Goal: Task Accomplishment & Management: Manage account settings

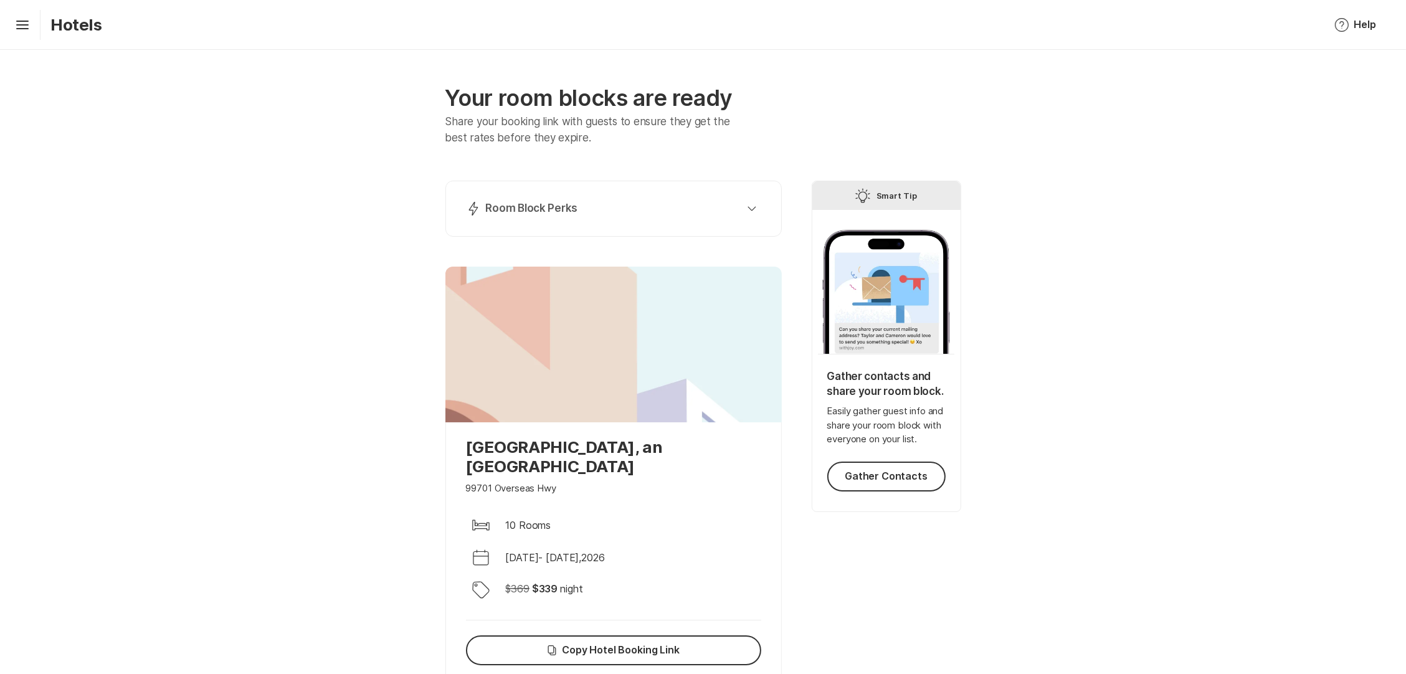
click at [313, 184] on div "Your room blocks are ready Share your booking link with guests to ensure they g…" at bounding box center [703, 449] width 1406 height 799
click at [579, 206] on div "Lightning Bolt Room Block Perks" at bounding box center [611, 208] width 290 height 15
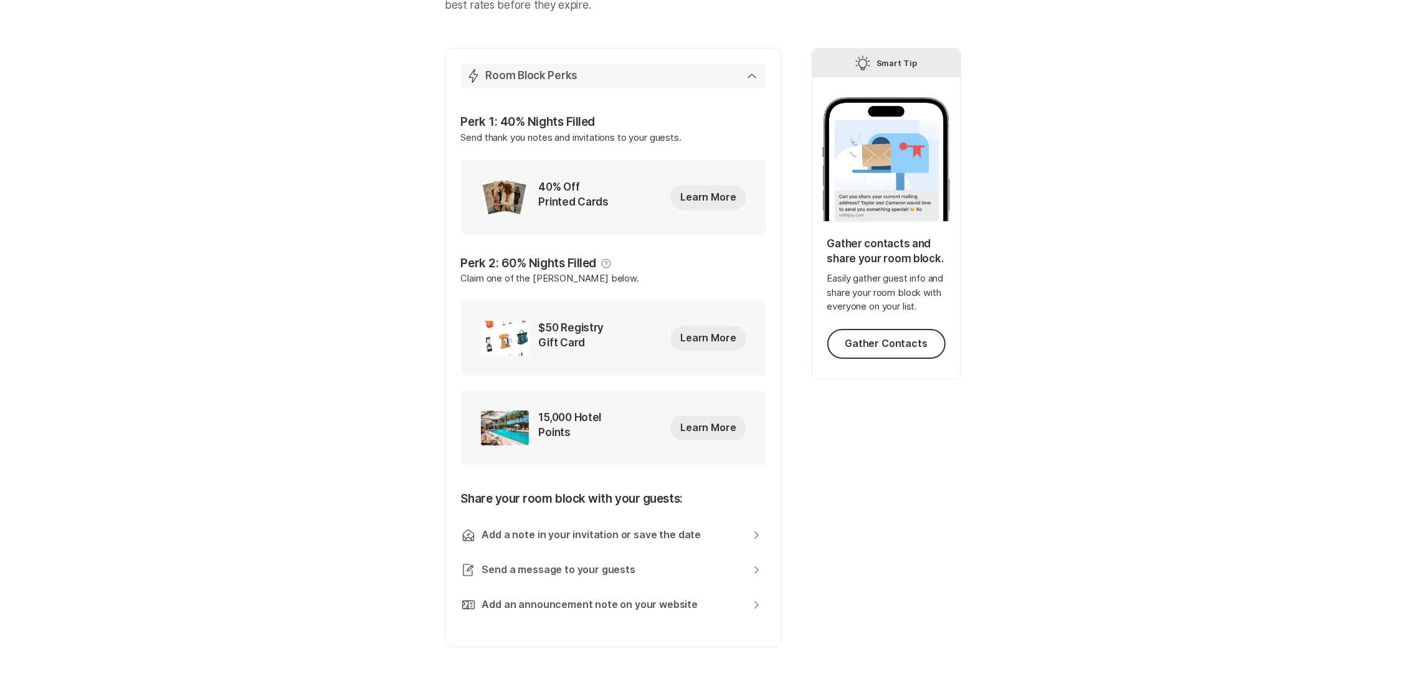
scroll to position [137, 0]
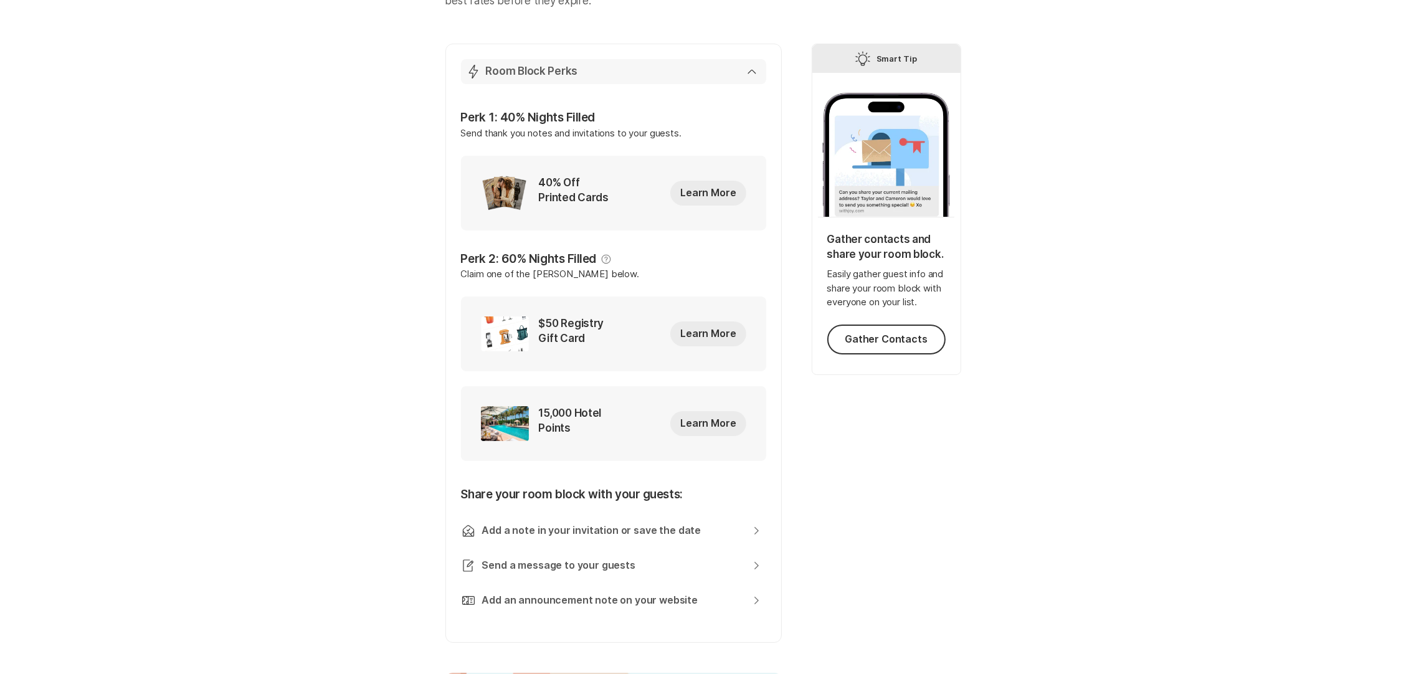
click at [559, 71] on p "Room Block Perks" at bounding box center [532, 71] width 92 height 15
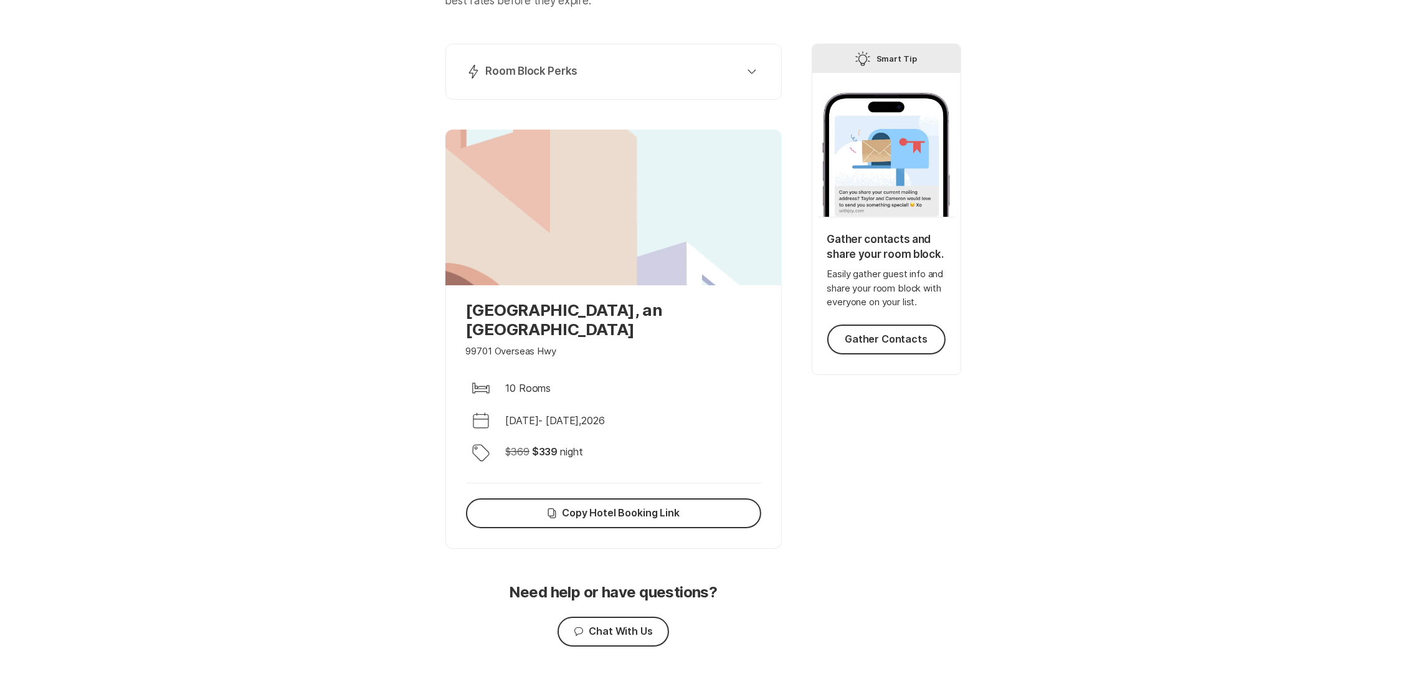
scroll to position [155, 0]
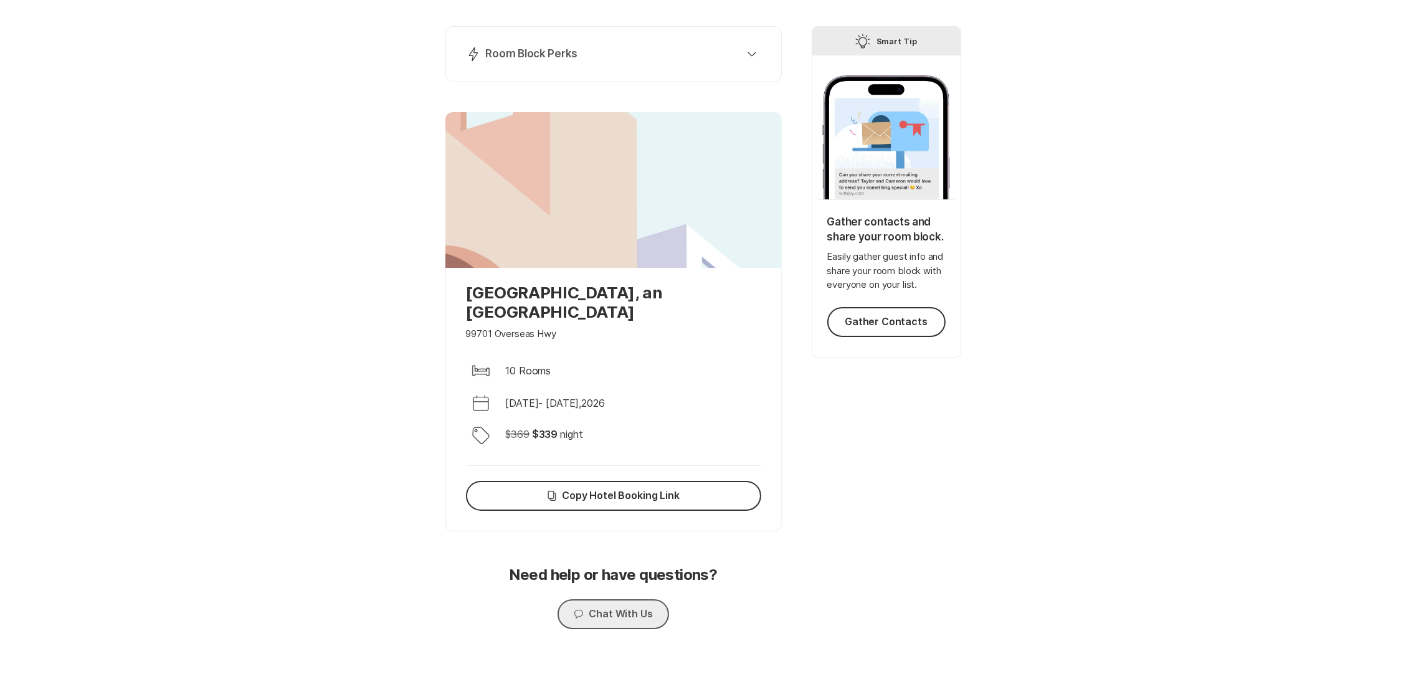
click at [642, 601] on button "Chat Chat With Us" at bounding box center [613, 614] width 111 height 30
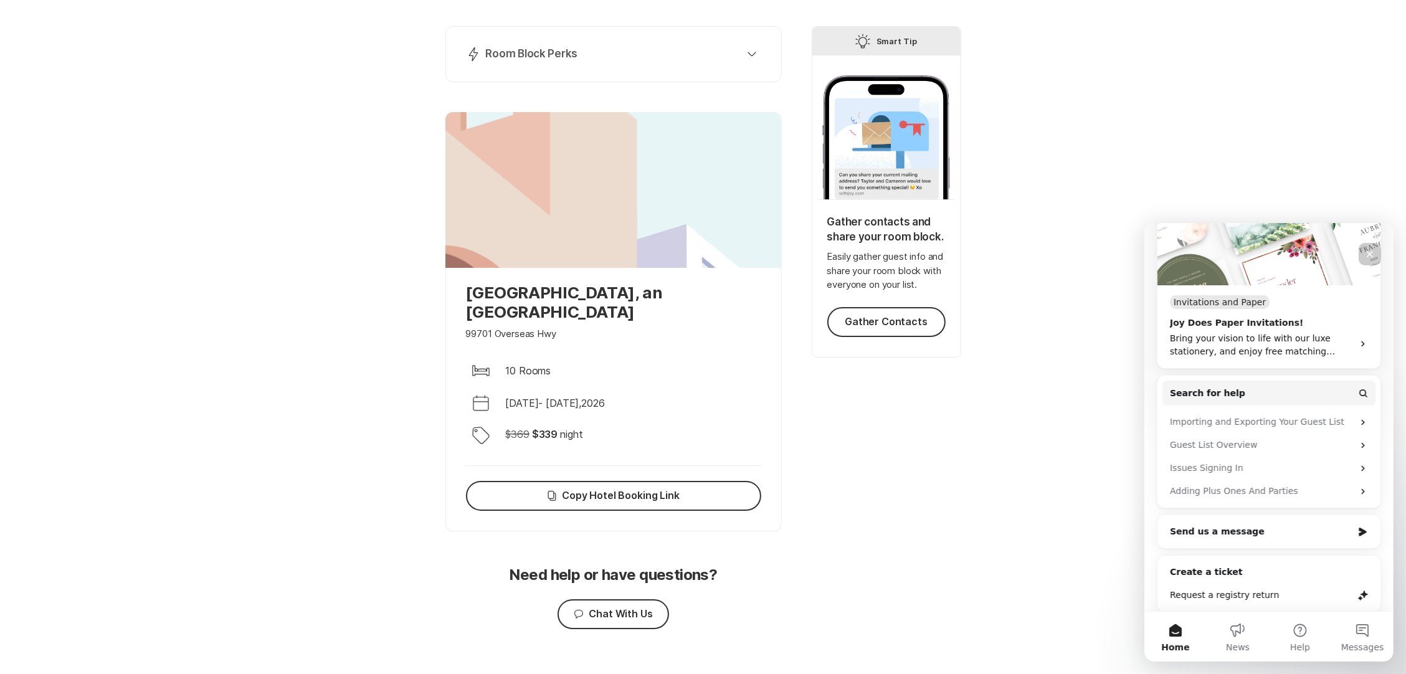
scroll to position [180, 0]
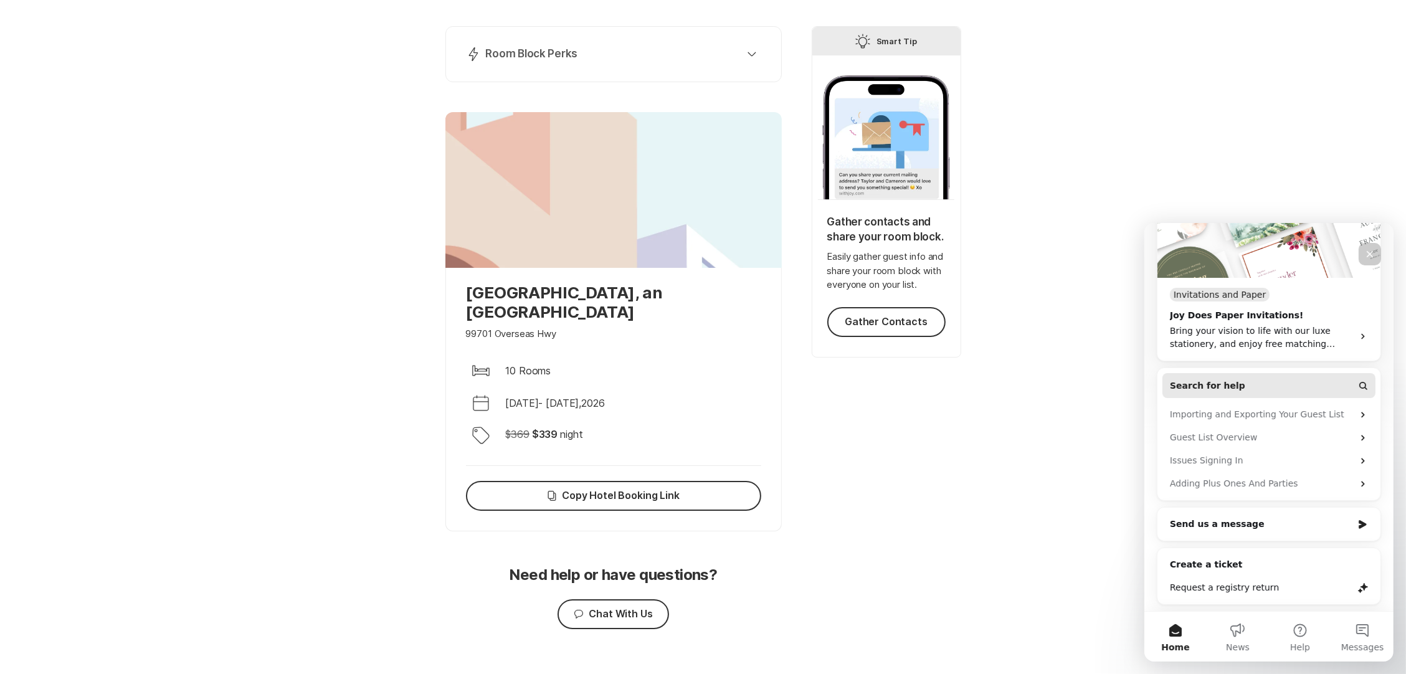
click at [1221, 387] on span "Search for help" at bounding box center [1206, 385] width 75 height 13
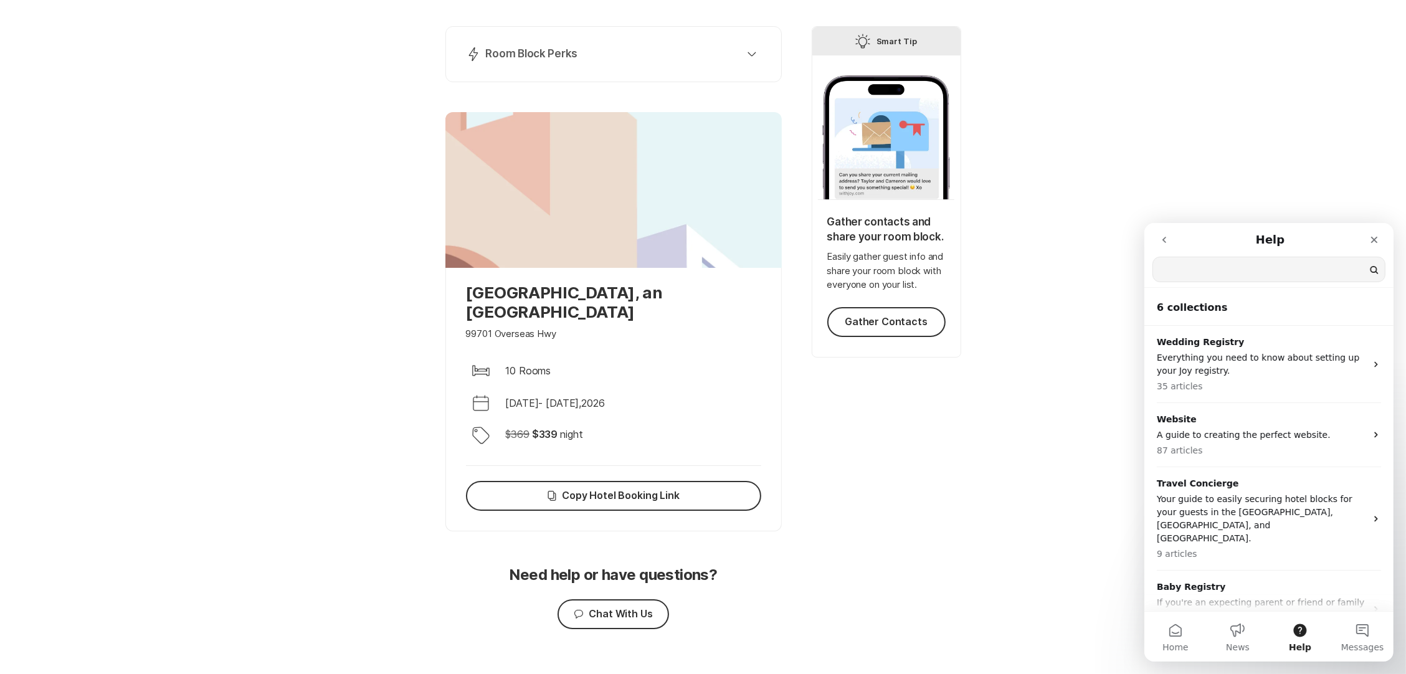
scroll to position [0, 0]
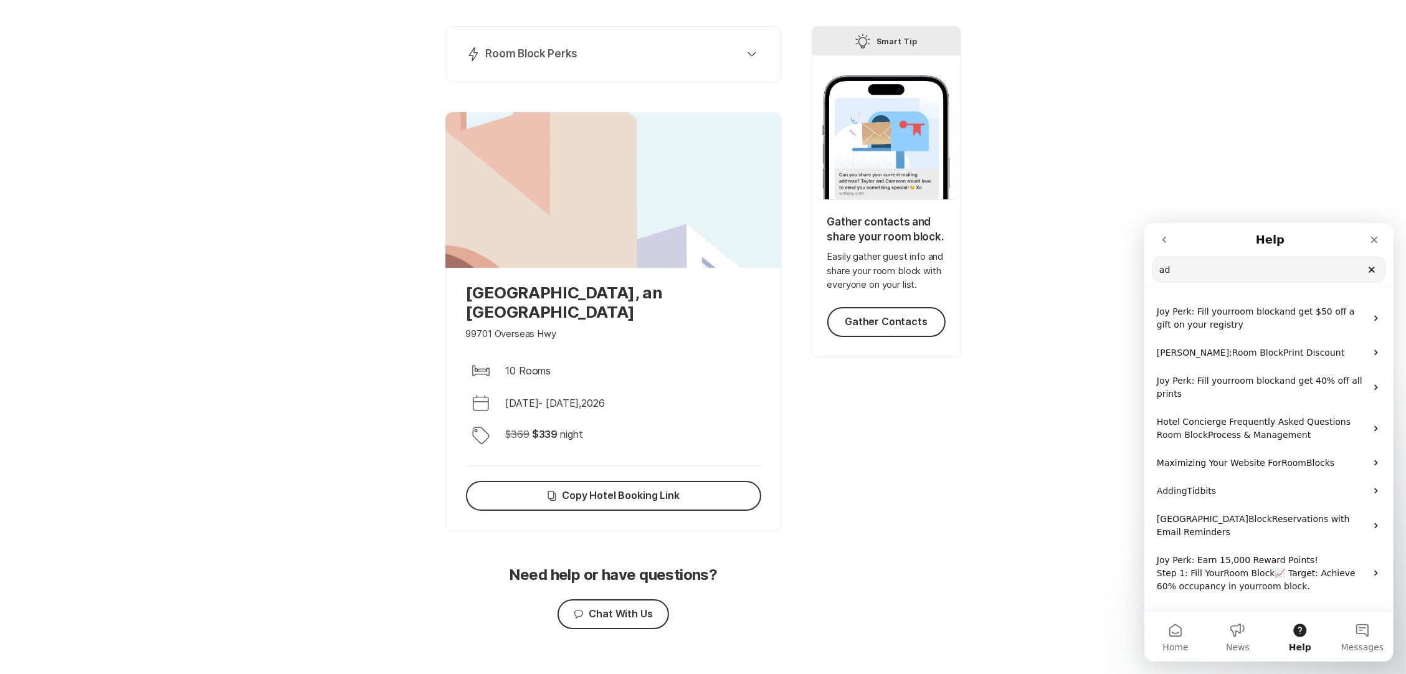
type input "a"
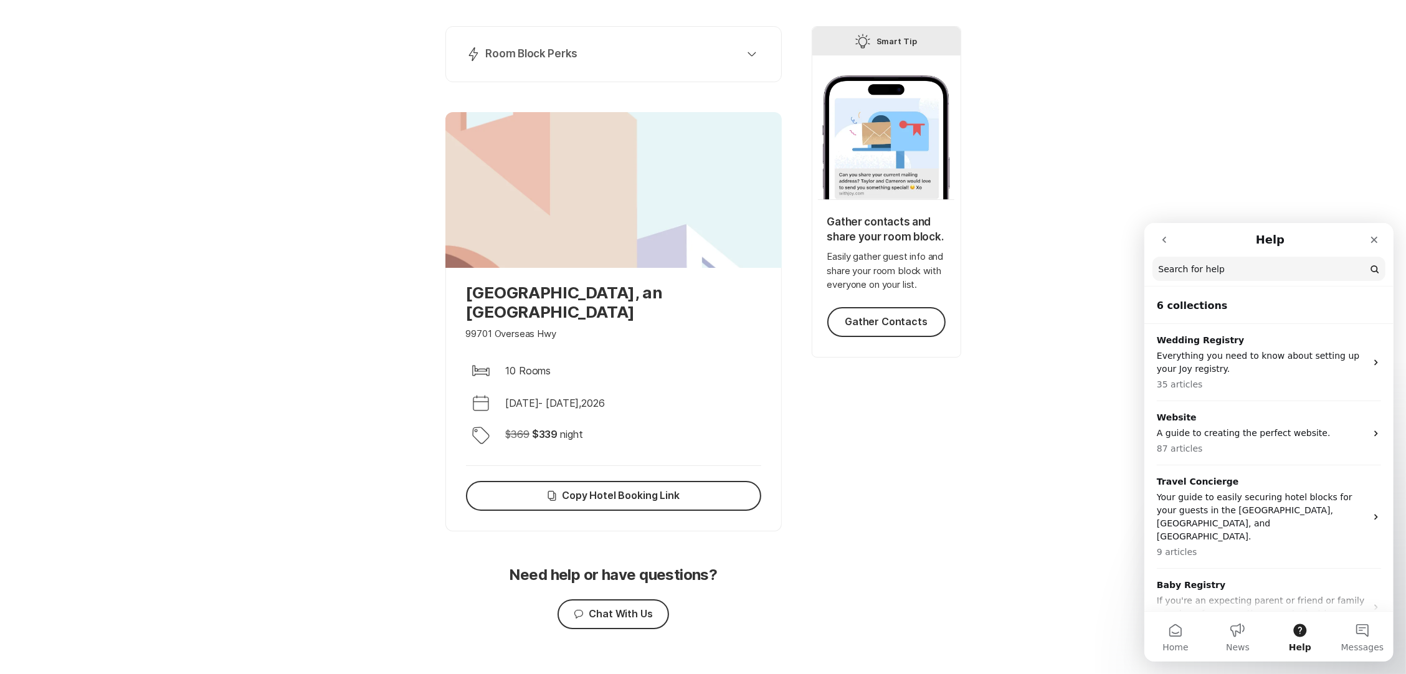
click at [1158, 233] on button "go back" at bounding box center [1164, 239] width 24 height 24
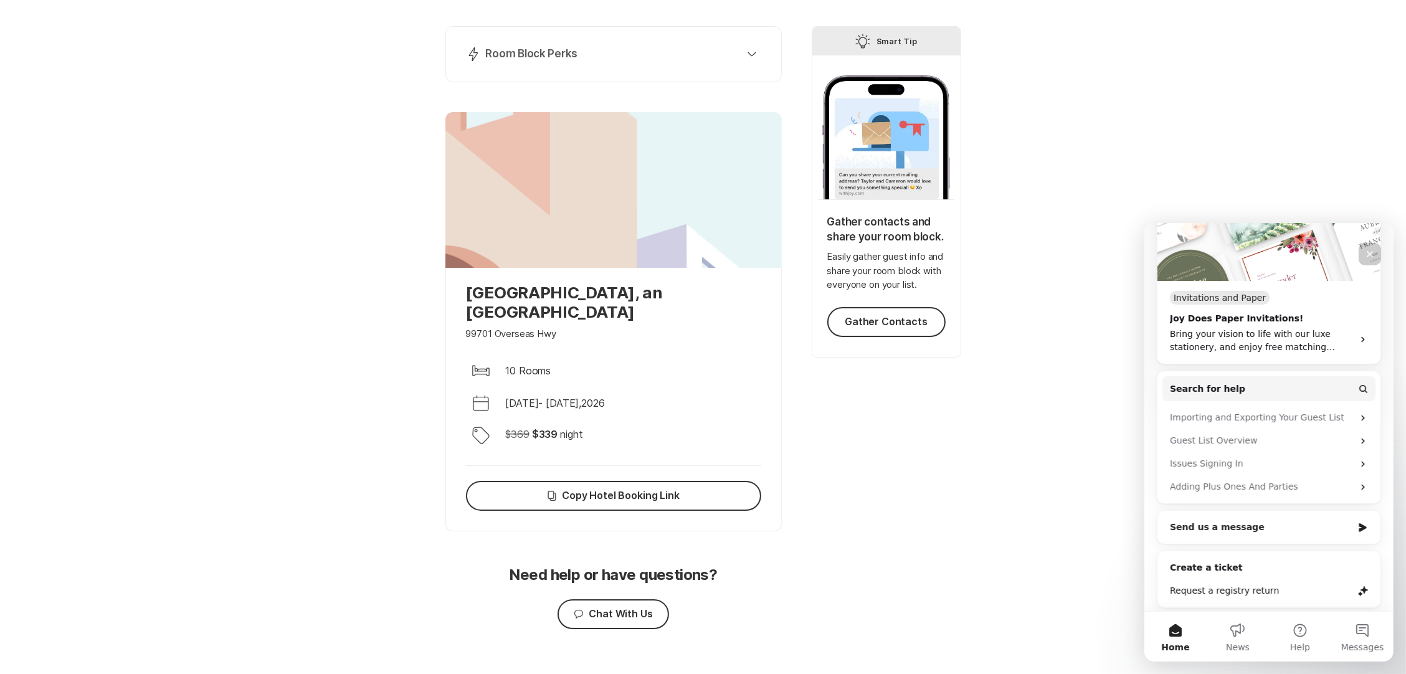
scroll to position [180, 0]
click at [1214, 525] on div "Send us a message" at bounding box center [1260, 523] width 183 height 13
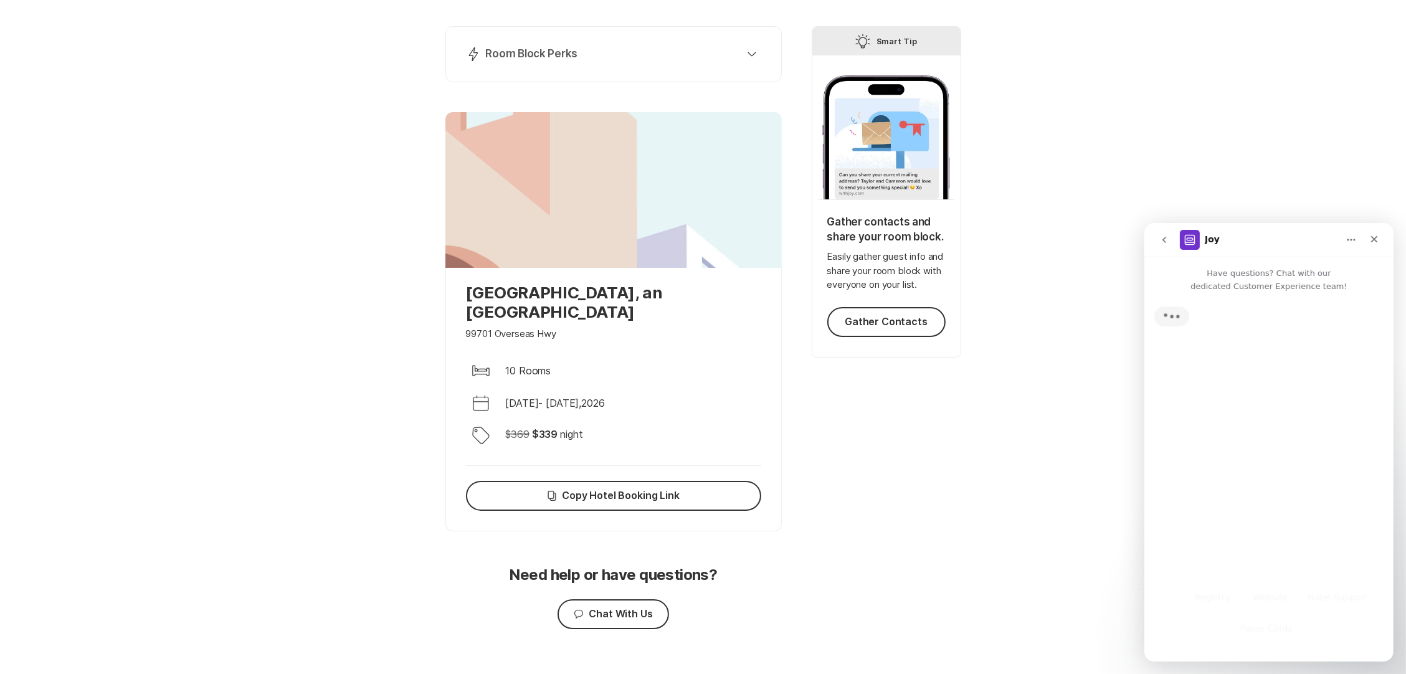
scroll to position [0, 0]
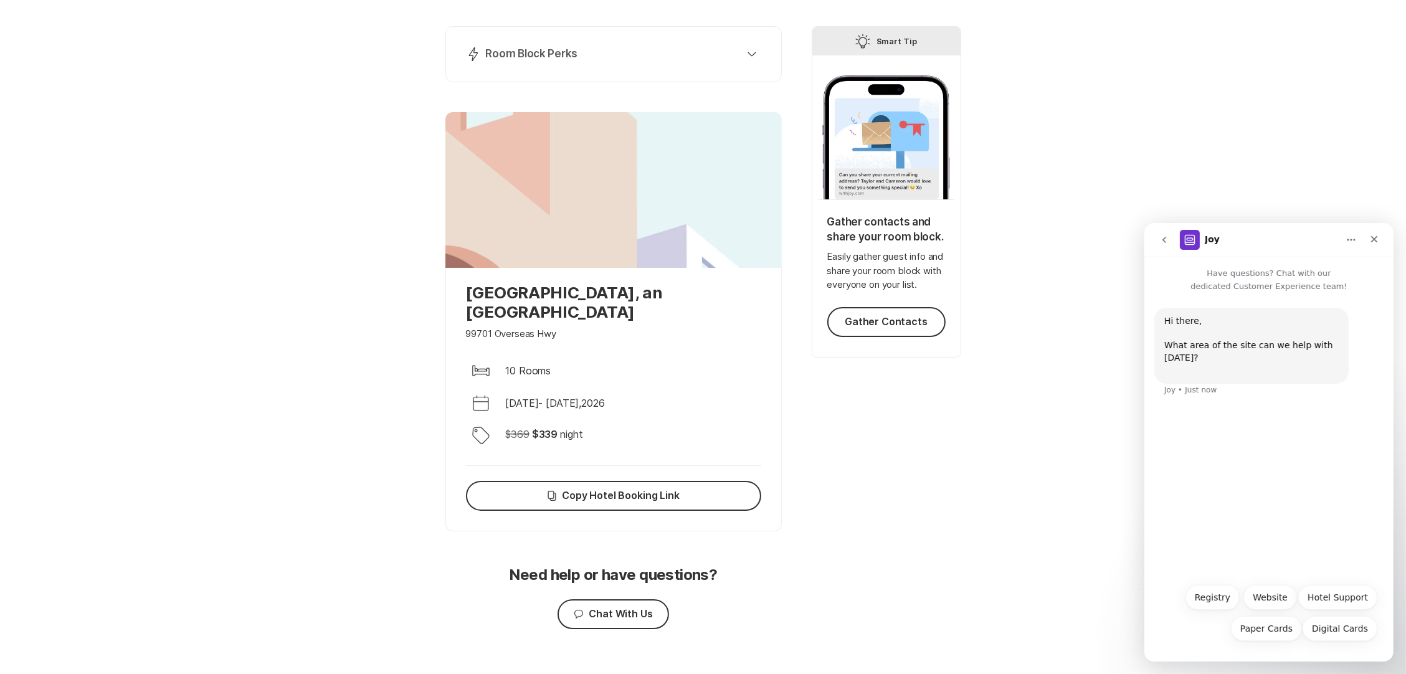
click at [1220, 430] on div "Hi there, What area of the site can we help with today? ​ Joy • Just now" at bounding box center [1268, 434] width 249 height 284
click at [1340, 606] on button "Hotel Support" at bounding box center [1337, 596] width 79 height 25
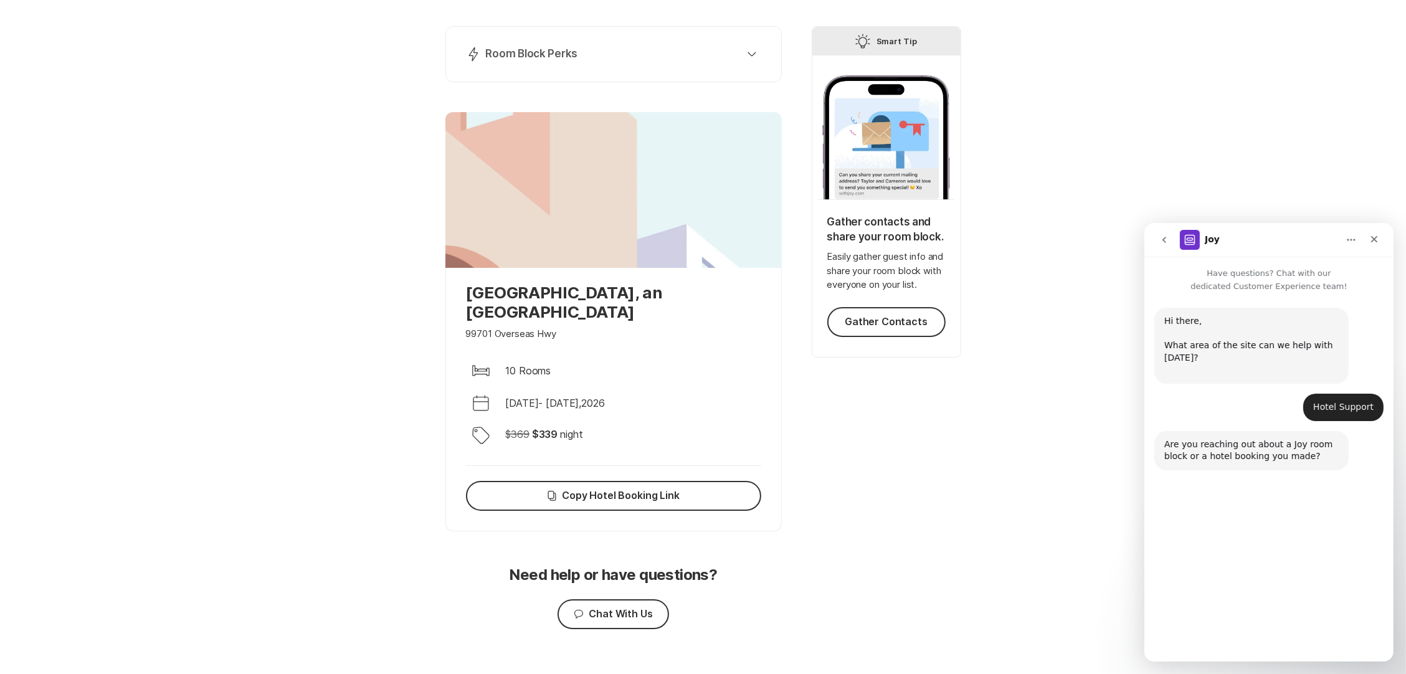
click at [1267, 603] on button "Room Block" at bounding box center [1260, 596] width 70 height 25
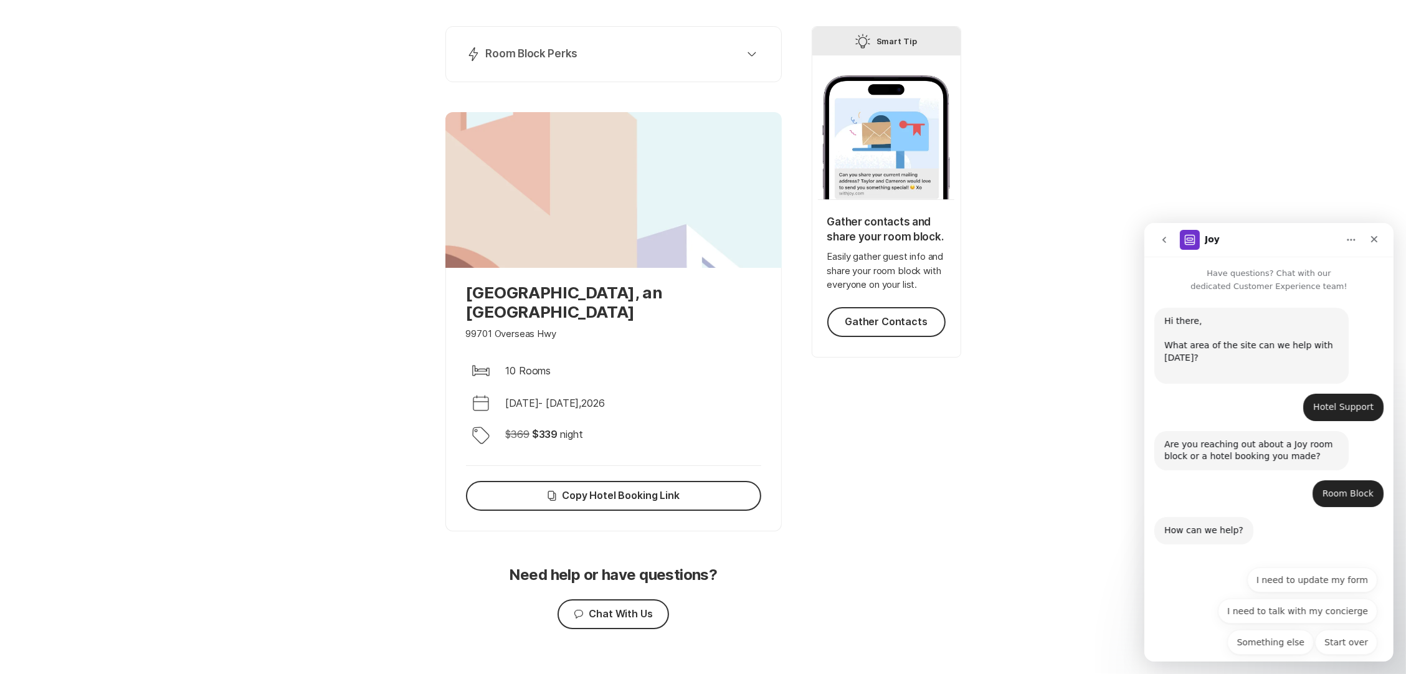
scroll to position [13, 0]
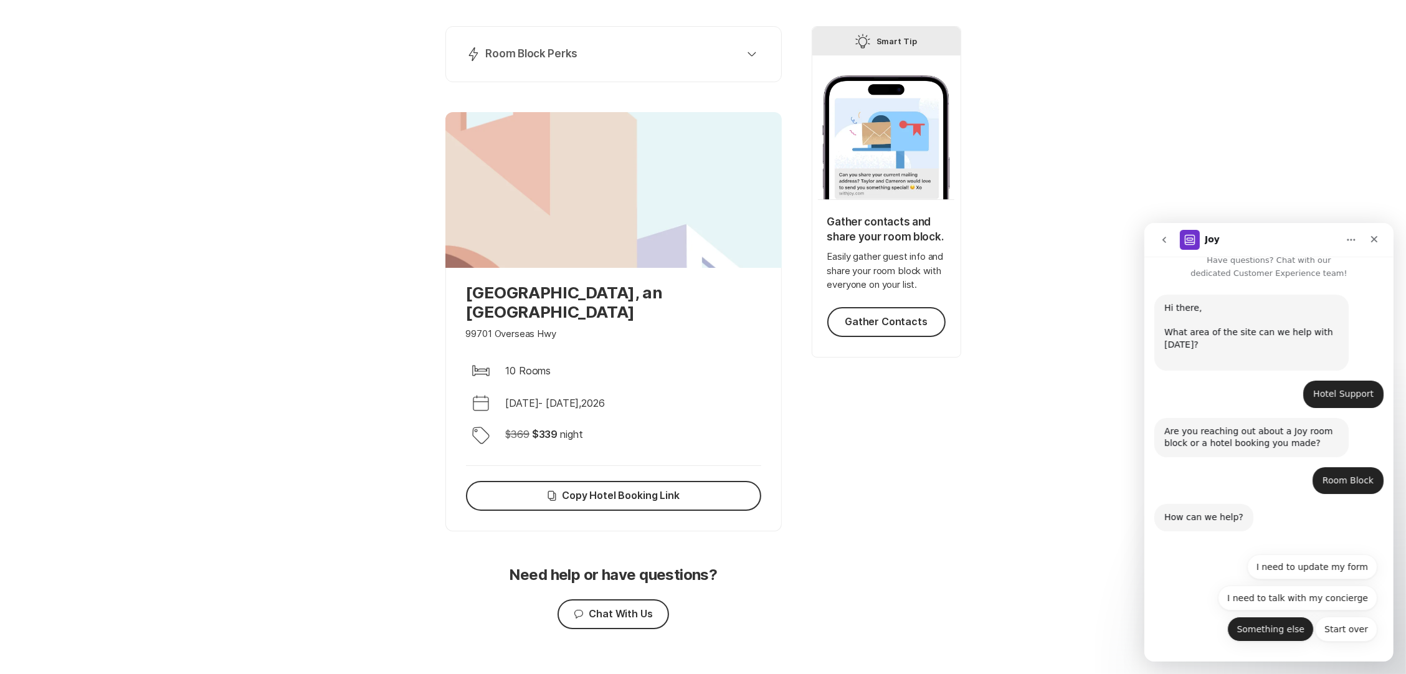
click at [1264, 632] on button "Something else" at bounding box center [1270, 628] width 87 height 25
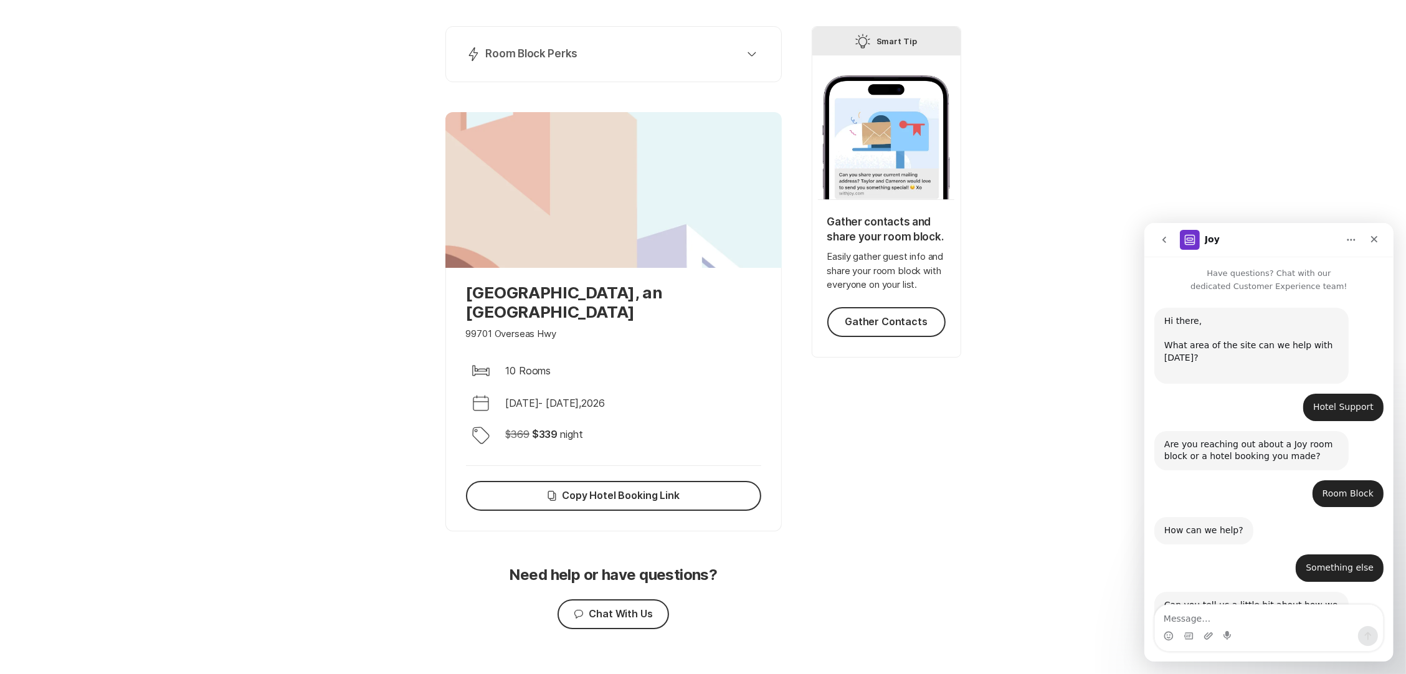
scroll to position [98, 0]
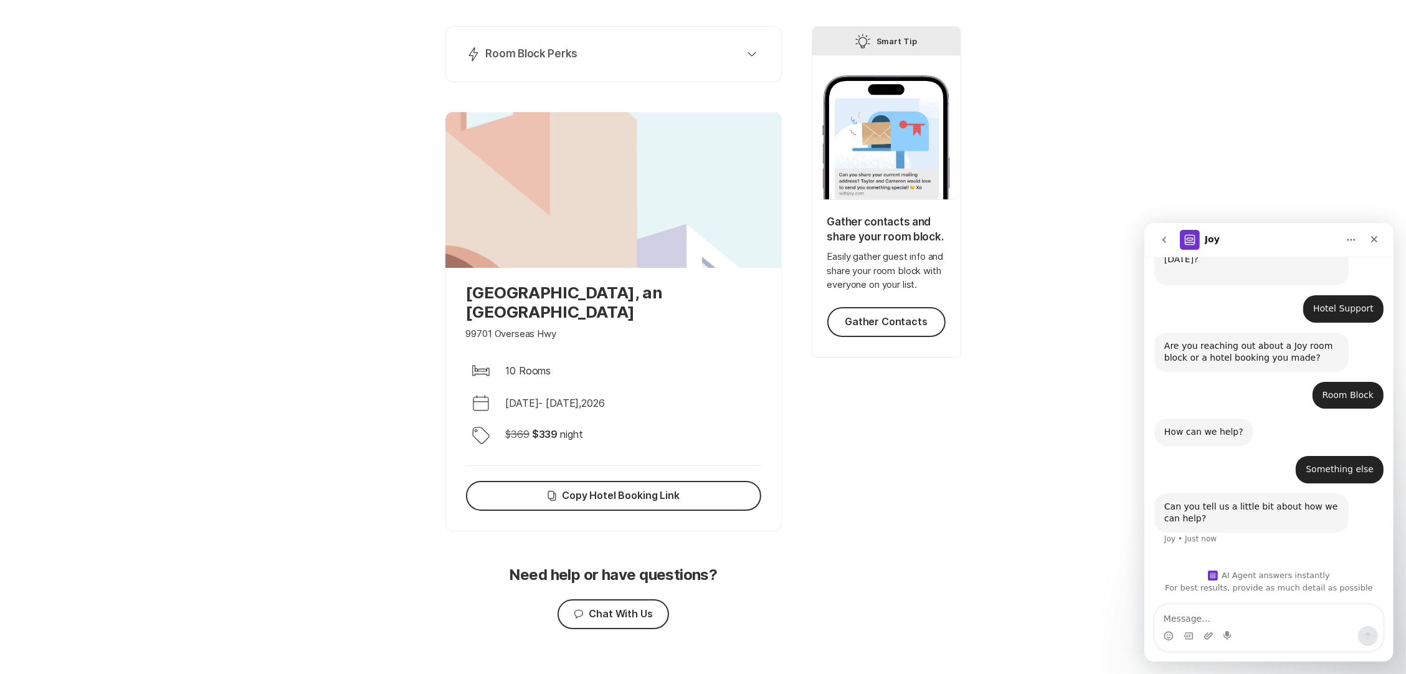
click at [1200, 623] on textarea "Message…" at bounding box center [1268, 614] width 228 height 21
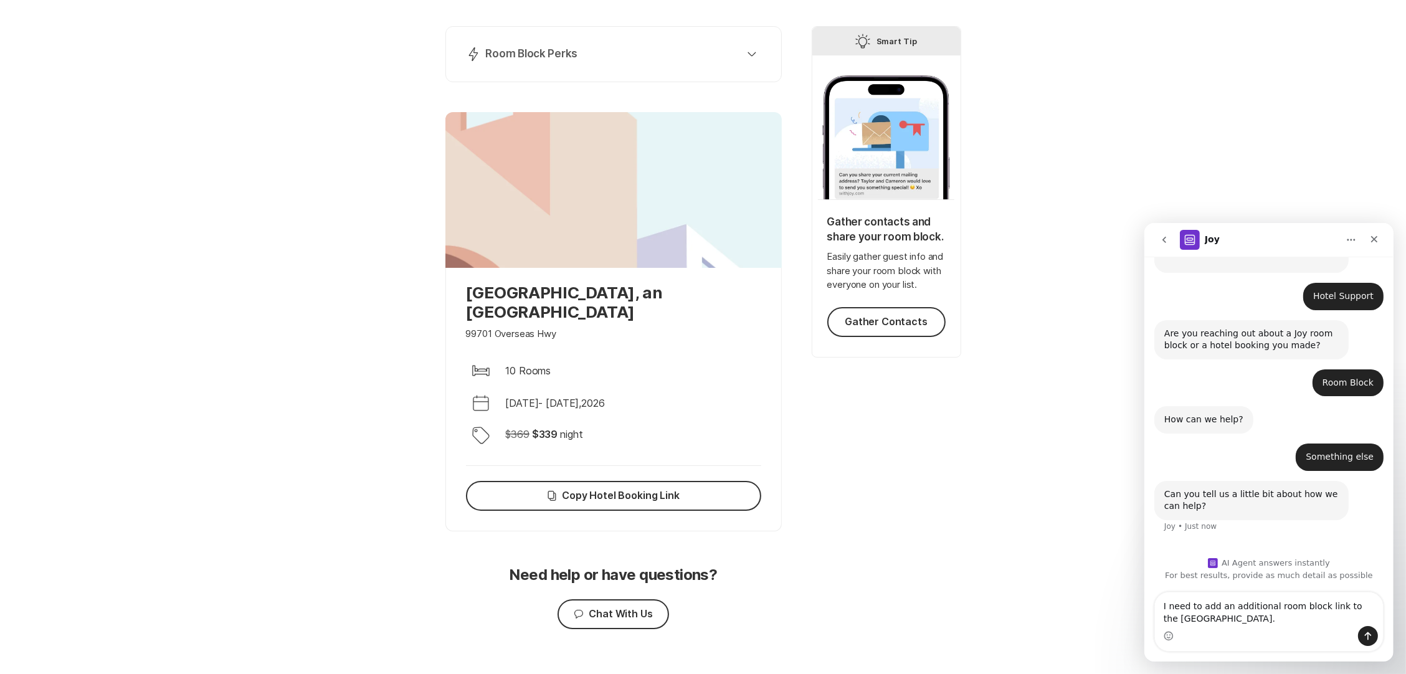
type textarea "I need to add an additional room block link to the wedding venue resort."
click at [1367, 636] on icon "Send a message…" at bounding box center [1367, 635] width 10 height 10
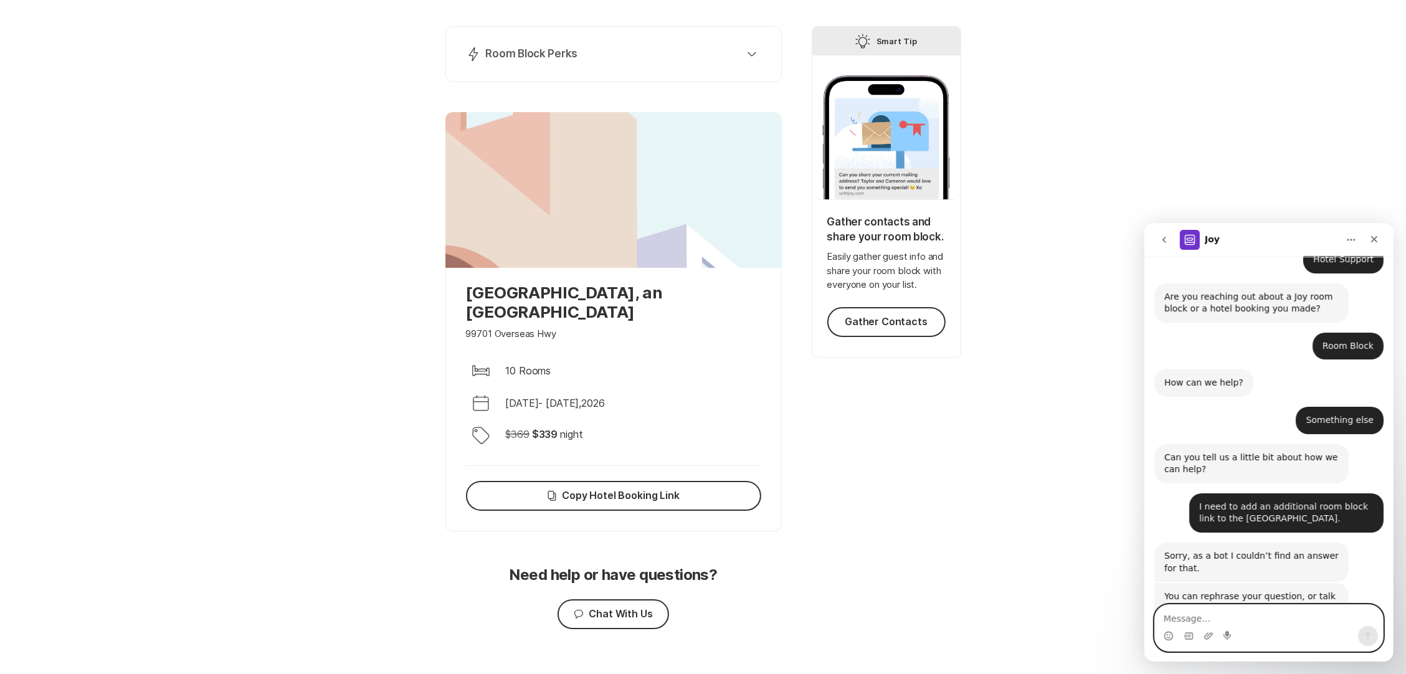
scroll to position [270, 0]
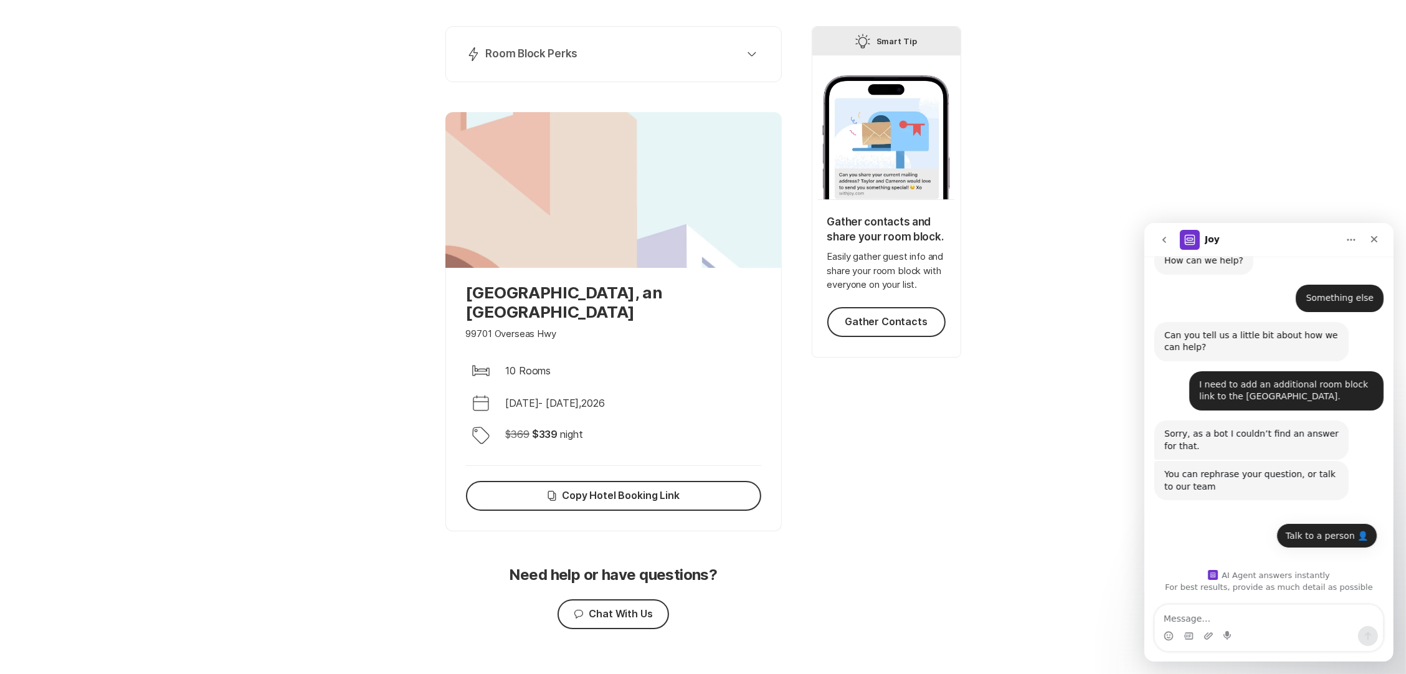
click at [1316, 539] on button "Talk to a person 👤" at bounding box center [1326, 535] width 101 height 25
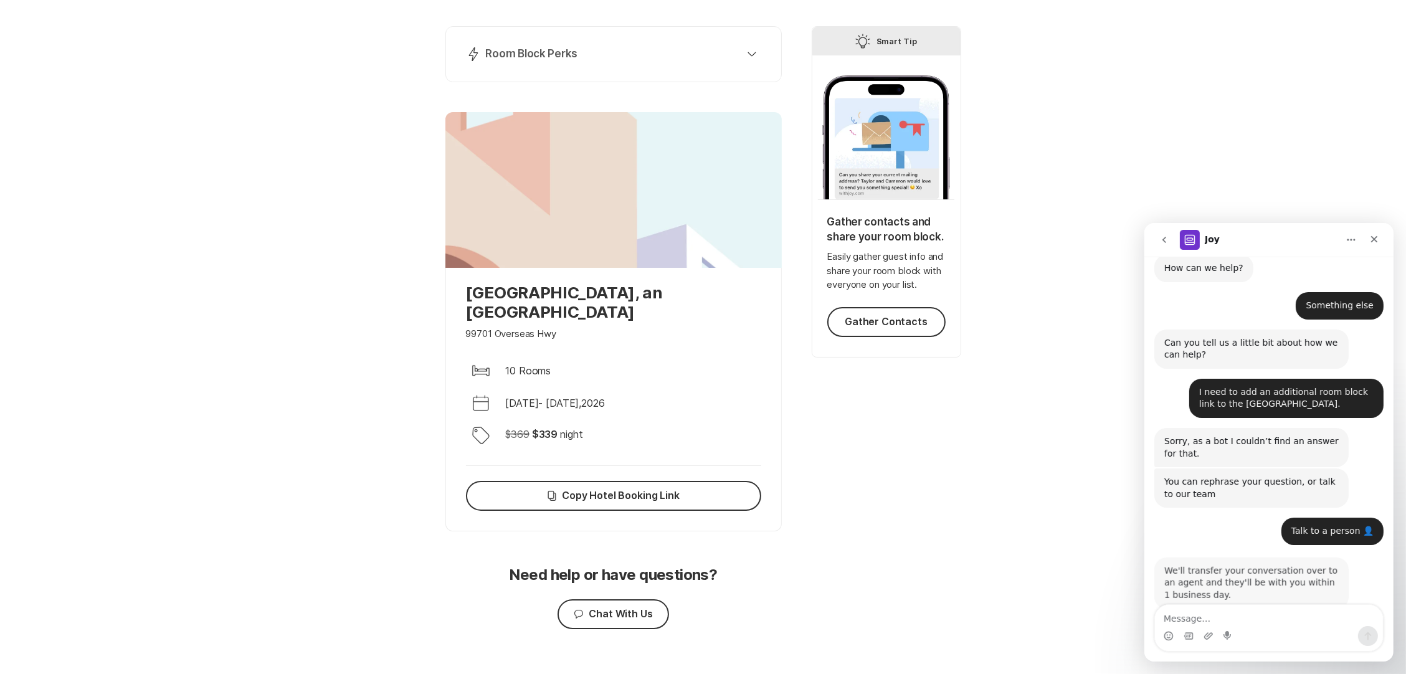
scroll to position [290, 0]
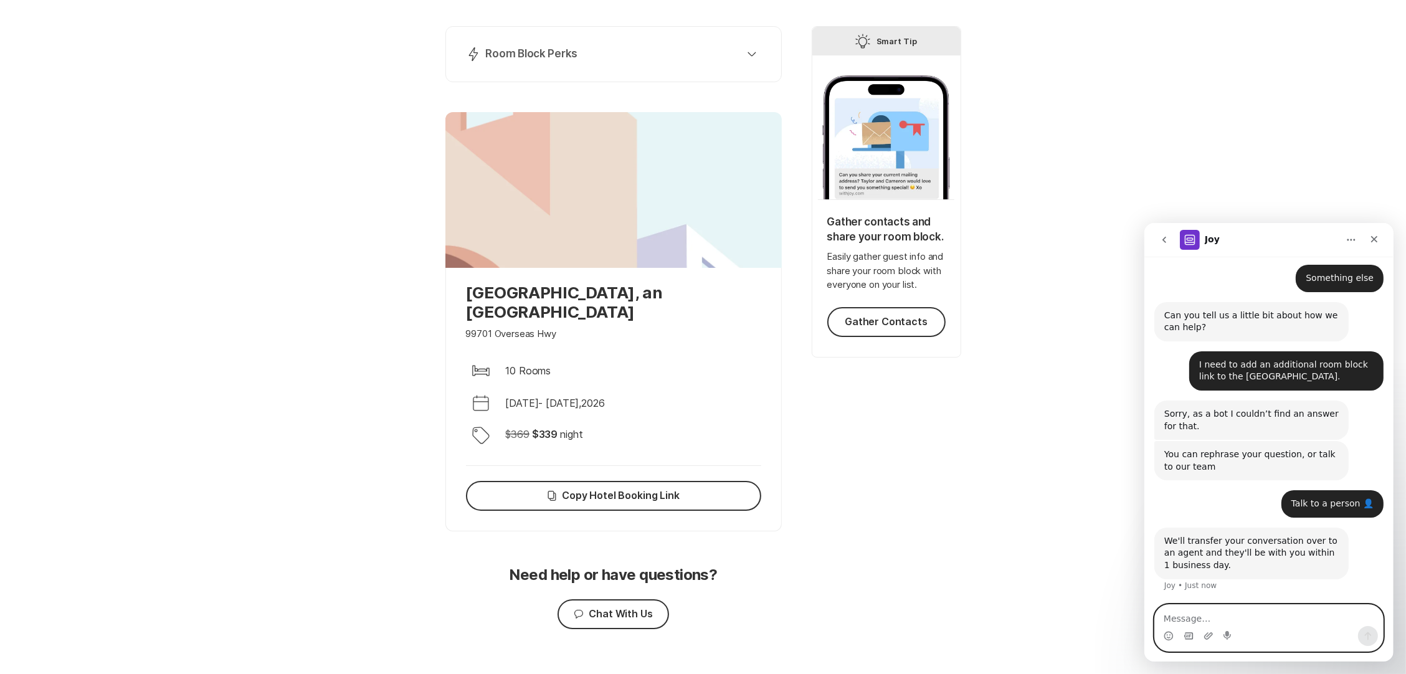
click at [1191, 632] on icon "Gif picker" at bounding box center [1188, 635] width 9 height 7
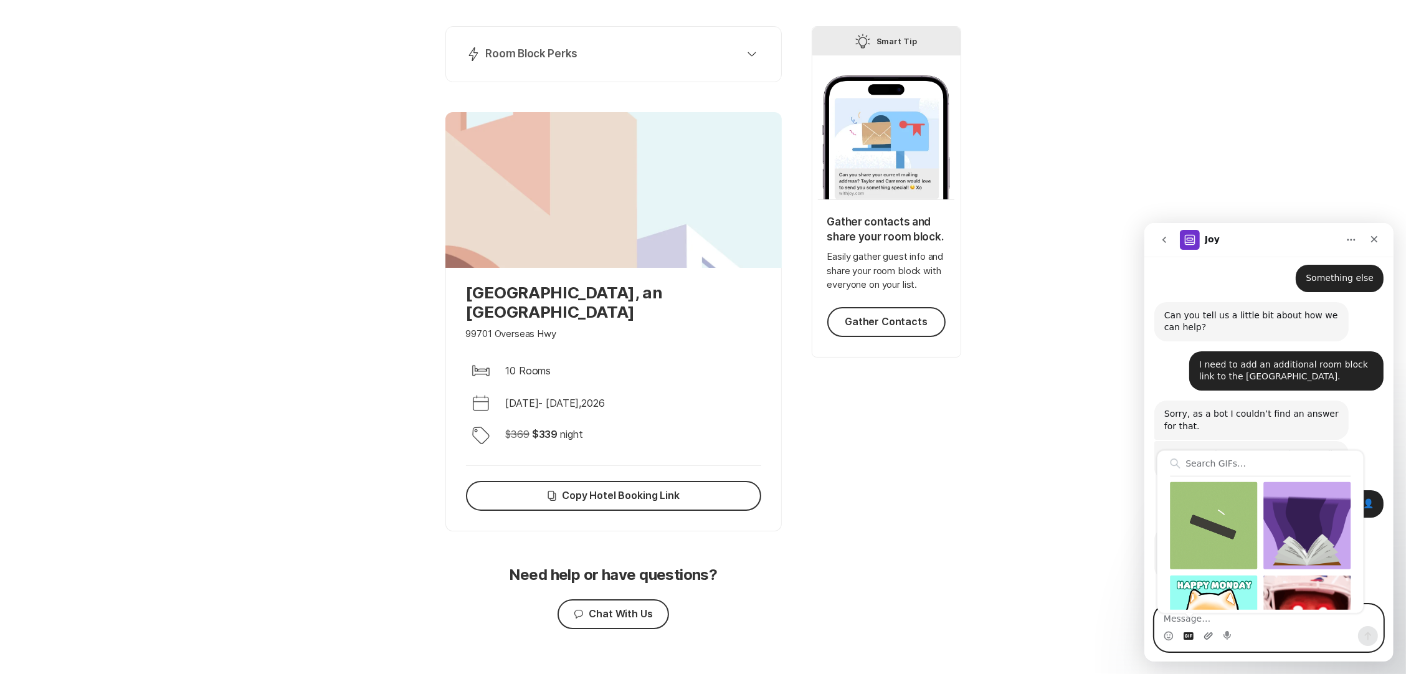
click at [1208, 634] on icon "Upload attachment" at bounding box center [1208, 635] width 10 height 10
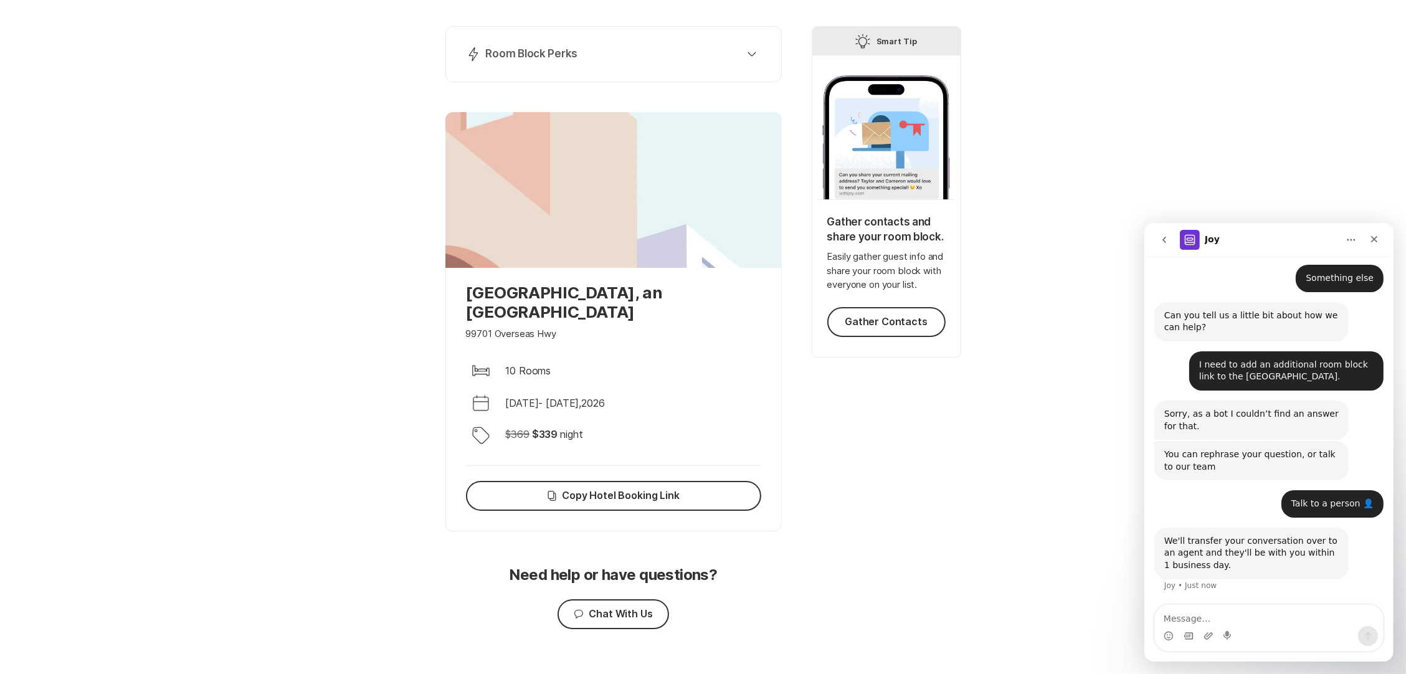
click at [910, 493] on div "Tip Smart Tip Gather contacts and share your room block. Easily gather guest in…" at bounding box center [887, 288] width 150 height 525
click at [1344, 242] on button "Home" at bounding box center [1351, 239] width 24 height 24
click at [1304, 189] on div "Your room blocks are ready Share your booking link with guests to ensure they g…" at bounding box center [703, 294] width 1406 height 799
click at [1168, 240] on icon "go back" at bounding box center [1164, 239] width 10 height 10
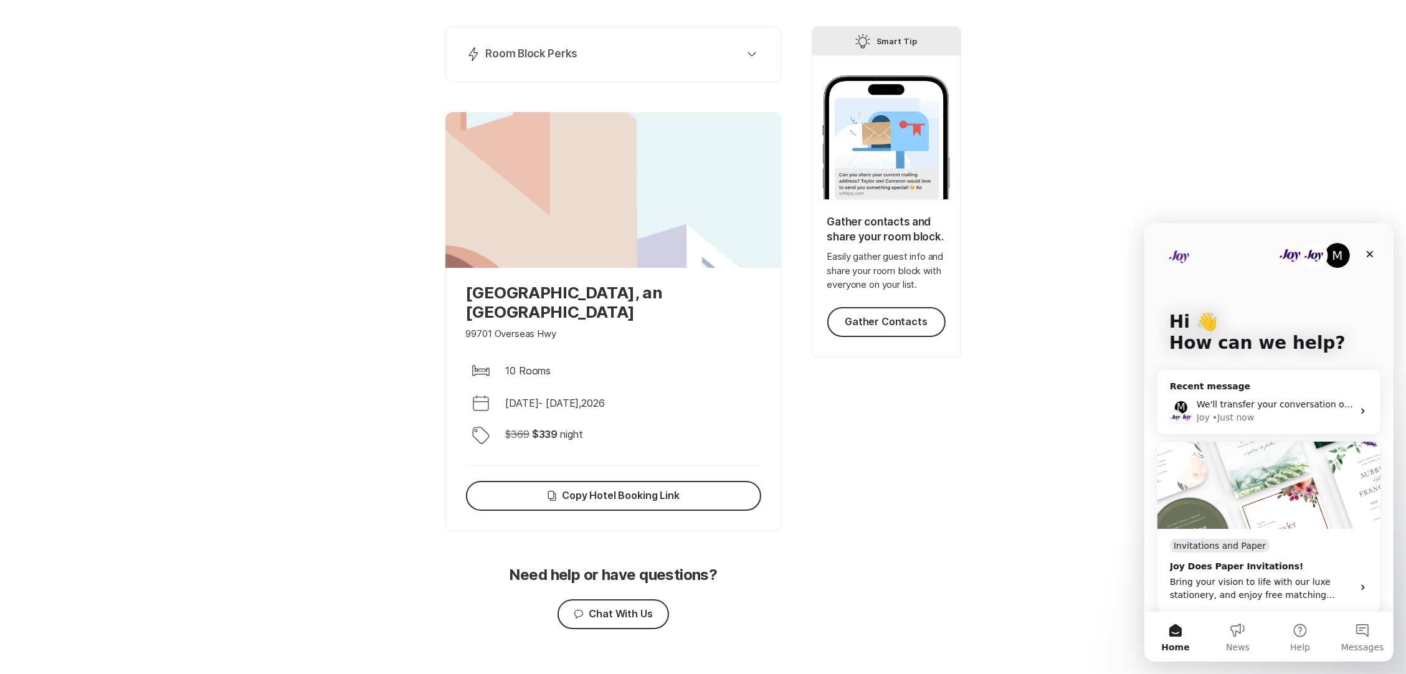
scroll to position [0, 0]
click at [1324, 254] on div "M" at bounding box center [1336, 254] width 25 height 25
click at [1308, 256] on img "Intercom messenger" at bounding box center [1313, 254] width 25 height 25
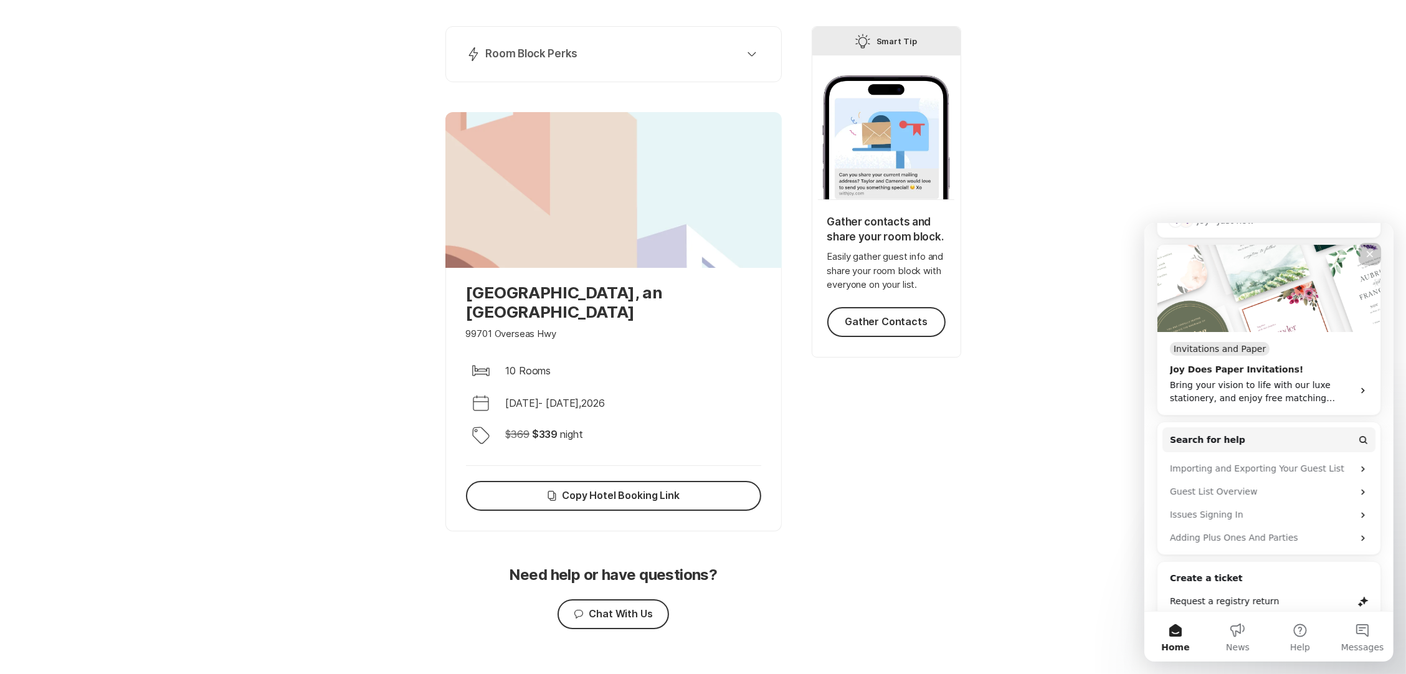
scroll to position [211, 0]
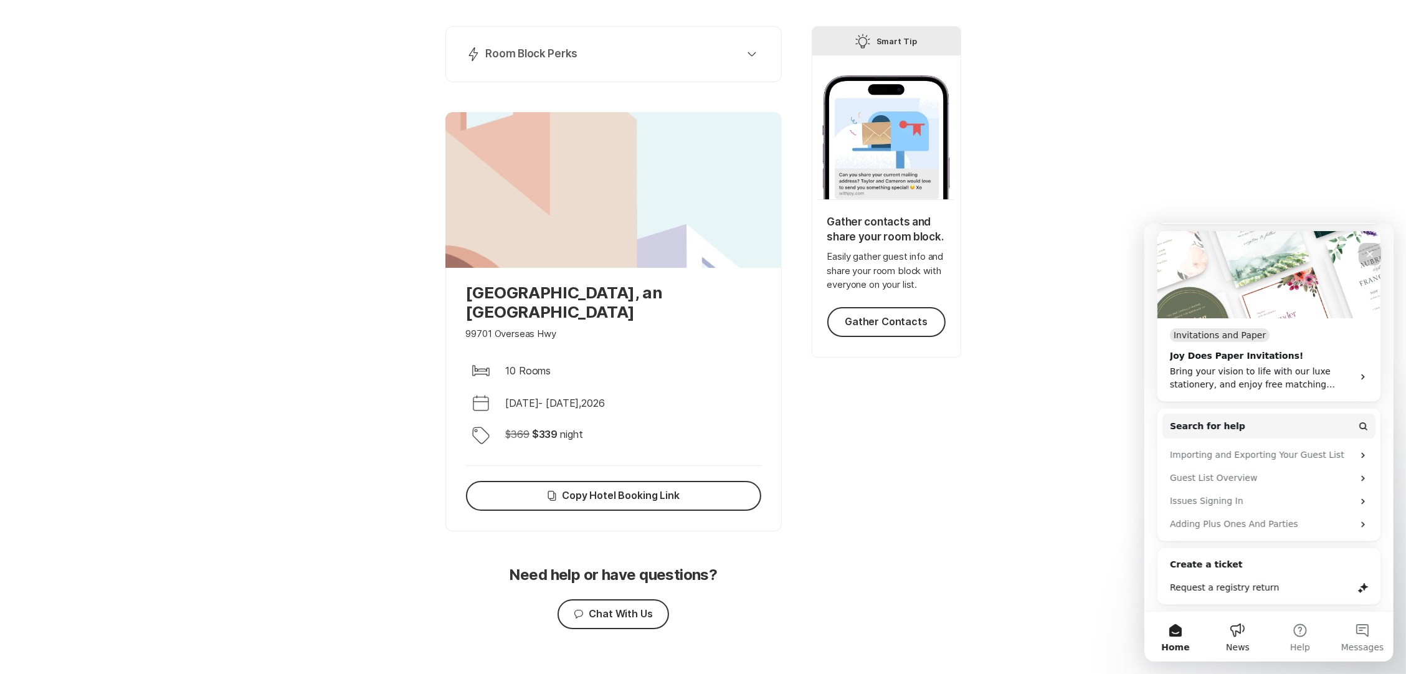
click at [1240, 630] on button "News" at bounding box center [1237, 636] width 62 height 50
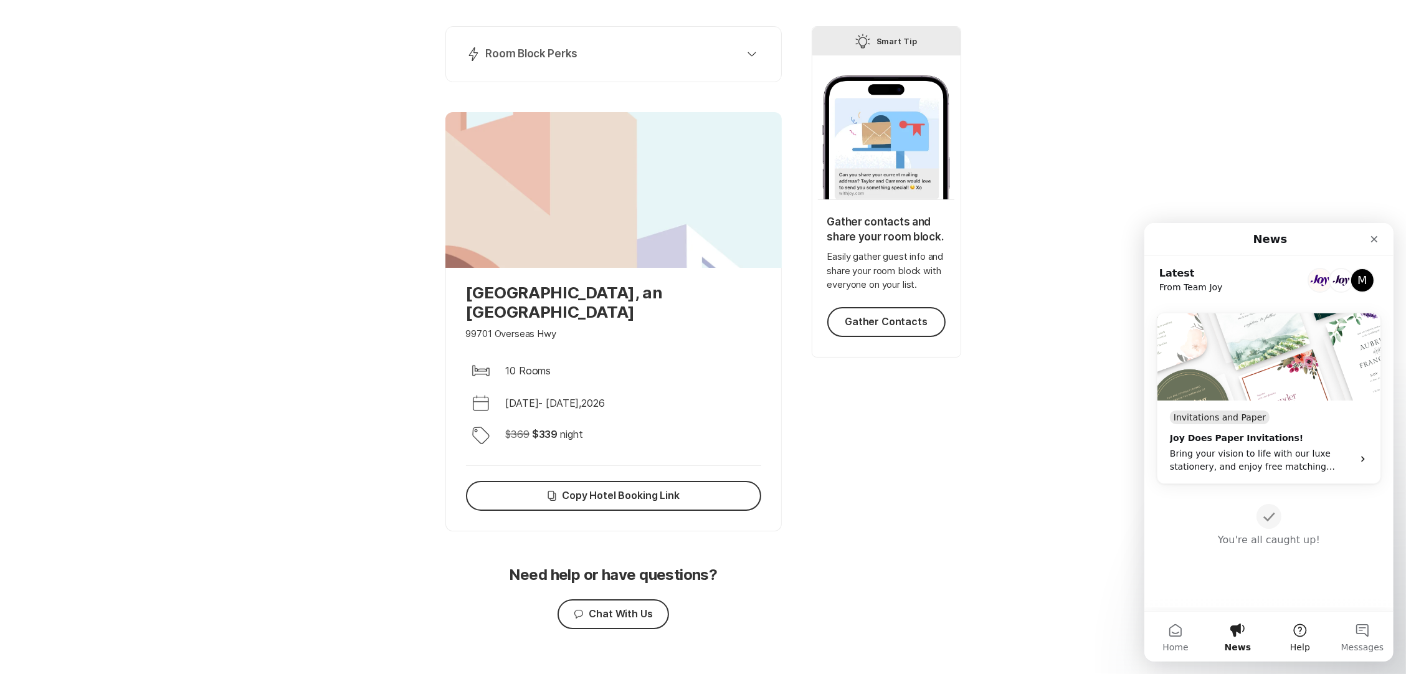
click at [1299, 622] on button "Help" at bounding box center [1299, 636] width 62 height 50
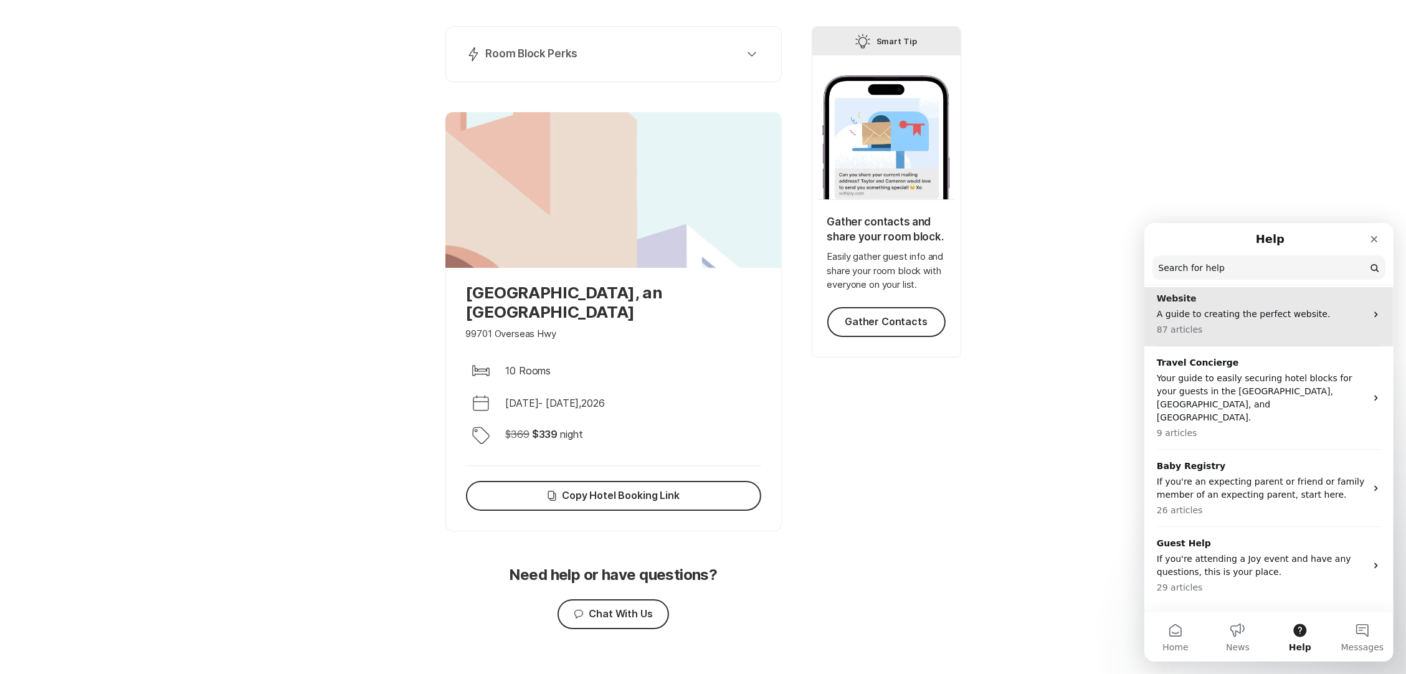
scroll to position [162, 0]
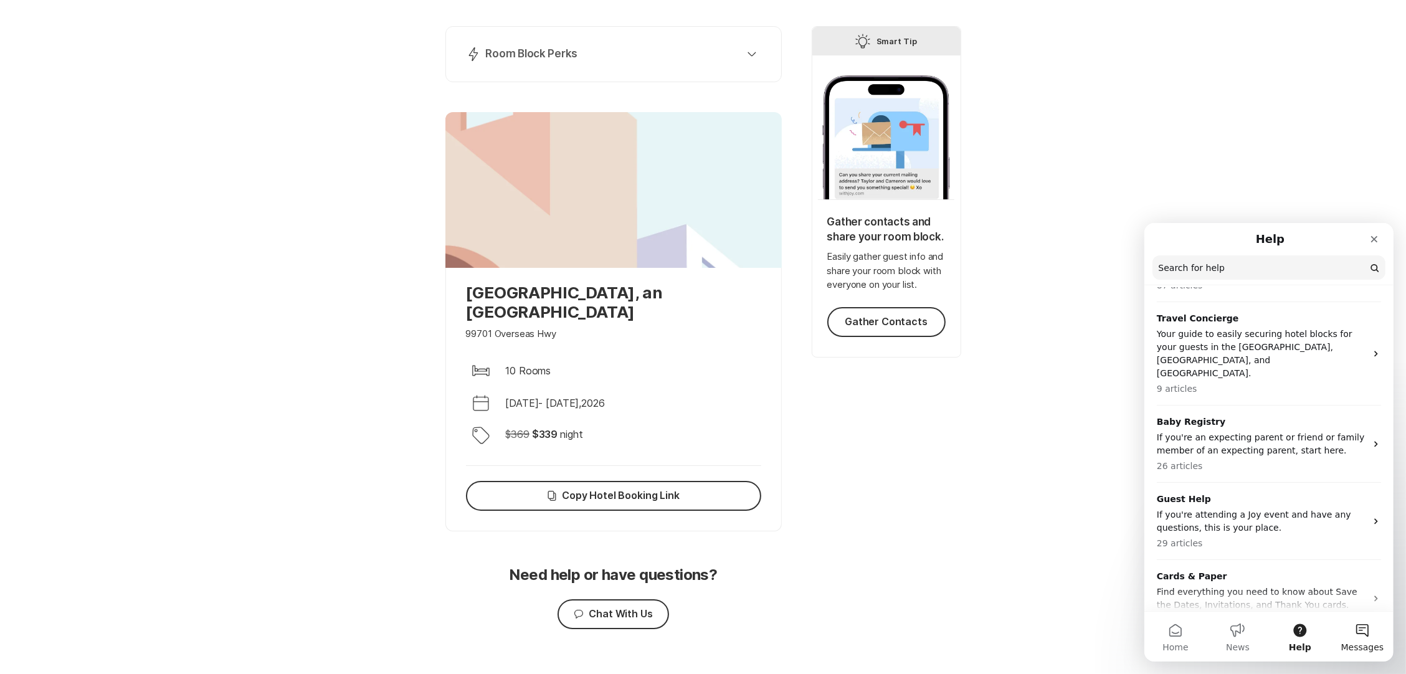
click at [1357, 633] on button "Messages" at bounding box center [1362, 636] width 62 height 50
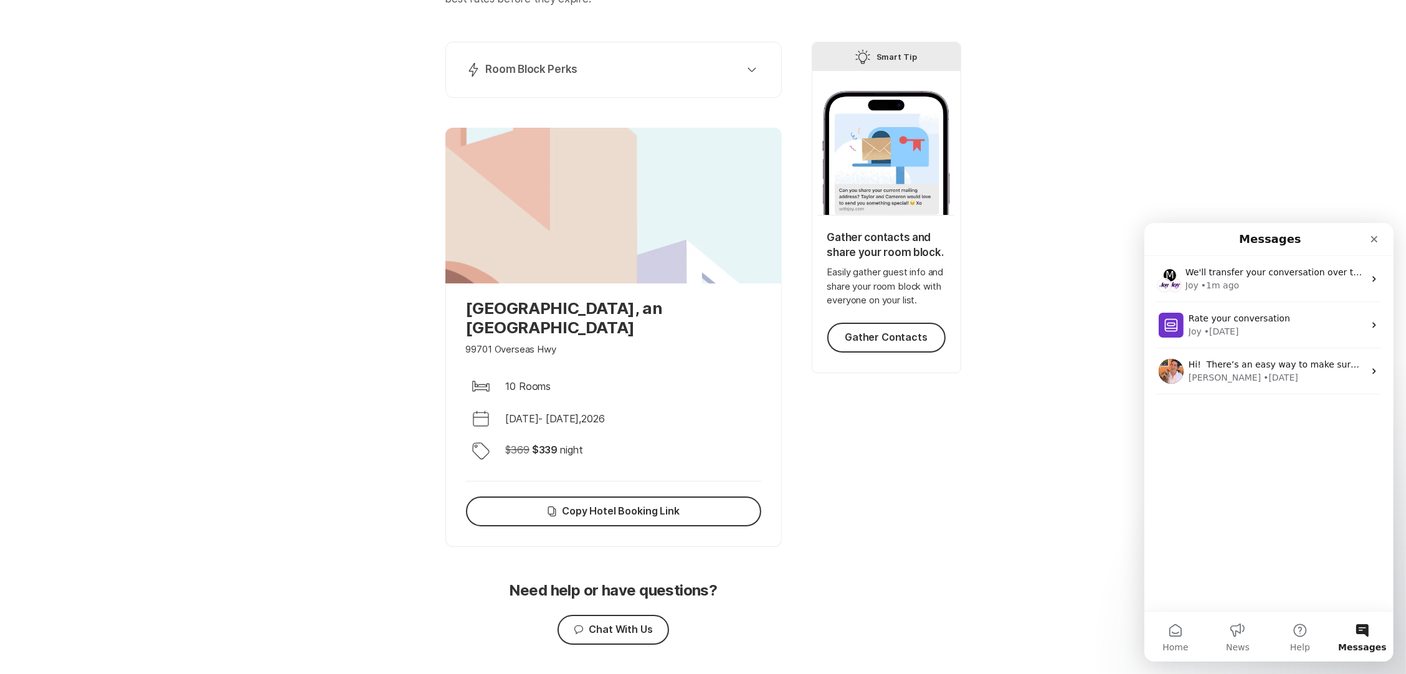
scroll to position [135, 0]
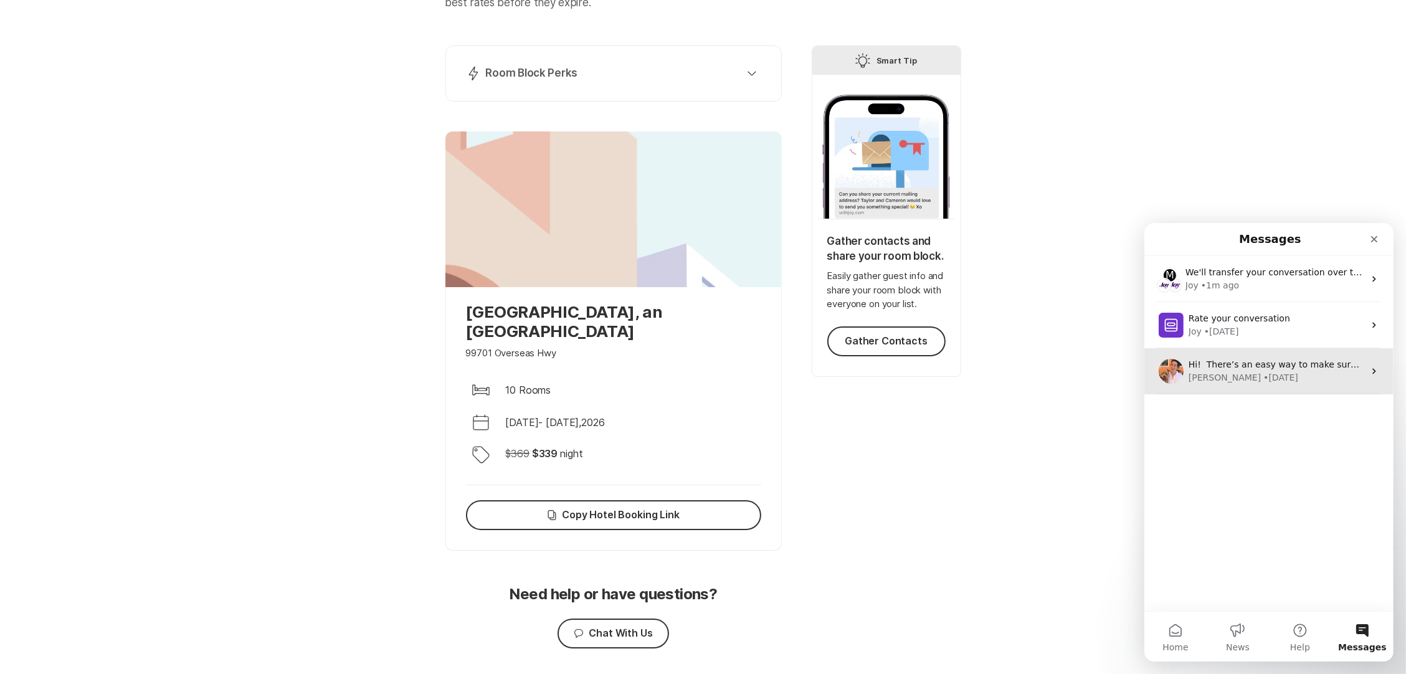
click at [1290, 374] on div "Katie • 7w ago" at bounding box center [1276, 377] width 176 height 13
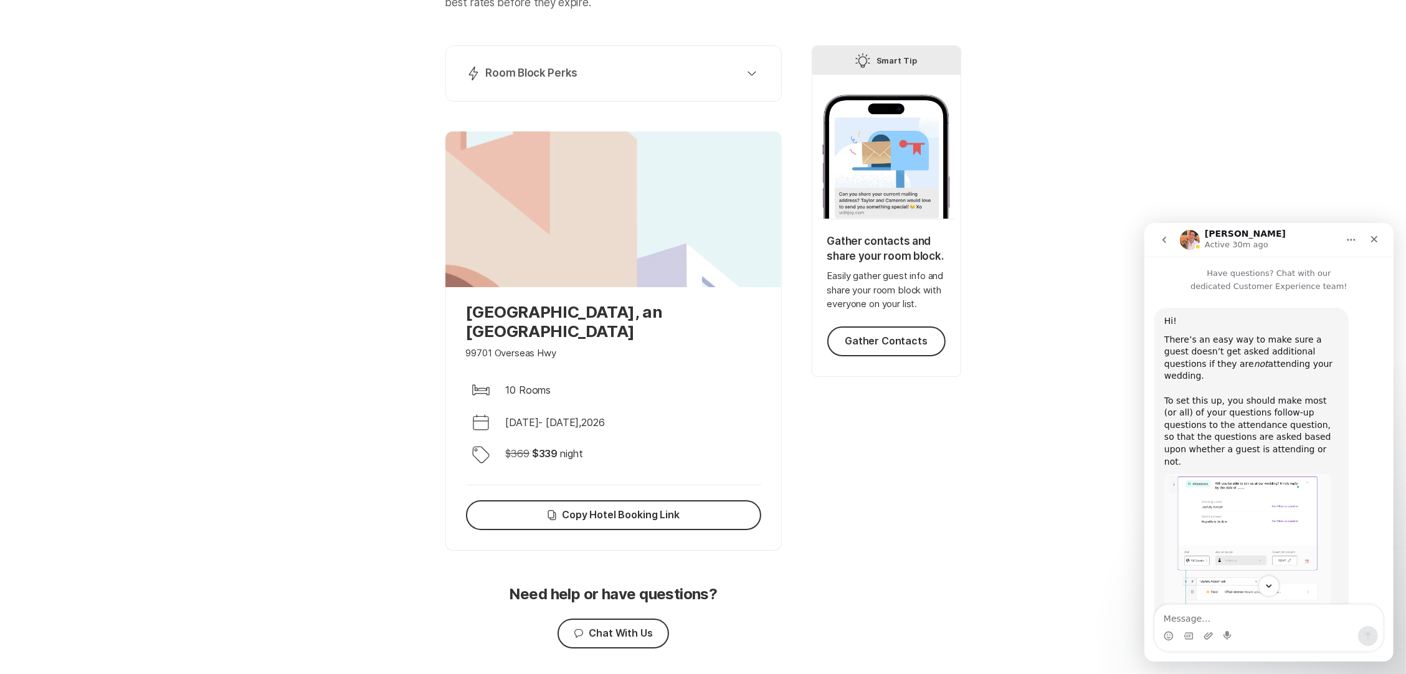
scroll to position [95, 0]
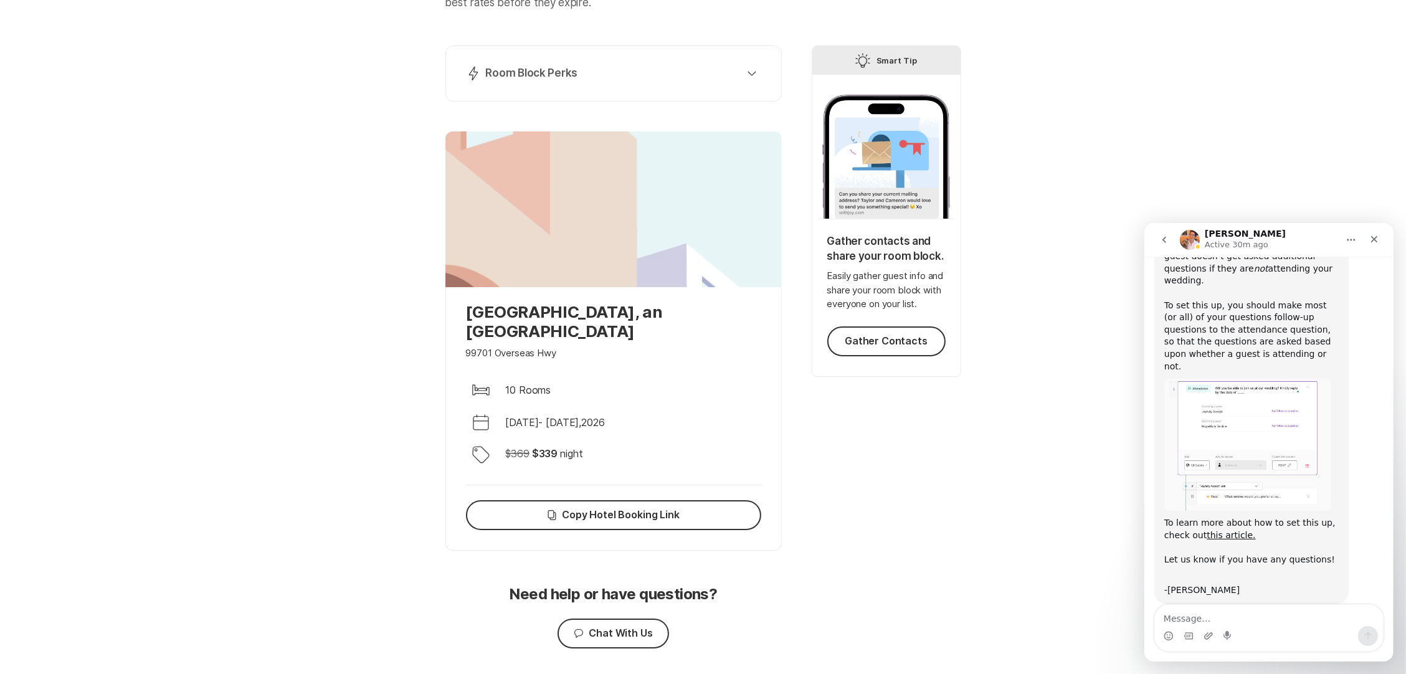
click at [1161, 235] on icon "go back" at bounding box center [1164, 239] width 10 height 10
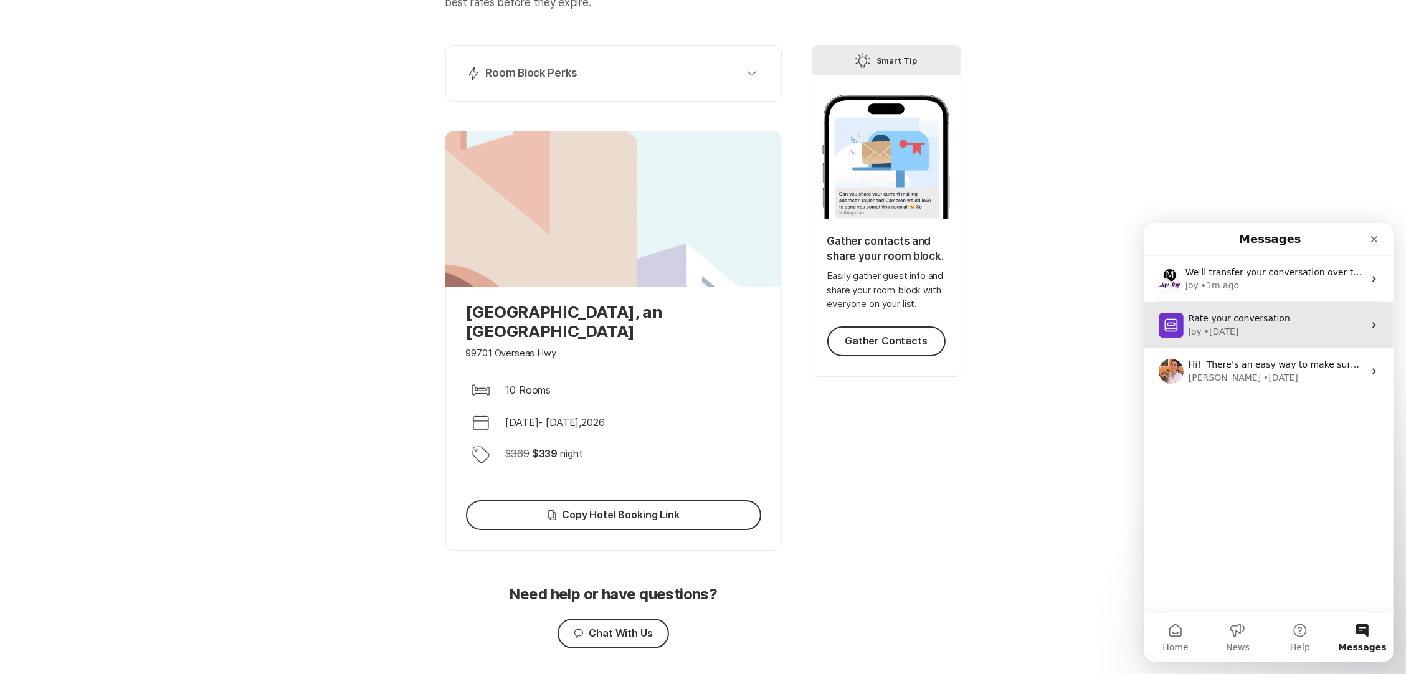
click at [1316, 333] on div "Joy • 4w ago" at bounding box center [1276, 331] width 176 height 13
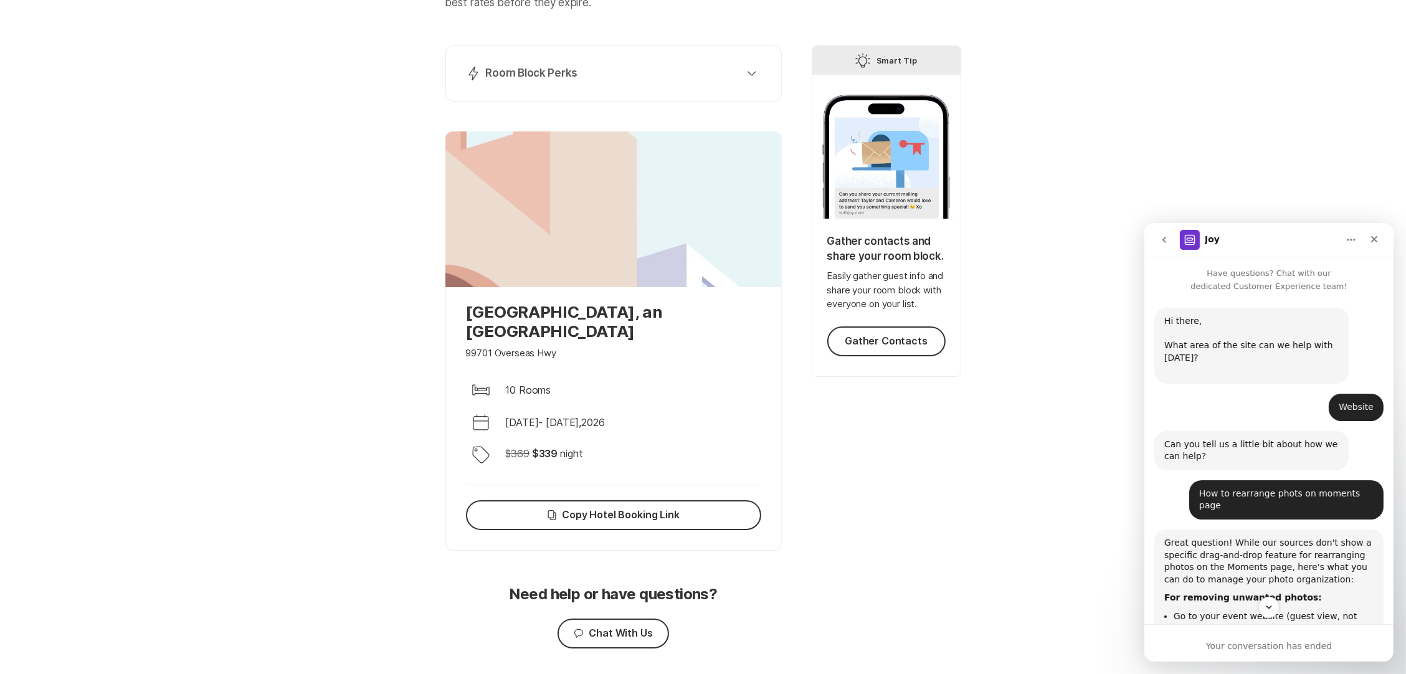
click at [1157, 237] on button "go back" at bounding box center [1164, 239] width 24 height 24
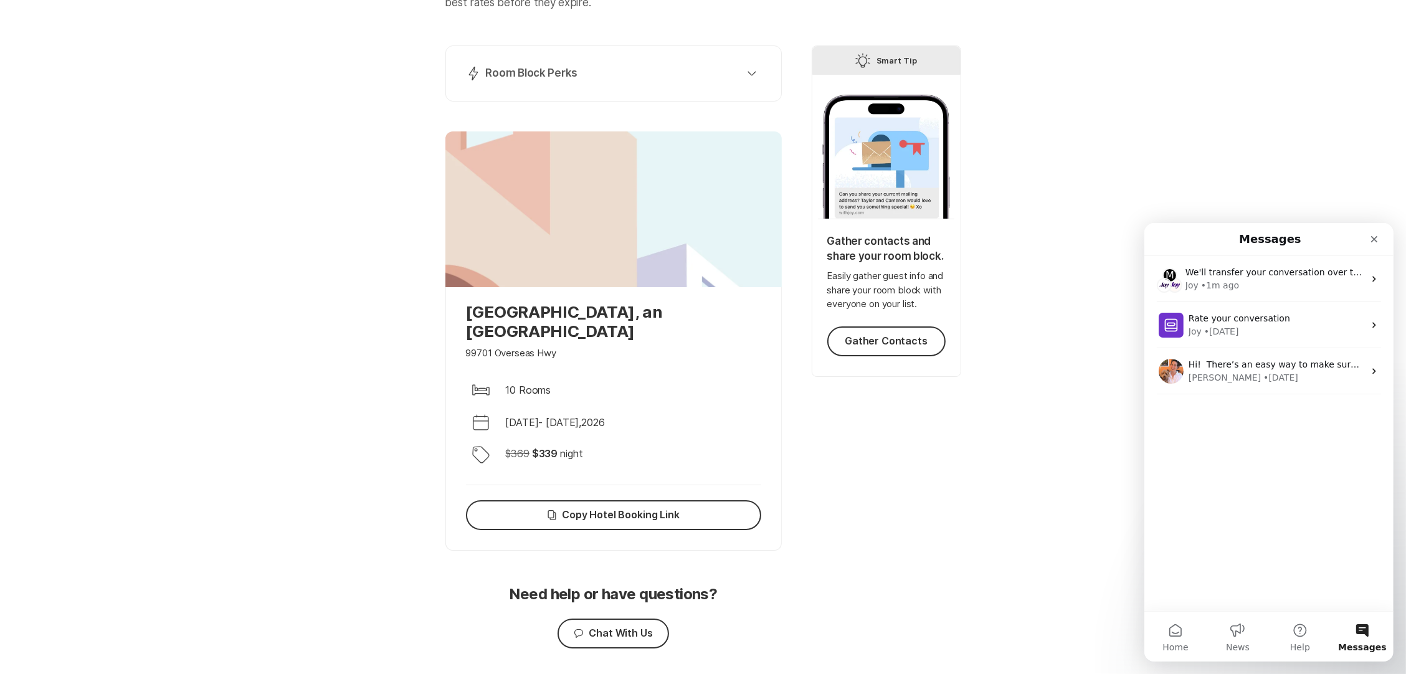
click at [1052, 461] on div "Your room blocks are ready Share your booking link with guests to ensure they g…" at bounding box center [703, 314] width 1406 height 799
click at [1373, 234] on icon "Close" at bounding box center [1374, 239] width 10 height 10
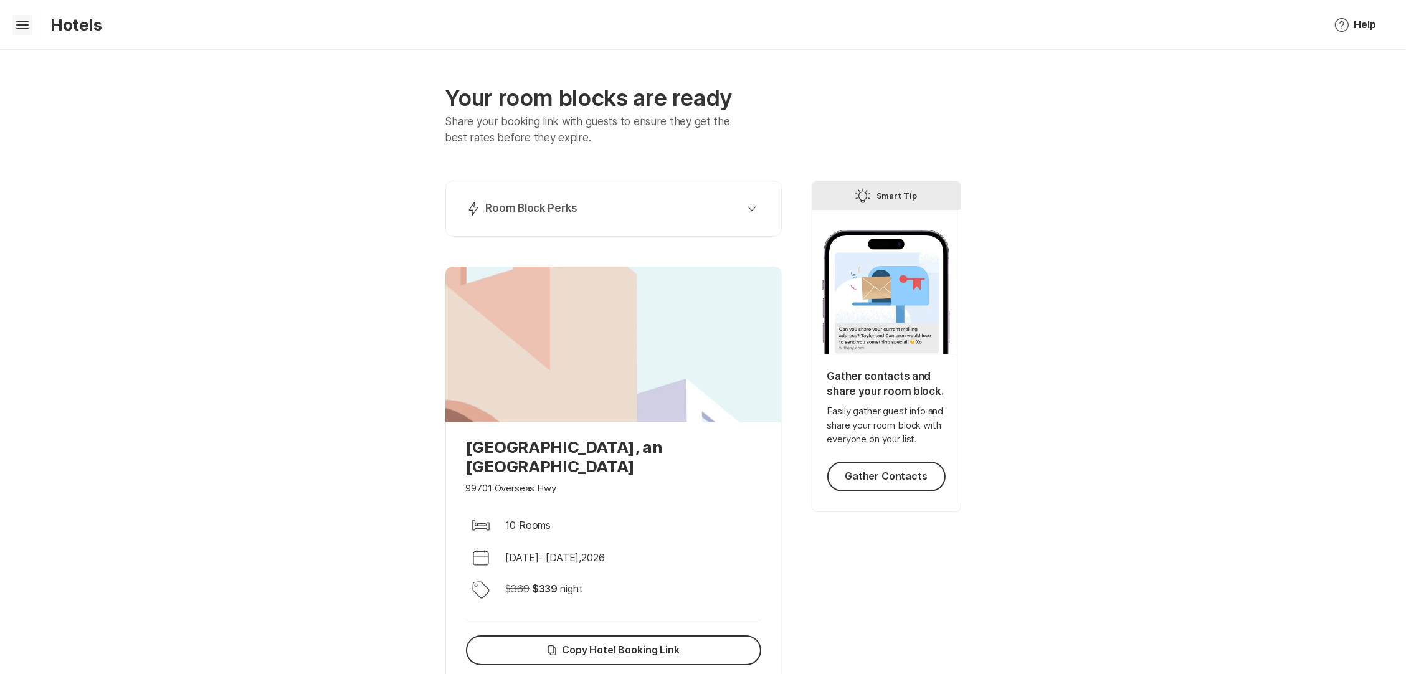
click at [17, 24] on icon at bounding box center [22, 23] width 12 height 5
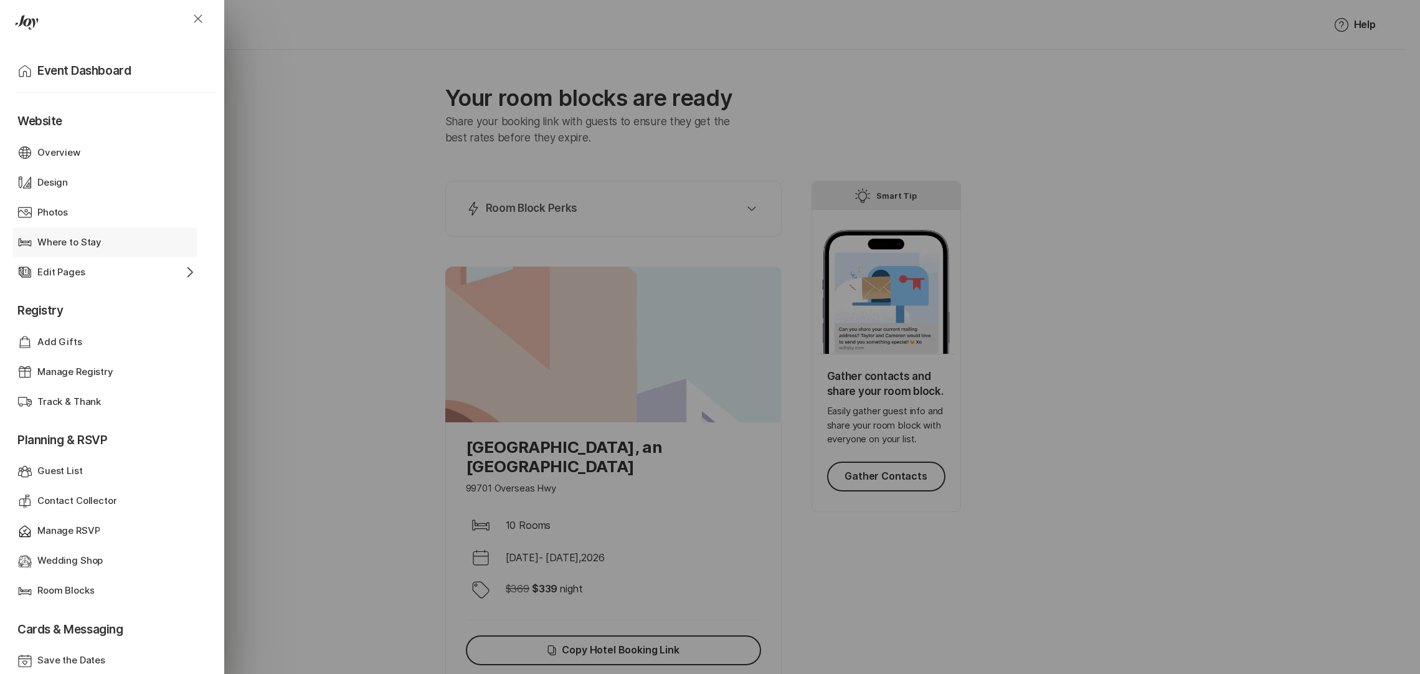
click at [67, 243] on p "Where to Stay" at bounding box center [69, 242] width 64 height 14
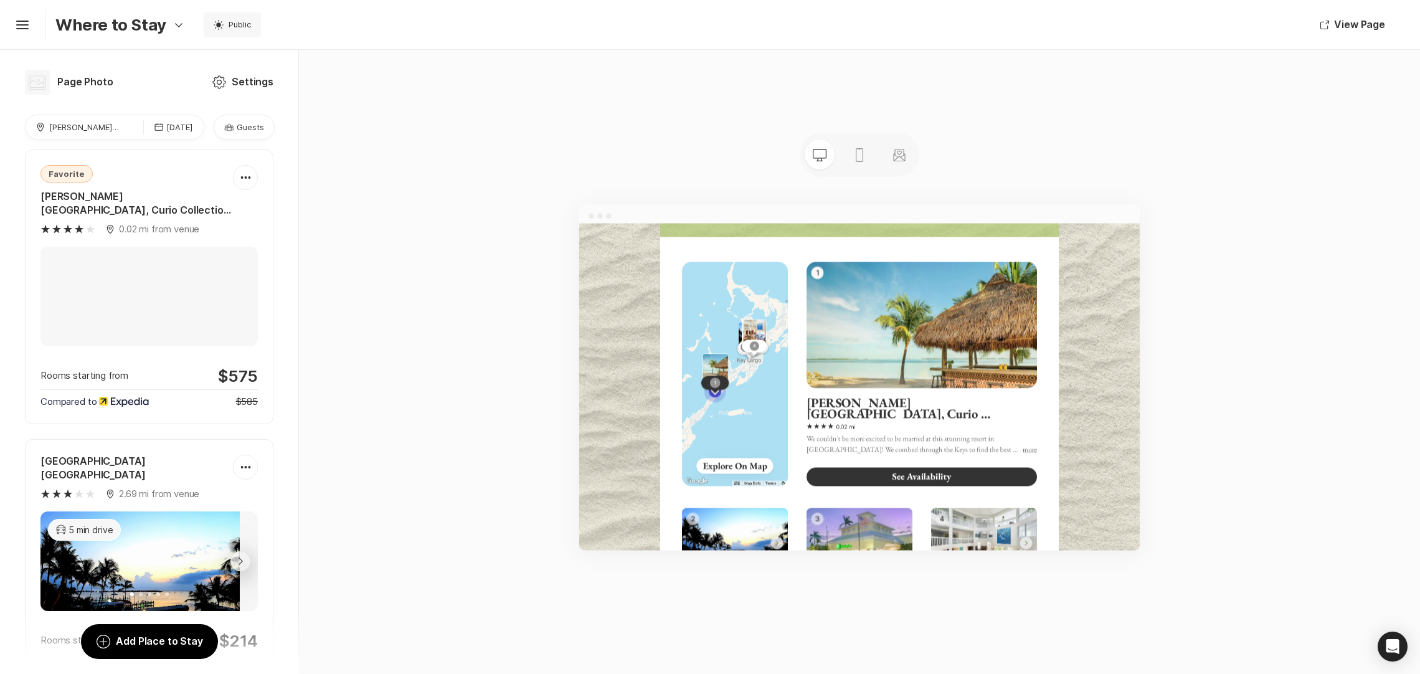
scroll to position [475, 0]
click at [178, 205] on div "[PERSON_NAME][GEOGRAPHIC_DATA], Curio Collection by [PERSON_NAME]" at bounding box center [136, 203] width 193 height 27
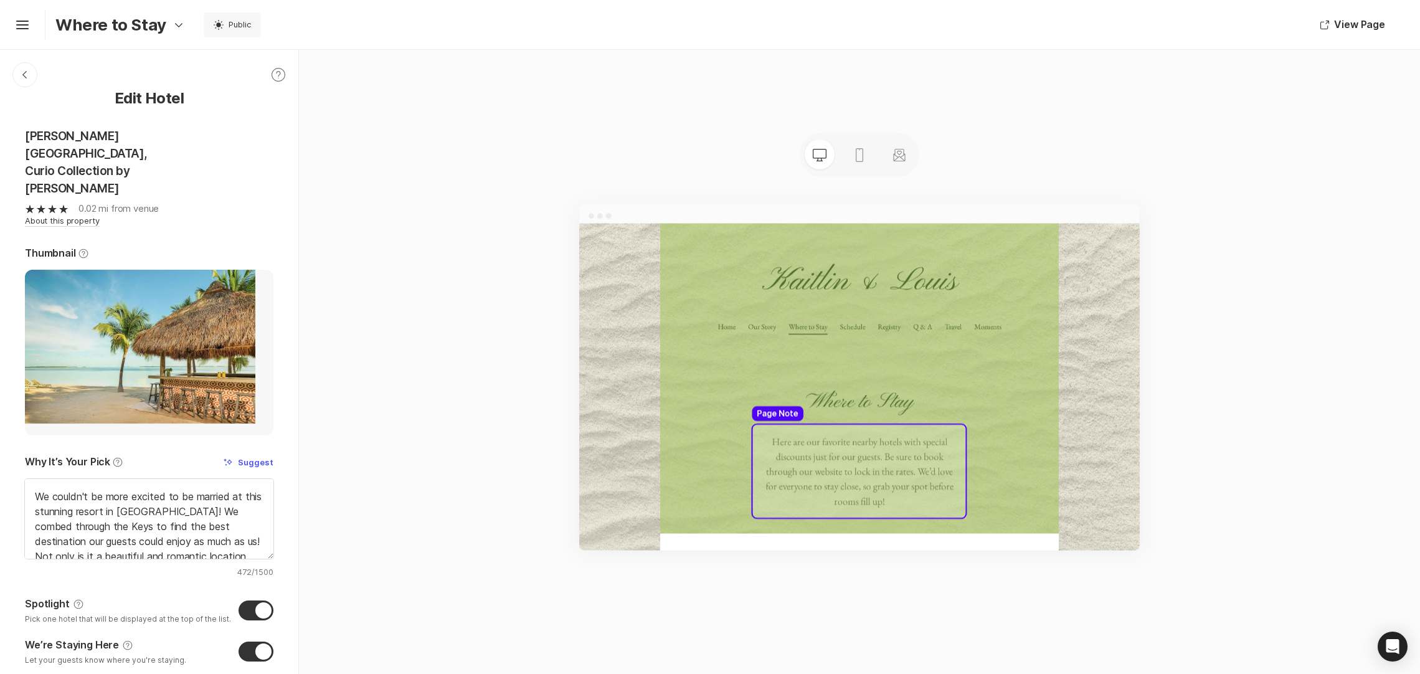
scroll to position [84, 0]
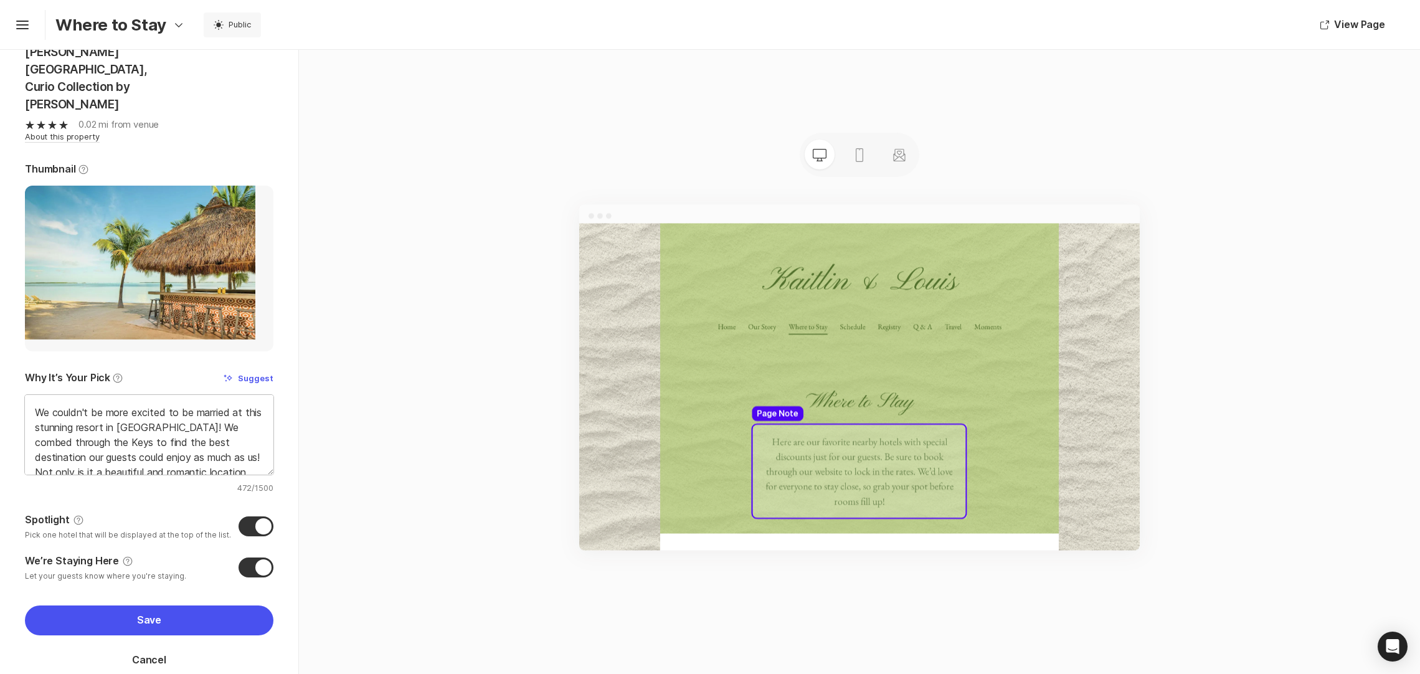
type textarea "x"
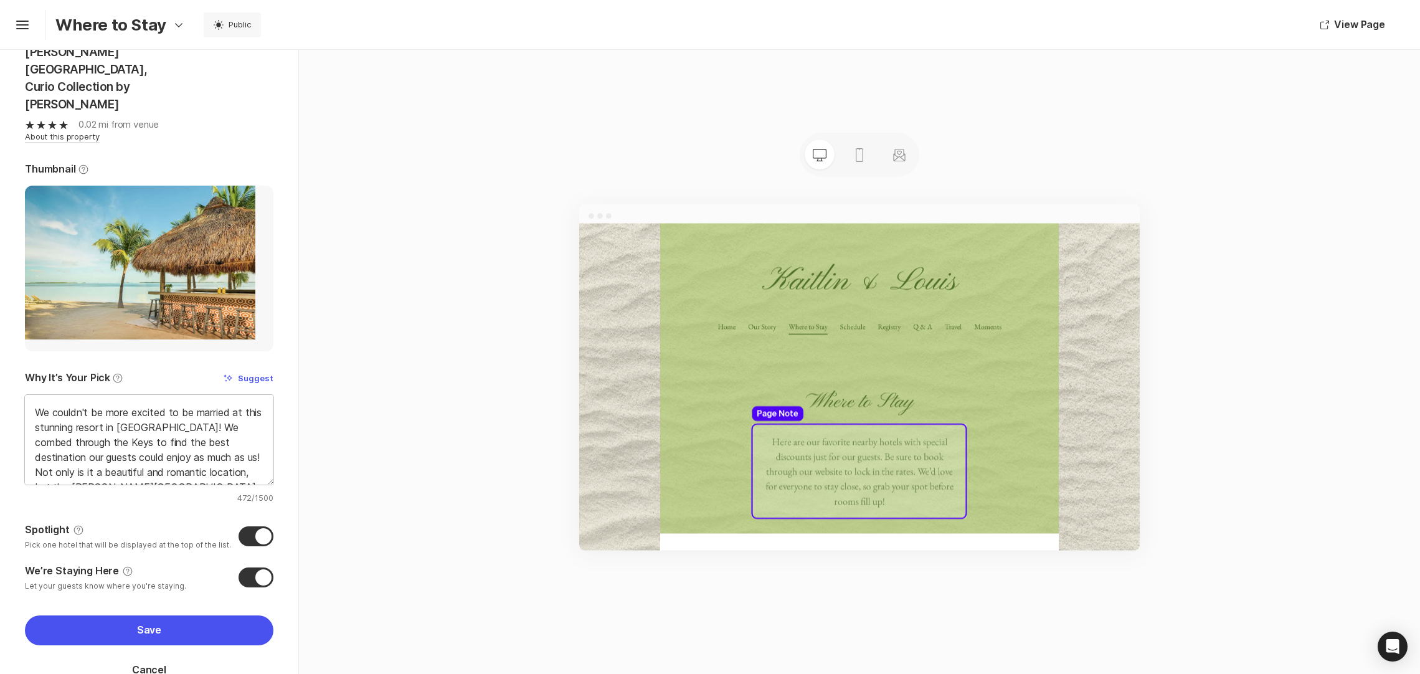
scroll to position [109, 0]
click at [67, 423] on textarea "We couldn't be more excited to be married at this stunning resort in [GEOGRAPHI…" at bounding box center [149, 440] width 249 height 90
click at [105, 421] on textarea "We couldn't be more excited to be married at this stunning resort in [GEOGRAPHI…" at bounding box center [149, 440] width 249 height 90
type textarea "We couldn't be more excited to be married at this stunning resort in [GEOGRAPHI…"
type textarea "x"
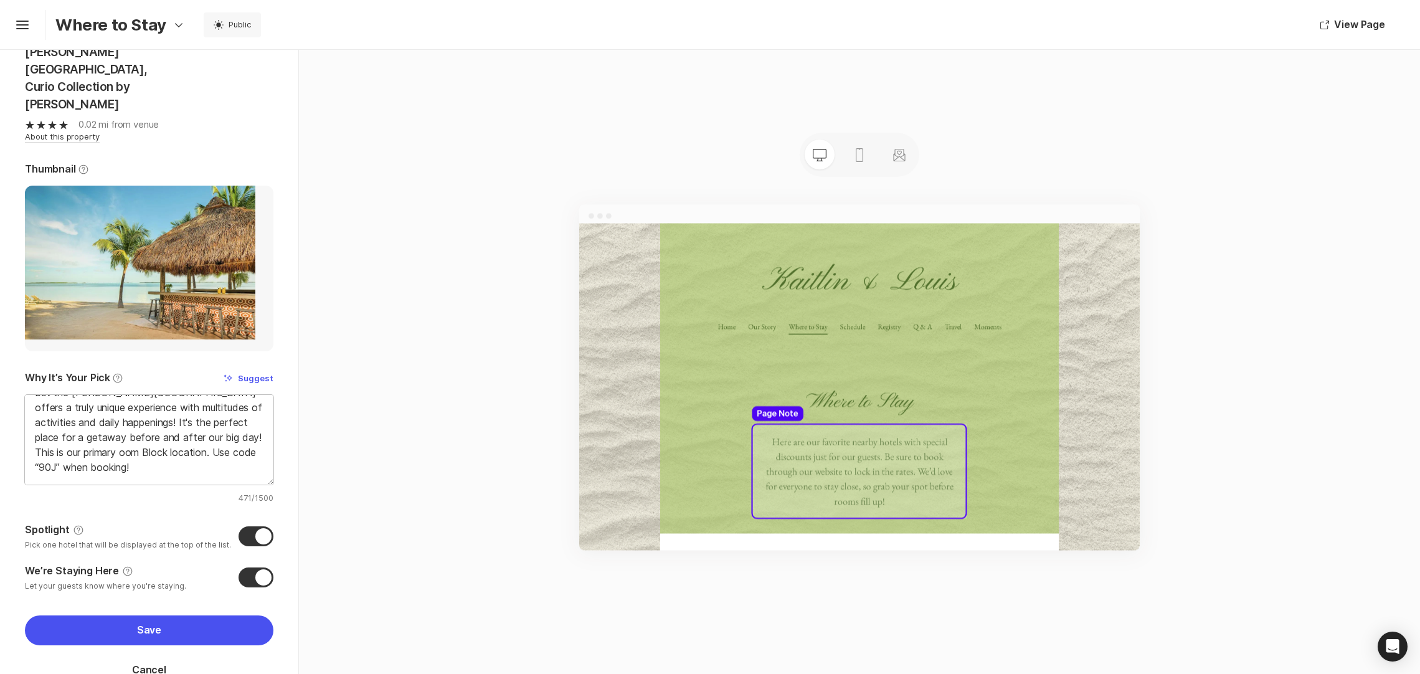
type textarea "We couldn't be more excited to be married at this stunning resort in [GEOGRAPHI…"
type textarea "x"
click at [130, 421] on textarea "We couldn't be more excited to be married at this stunning resort in [GEOGRAPHI…" at bounding box center [149, 440] width 249 height 90
type textarea "We couldn't be more excited to be married at this stunning resort in [GEOGRAPHI…"
type textarea "x"
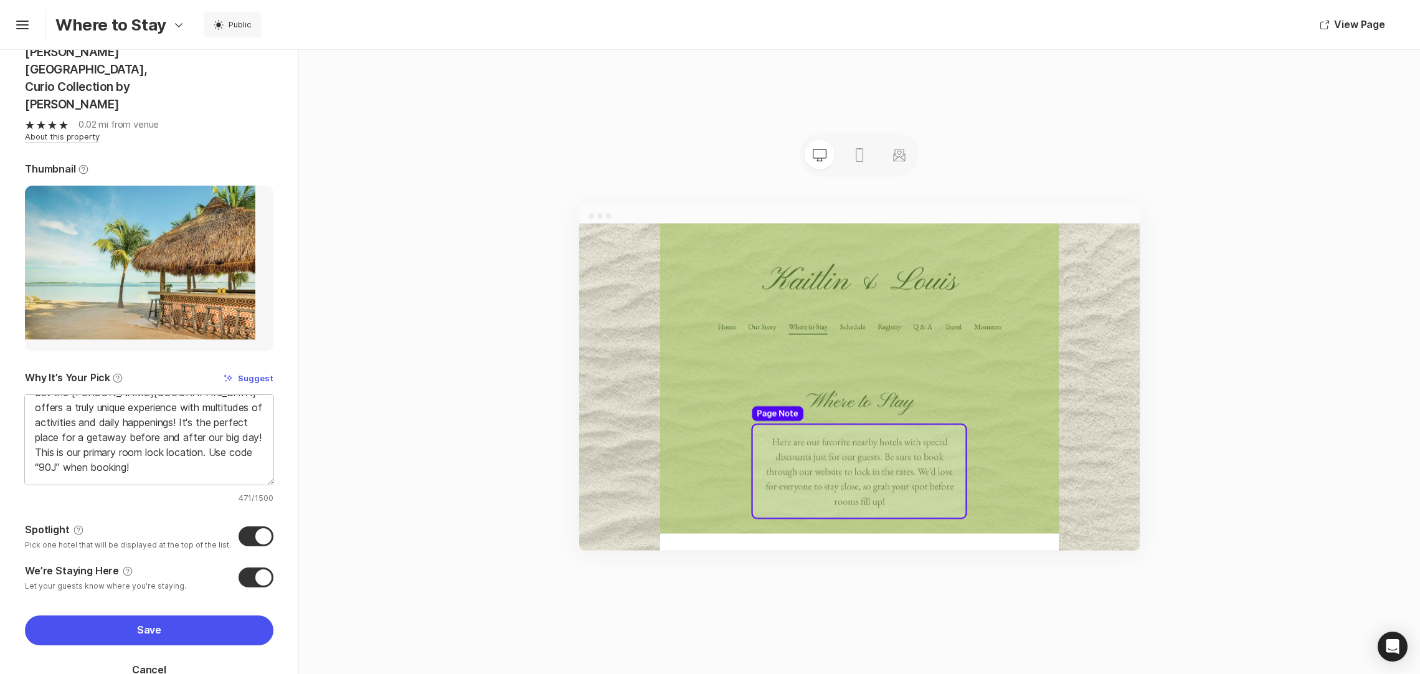
type textarea "We couldn't be more excited to be married at this stunning resort in [GEOGRAPHI…"
type textarea "x"
click at [193, 423] on textarea "We couldn't be more excited to be married at this stunning resort in [GEOGRAPHI…" at bounding box center [149, 440] width 249 height 90
type textarea "We couldn't be more excited to be married at this stunning resort in [GEOGRAPHI…"
type textarea "x"
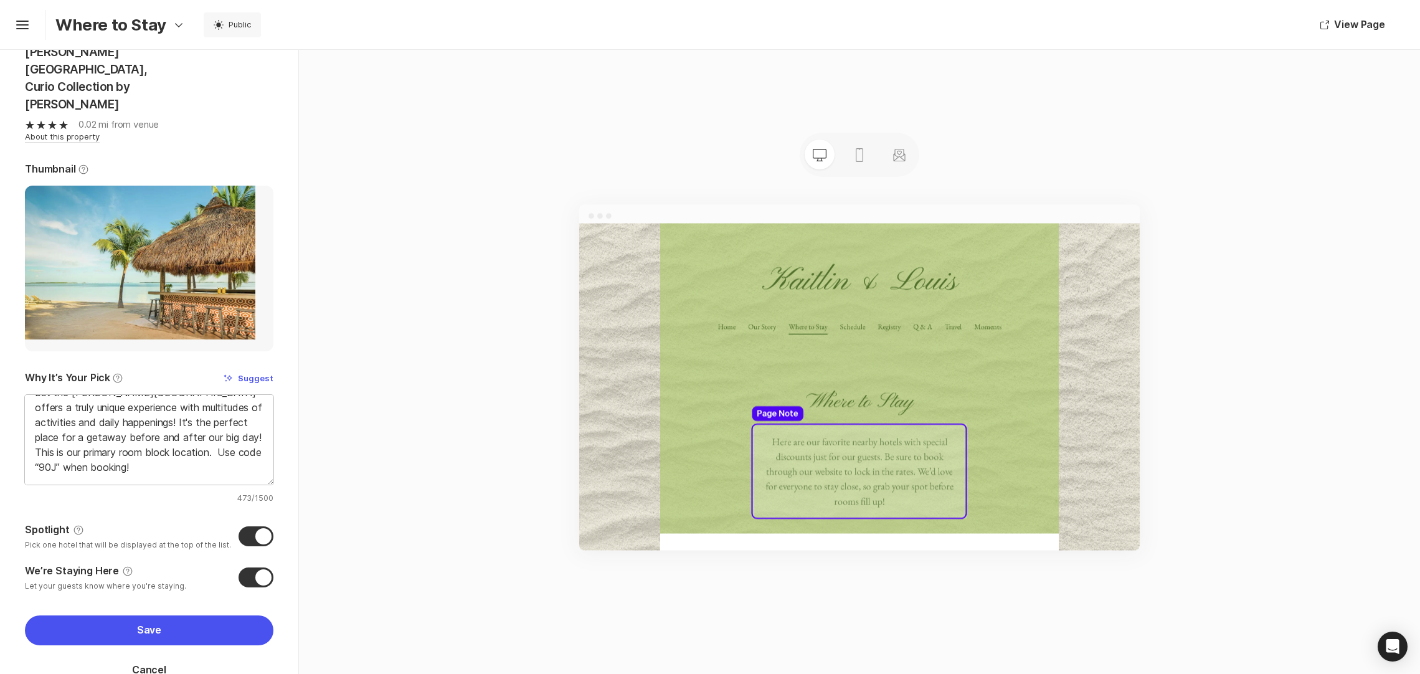
paste textarea "[URL][DOMAIN_NAME]"
type textarea "We couldn't be more excited to be married at this stunning resort in [GEOGRAPHI…"
type textarea "x"
type textarea "We couldn't be more excited to be married at this stunning resort in [GEOGRAPHI…"
type textarea "x"
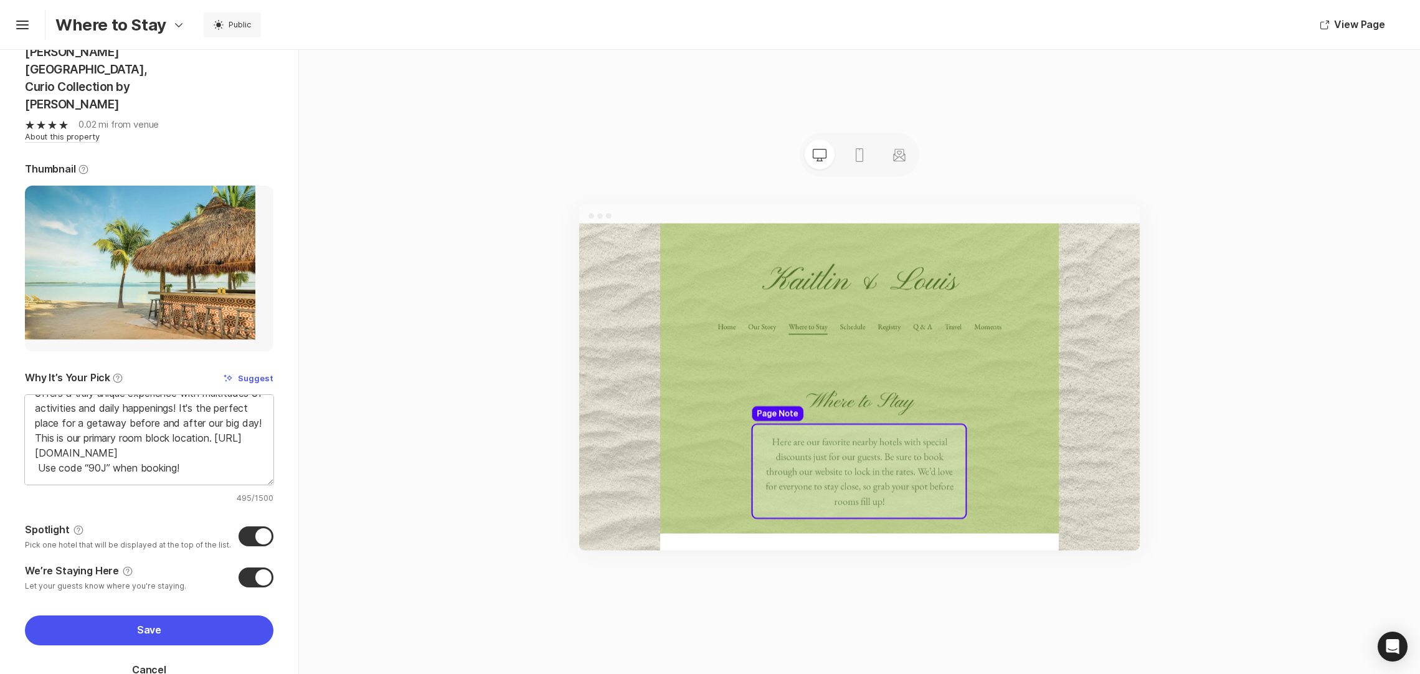
scroll to position [124, 0]
type textarea "We couldn't be more excited to be married at this stunning resort in [GEOGRAPHI…"
type textarea "x"
type textarea "We couldn't be more excited to be married at this stunning resort in [GEOGRAPHI…"
type textarea "x"
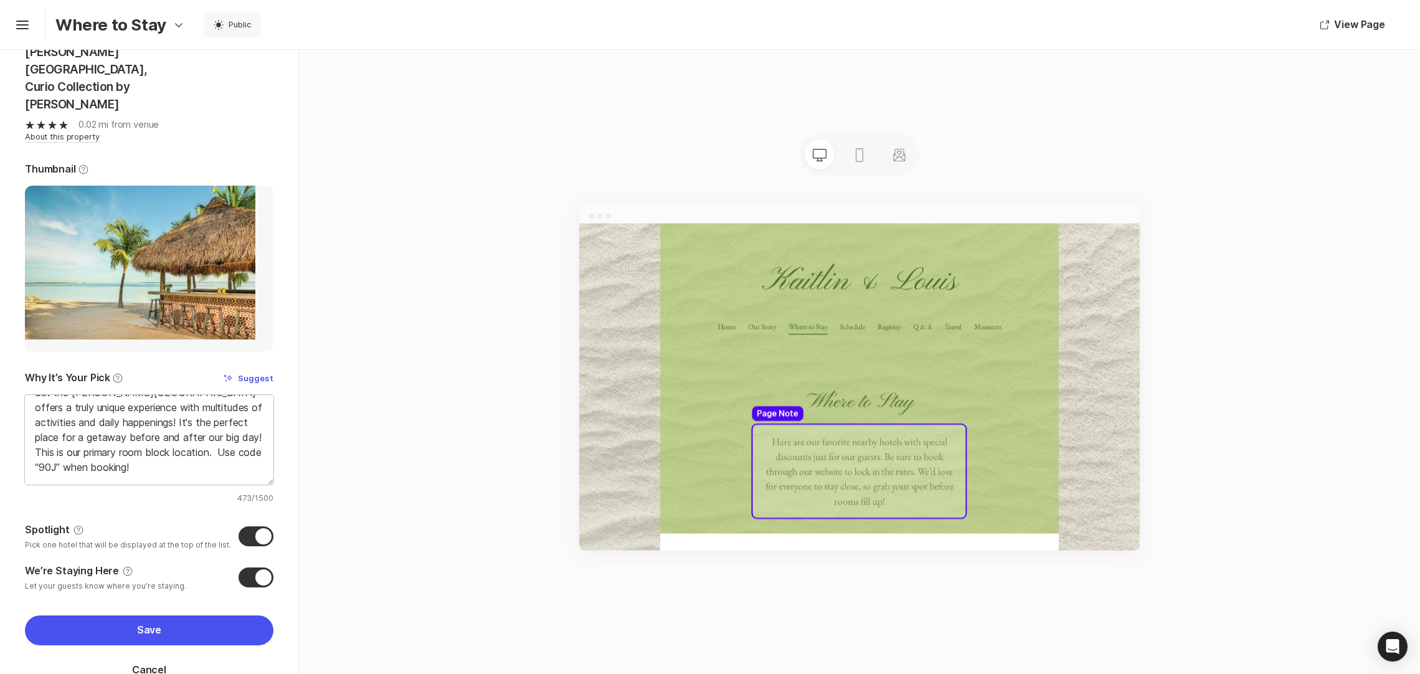
scroll to position [109, 0]
type textarea "We couldn't be more excited to be married at this stunning resort in [GEOGRAPHI…"
type textarea "x"
click at [166, 440] on textarea "We couldn't be more excited to be married at this stunning resort in [GEOGRAPHI…" at bounding box center [149, 440] width 249 height 90
type textarea "We couldn't be more excited to be married at this stunning resort in [GEOGRAPHI…"
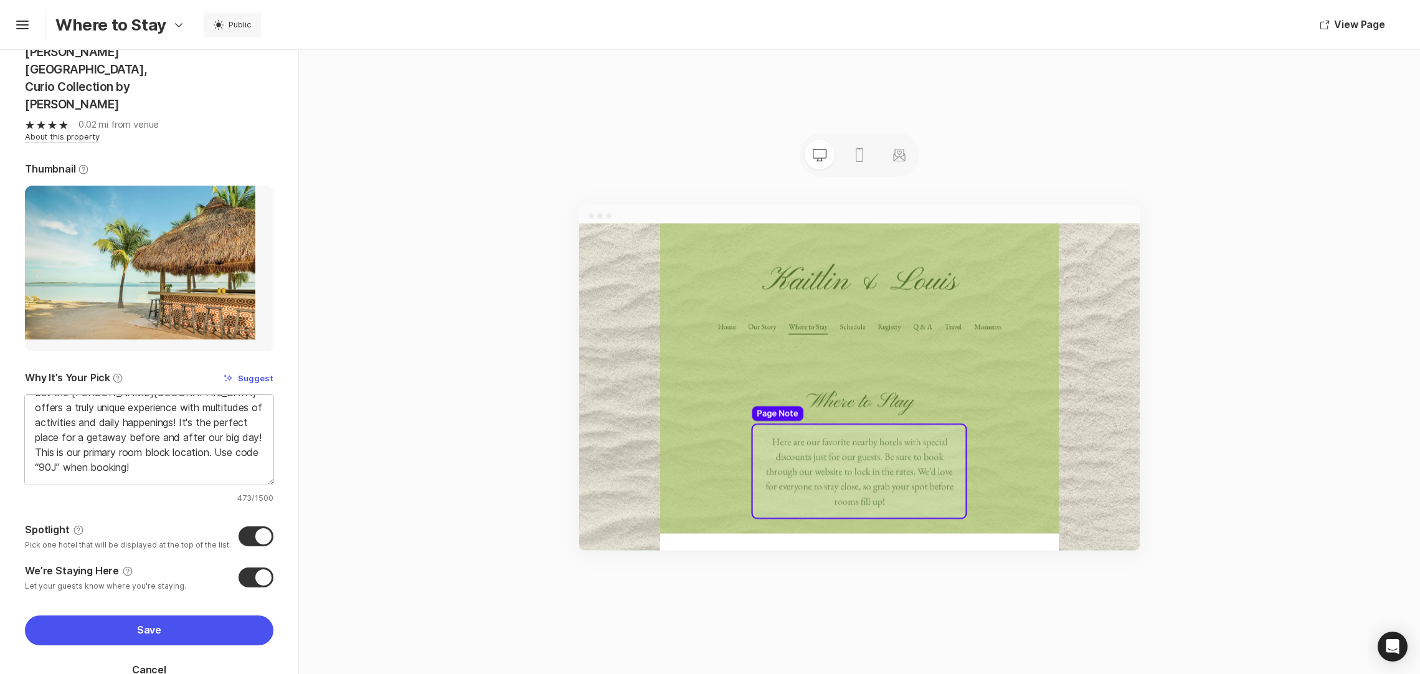
paste textarea "[URL][DOMAIN_NAME]"
type textarea "x"
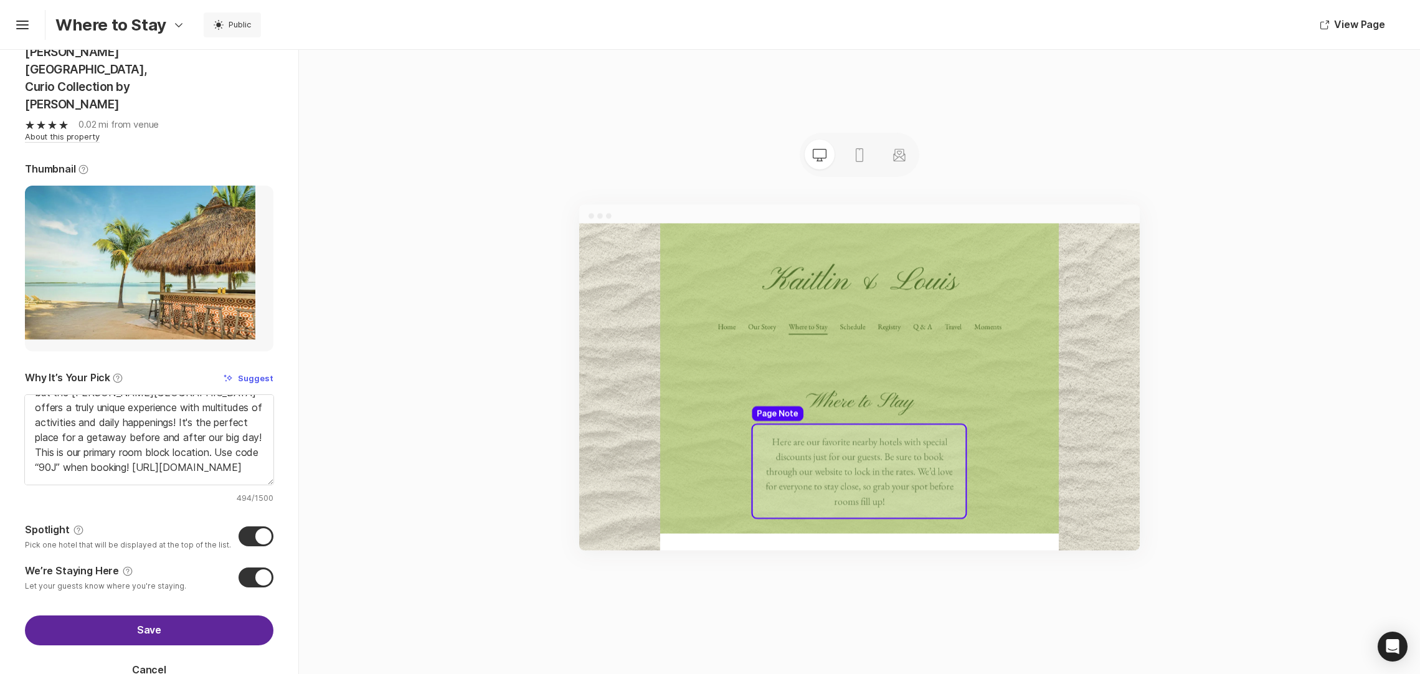
type textarea "We couldn't be more excited to be married at this stunning resort in [GEOGRAPHI…"
click at [149, 616] on button "Save" at bounding box center [149, 631] width 249 height 30
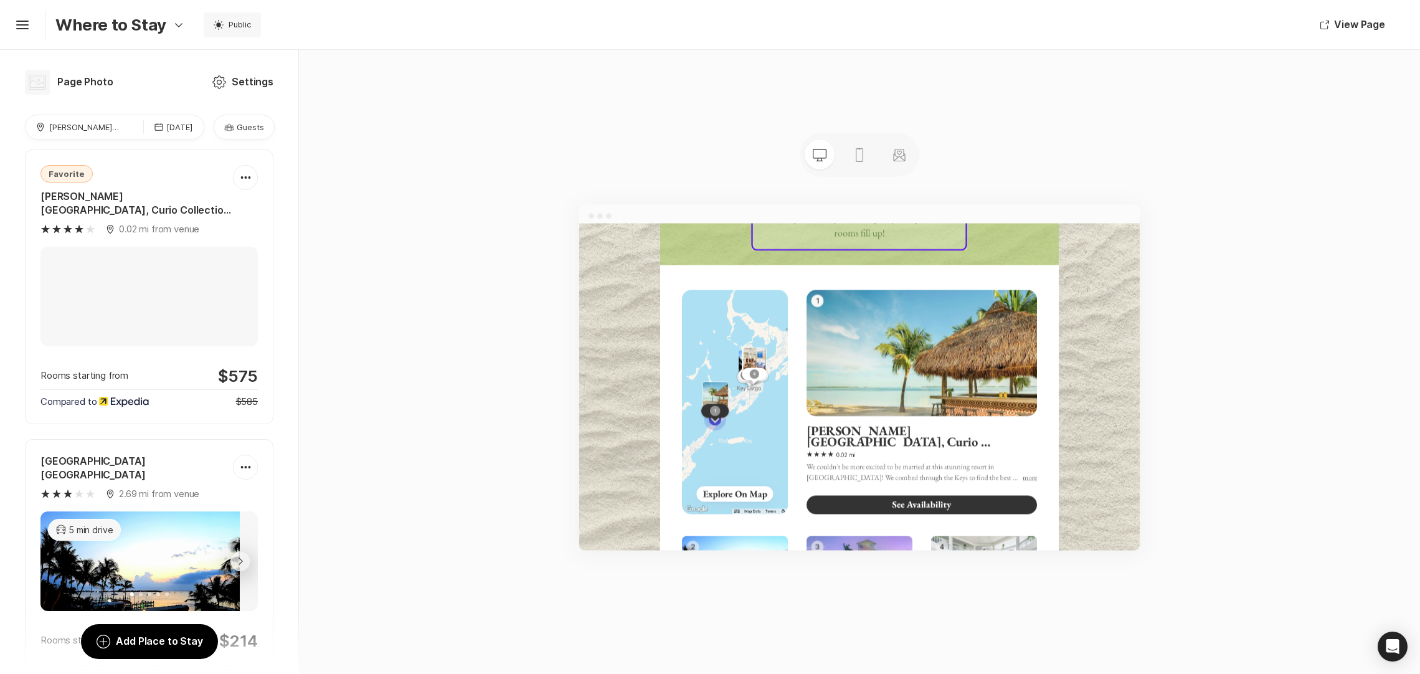
scroll to position [432, 0]
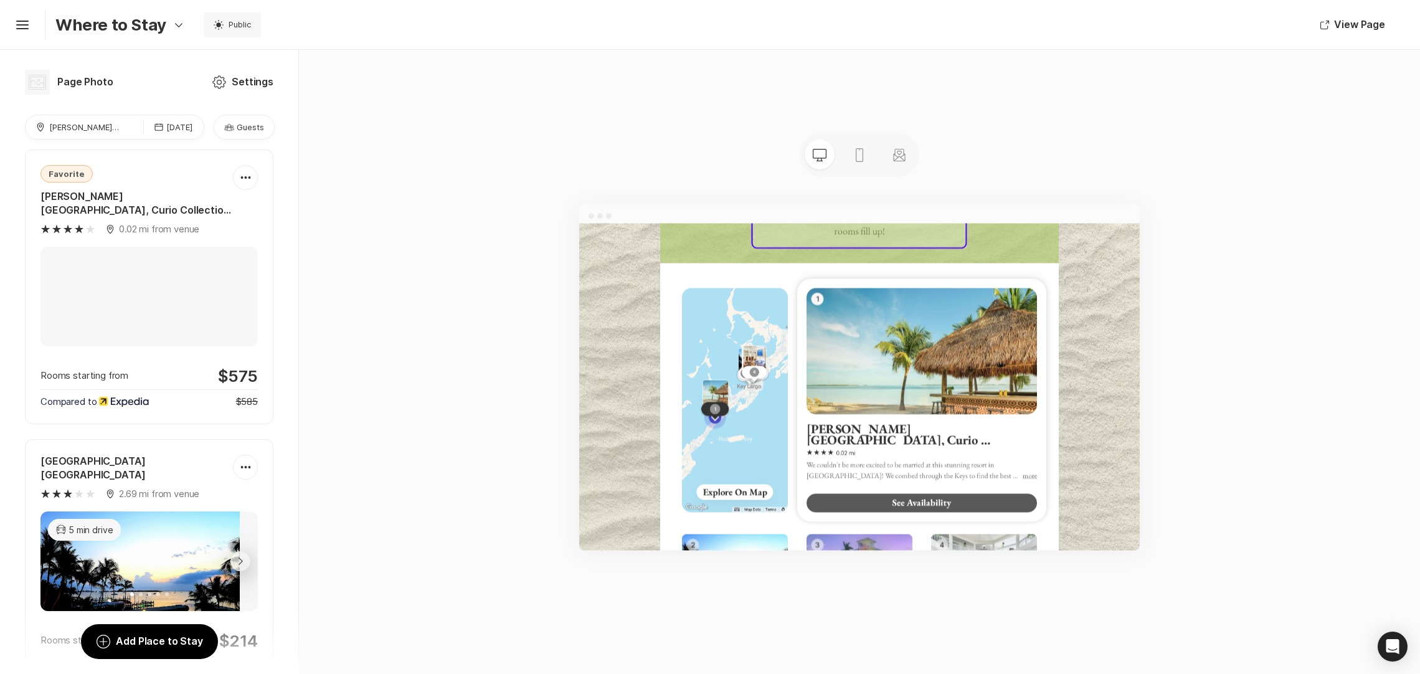
click at [1118, 669] on button "See Availability" at bounding box center [1127, 670] width 369 height 30
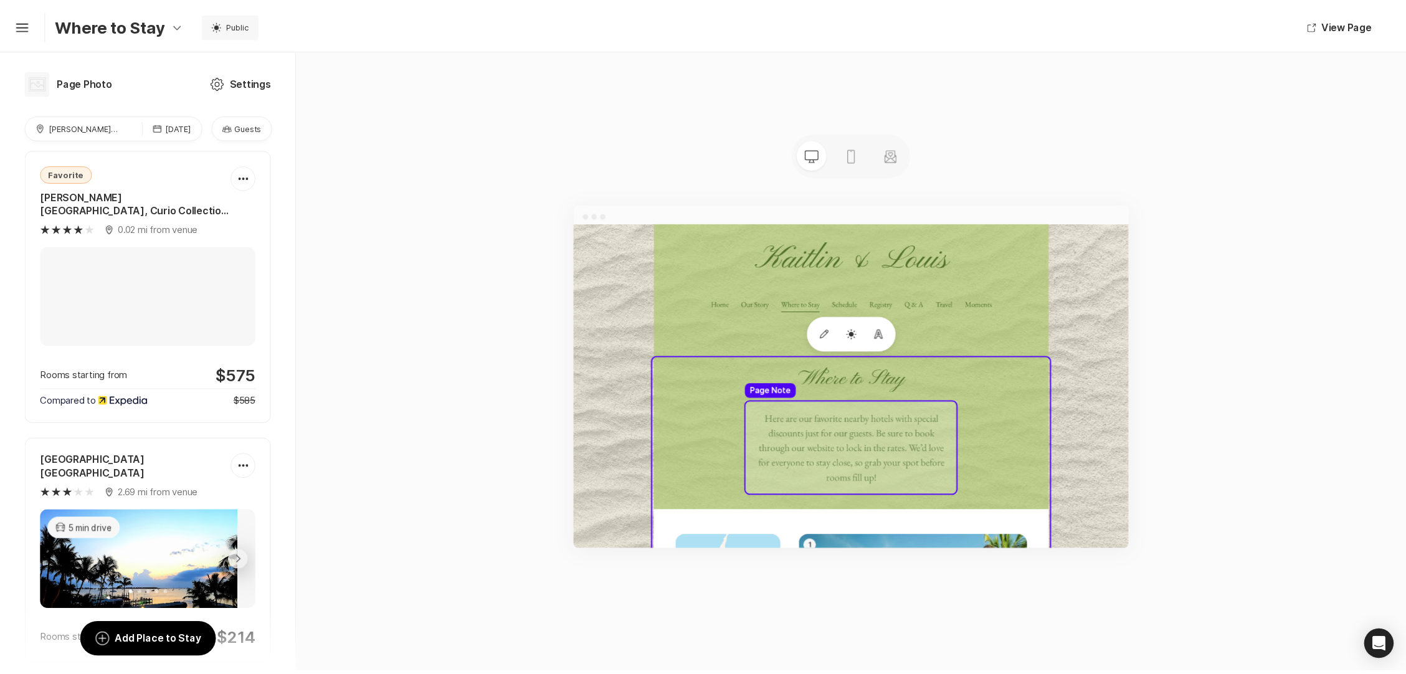
scroll to position [0, 0]
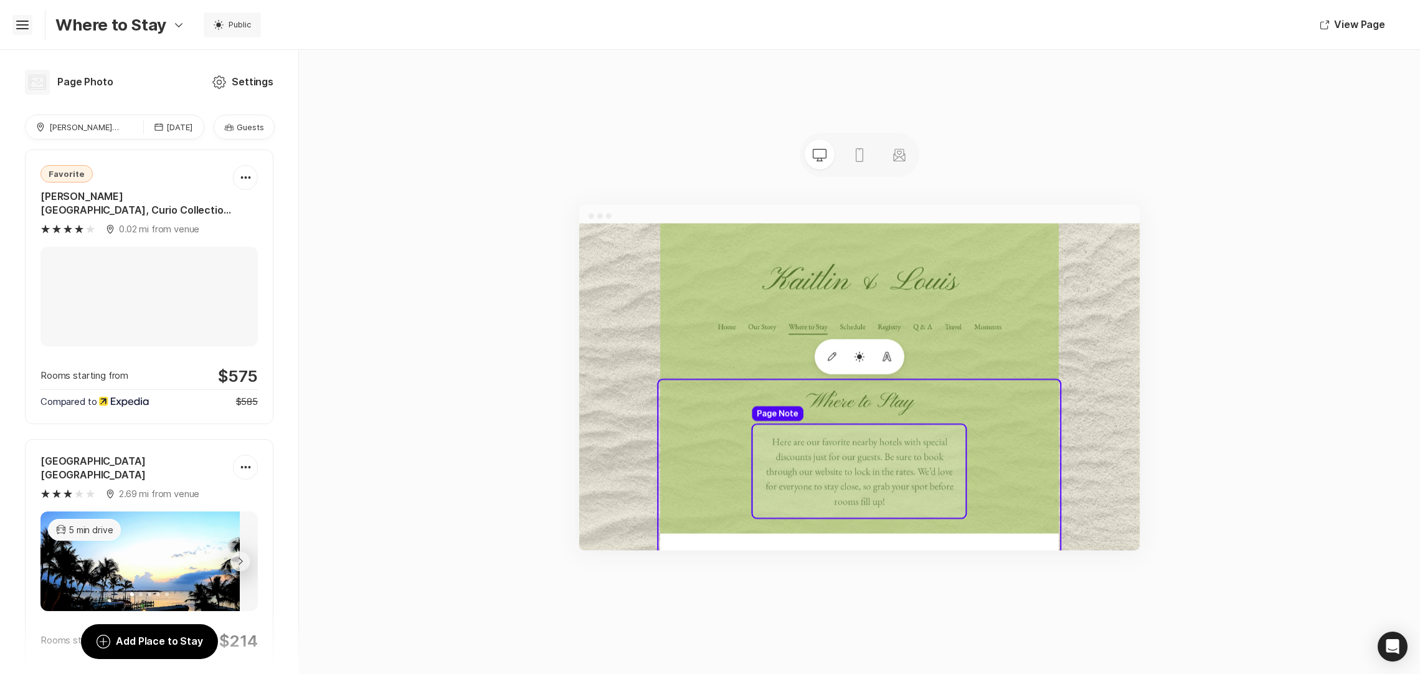
click at [16, 22] on icon "Hamburger" at bounding box center [22, 25] width 20 height 20
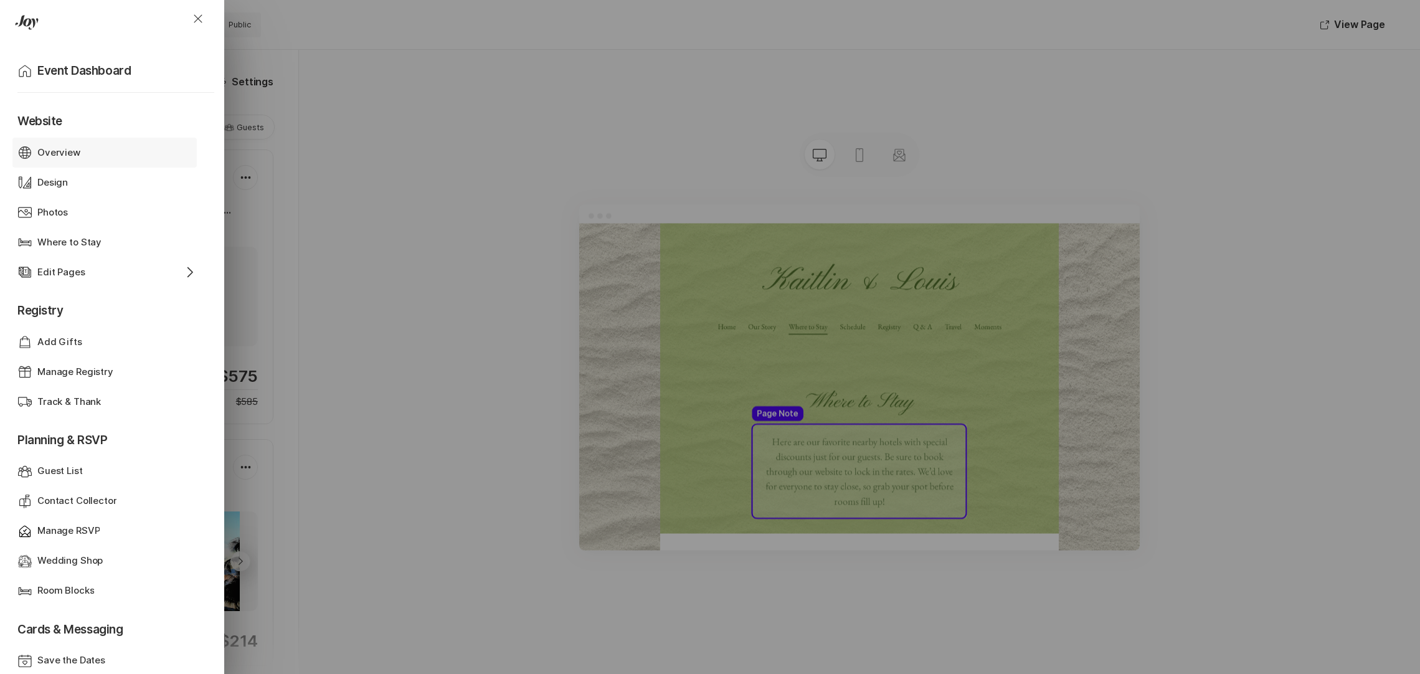
click at [46, 149] on p "Overview" at bounding box center [58, 153] width 43 height 14
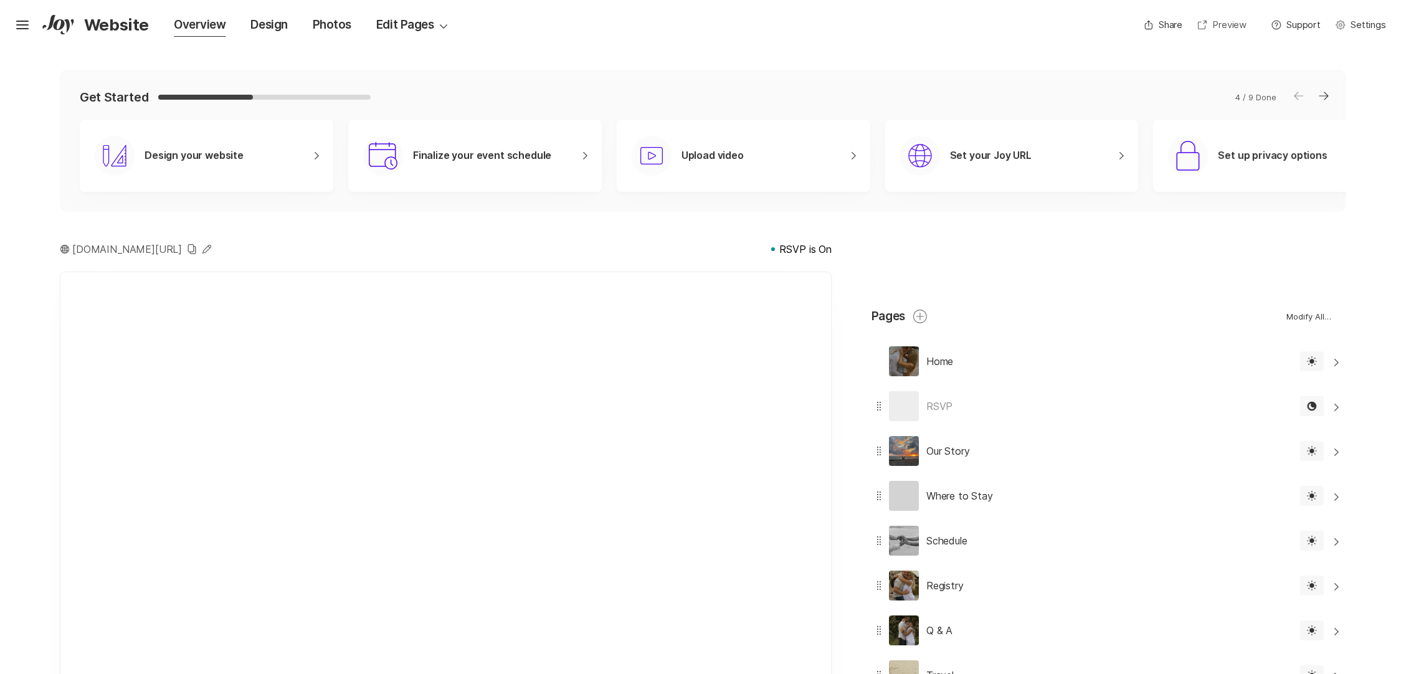
click at [1232, 24] on link "Open In New Window Preview" at bounding box center [1222, 25] width 64 height 20
click at [22, 19] on icon "Hamburger" at bounding box center [22, 25] width 20 height 20
click at [21, 22] on icon "Hamburger" at bounding box center [22, 25] width 20 height 20
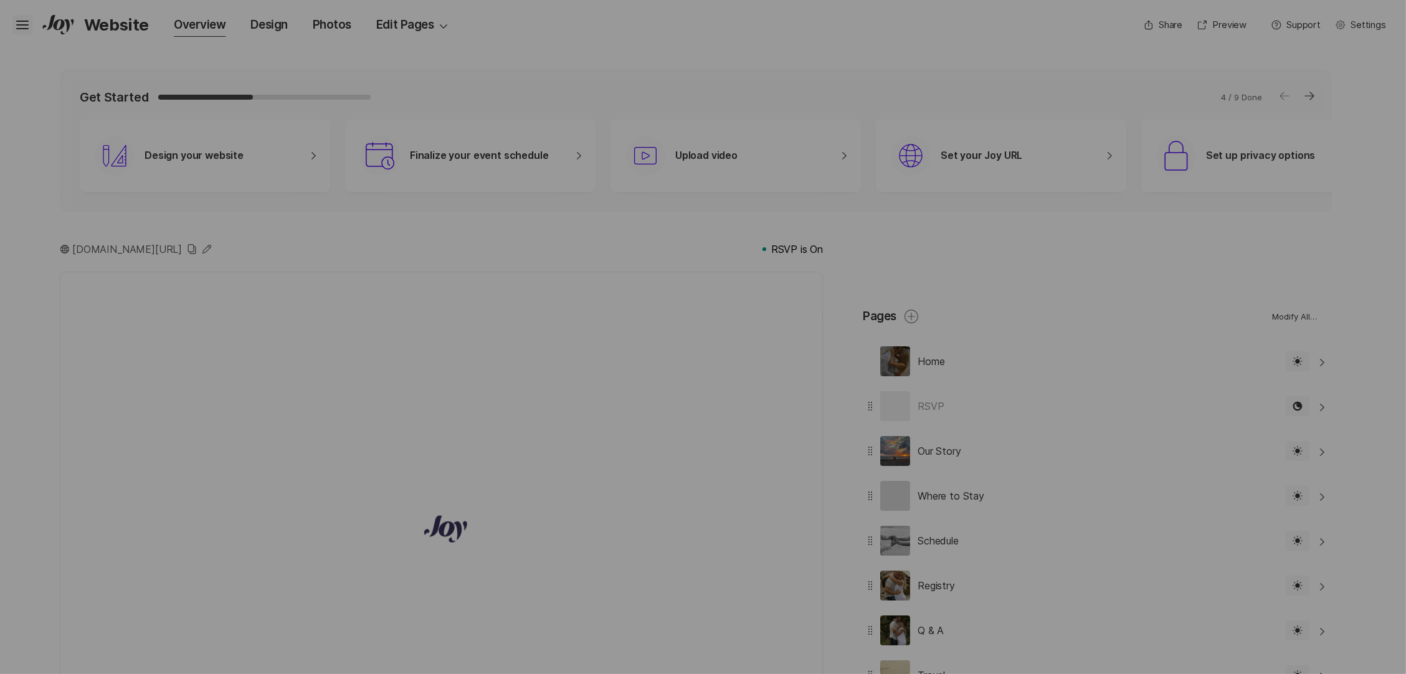
click at [21, 22] on div "Close Home Event Dashboard Website Web Globe Overview Design Design Photos Phot…" at bounding box center [703, 337] width 1406 height 674
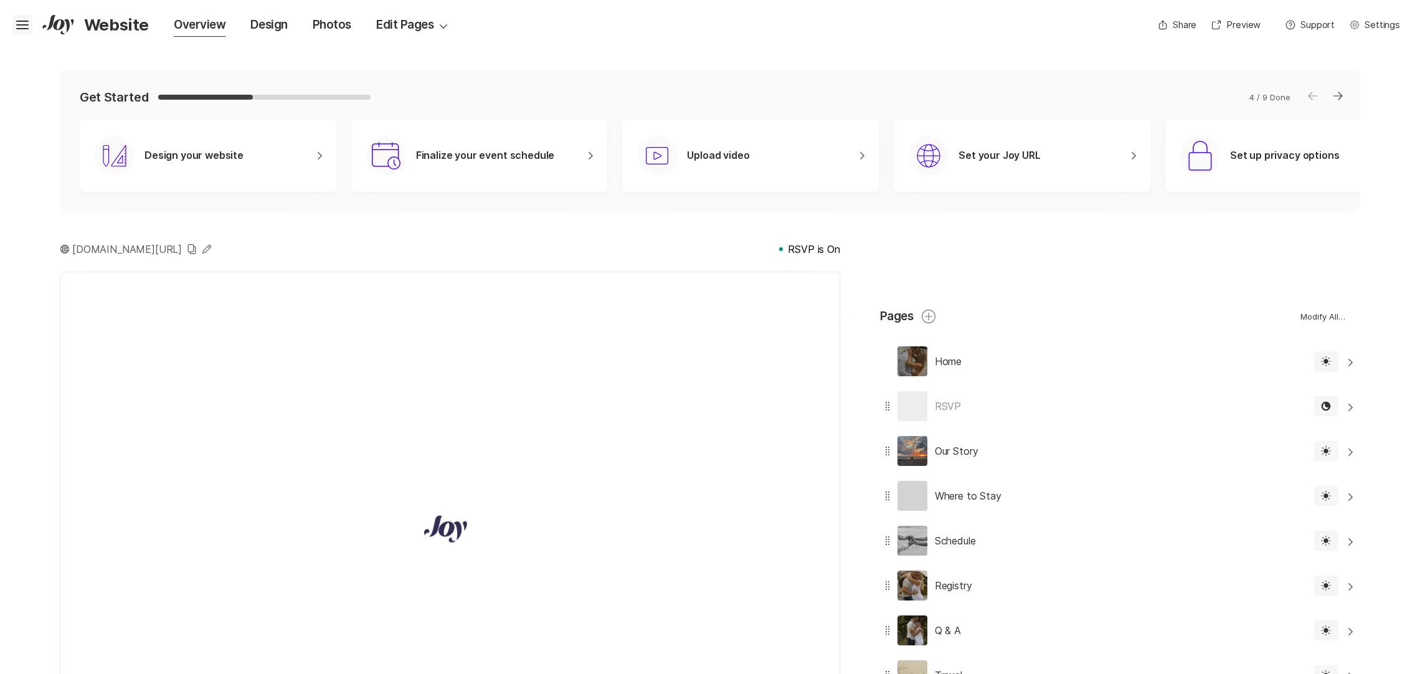
click at [21, 23] on icon "Hamburger" at bounding box center [22, 25] width 20 height 20
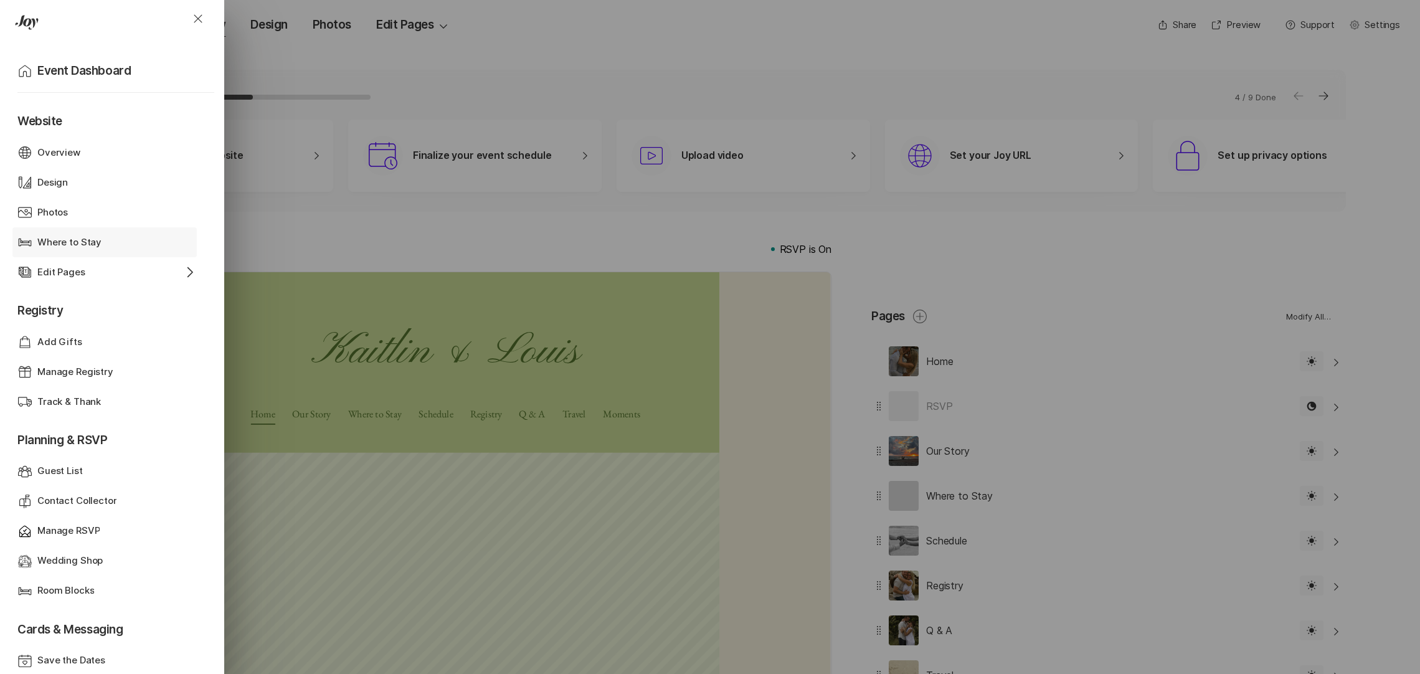
click at [65, 237] on p "Where to Stay" at bounding box center [69, 242] width 64 height 14
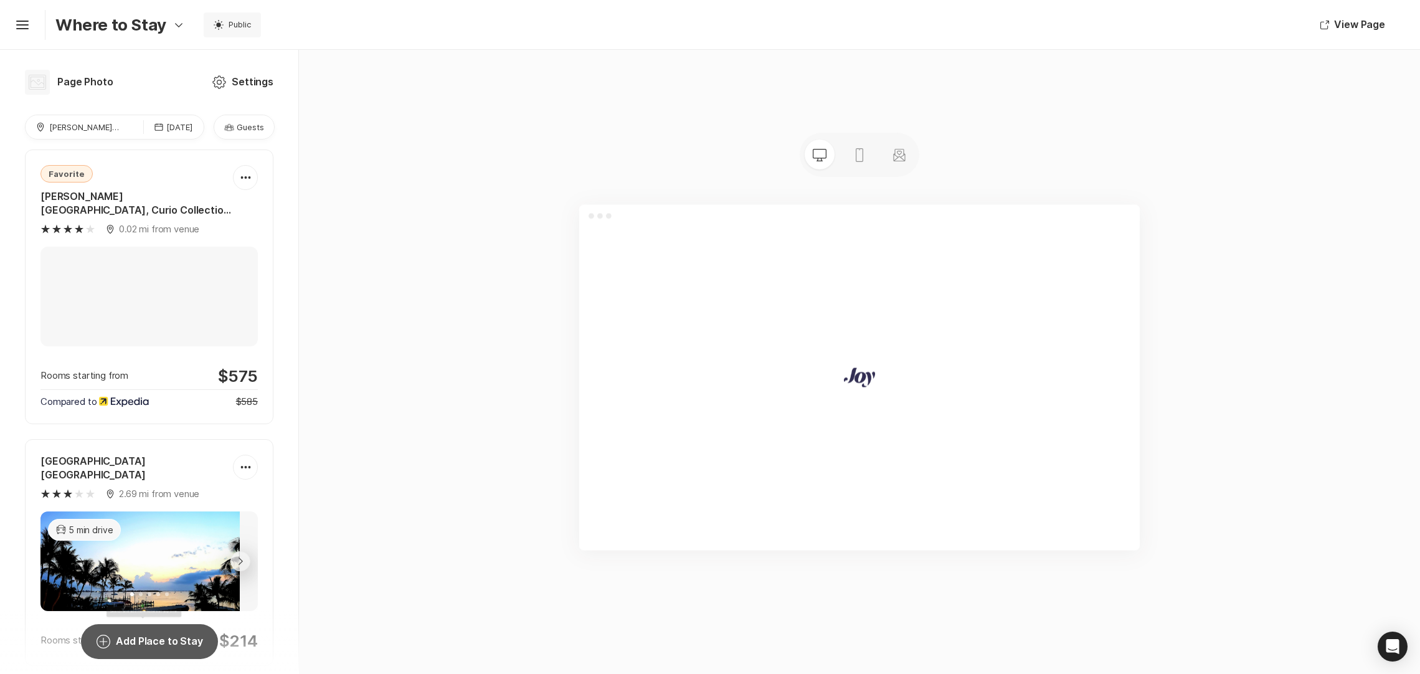
click at [144, 644] on button "Add Circle Add Place to Stay" at bounding box center [149, 641] width 136 height 35
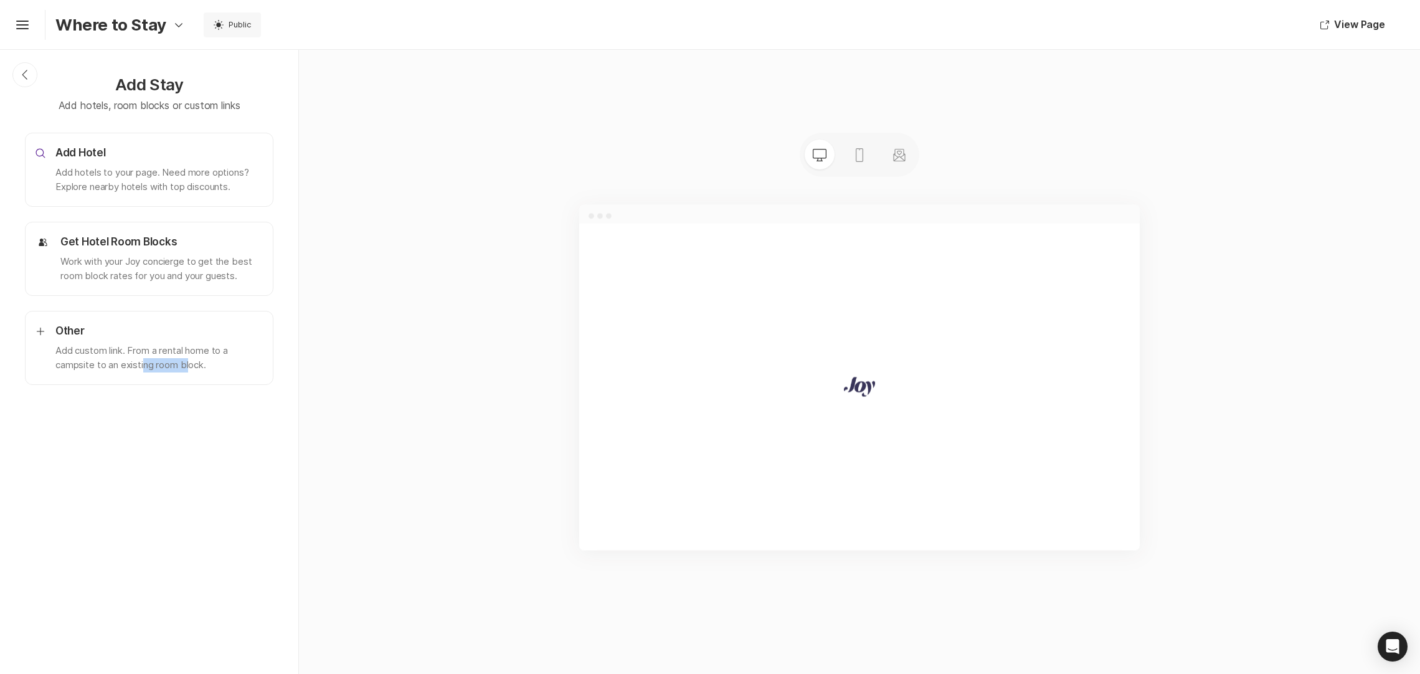
drag, startPoint x: 144, startPoint y: 644, endPoint x: 193, endPoint y: 482, distance: 168.5
click at [193, 482] on div "Chevron Back Add Stay Add hotels, room blocks or custom links Search Add Hotel …" at bounding box center [149, 362] width 299 height 624
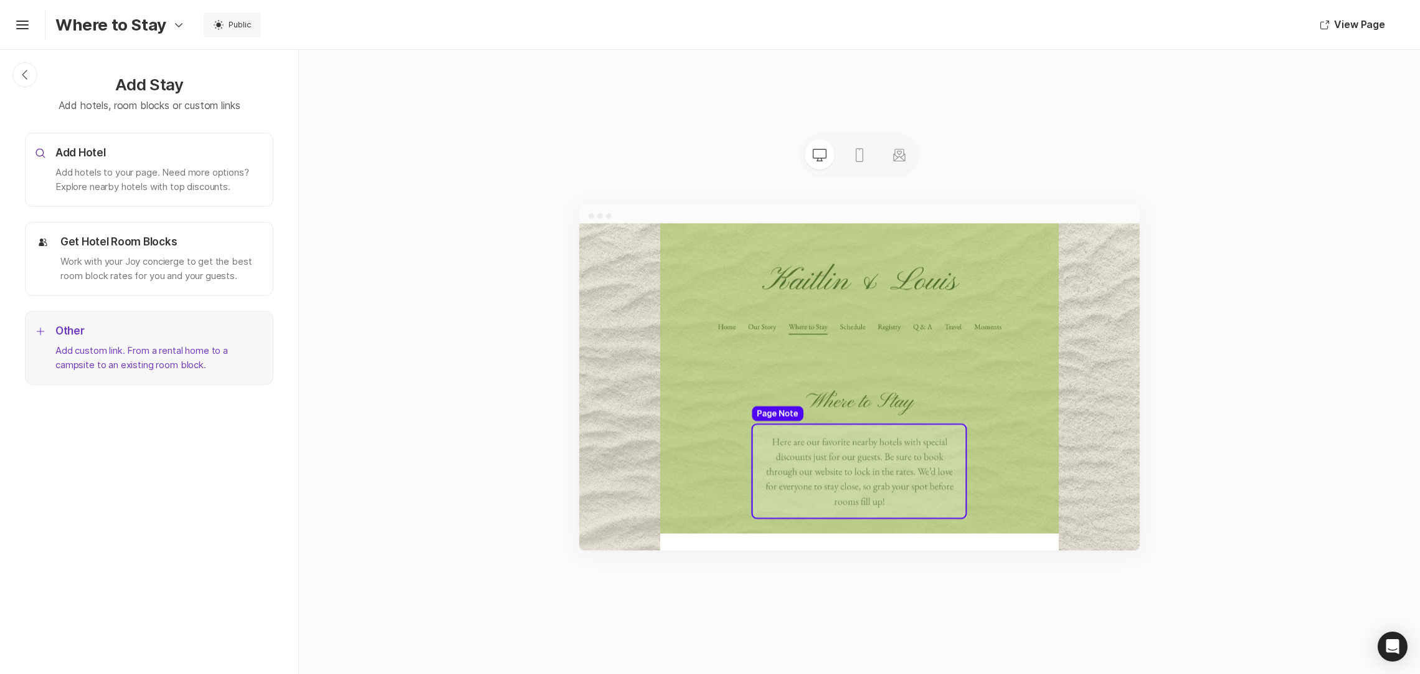
click at [110, 372] on p "Add custom link. From a rental home to a campsite to an existing room block." at bounding box center [158, 358] width 207 height 28
type textarea "x"
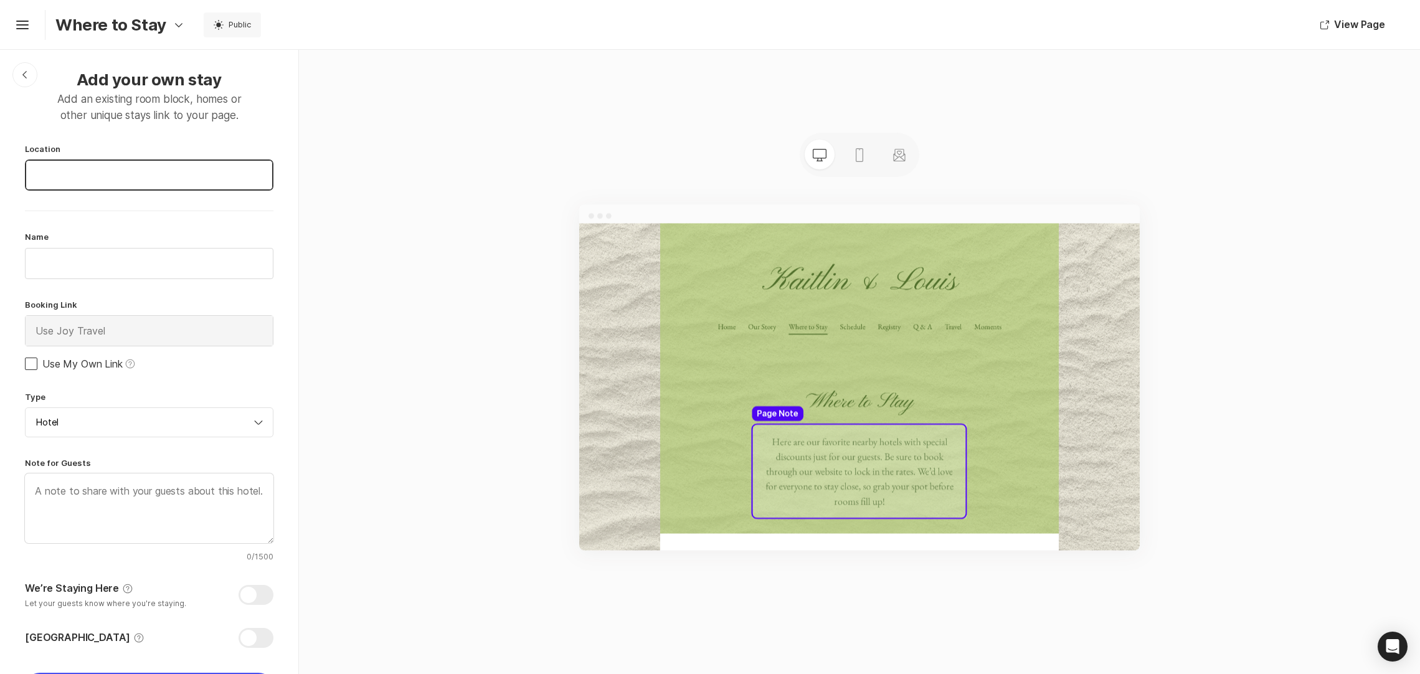
click at [100, 175] on input at bounding box center [149, 175] width 247 height 30
click at [87, 177] on input "[PERSON_NAME]" at bounding box center [149, 175] width 247 height 30
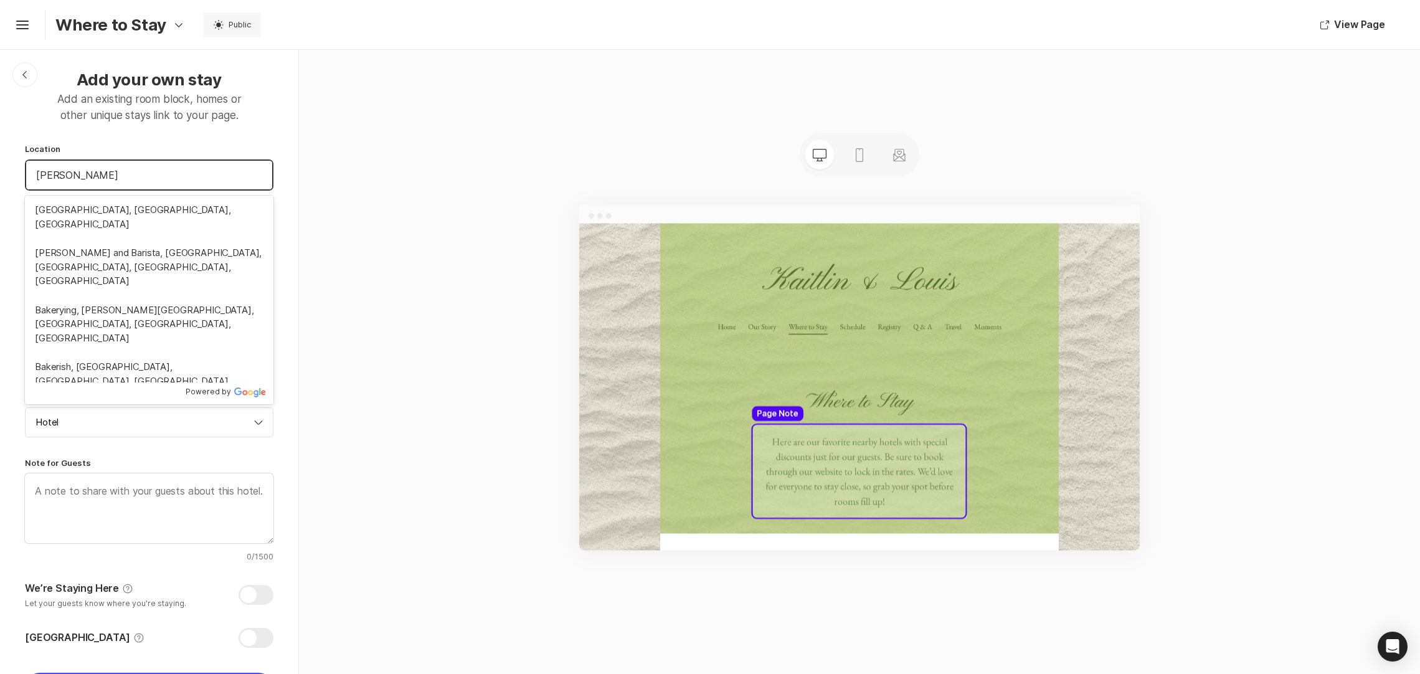
click at [87, 177] on input "[PERSON_NAME]" at bounding box center [149, 175] width 247 height 30
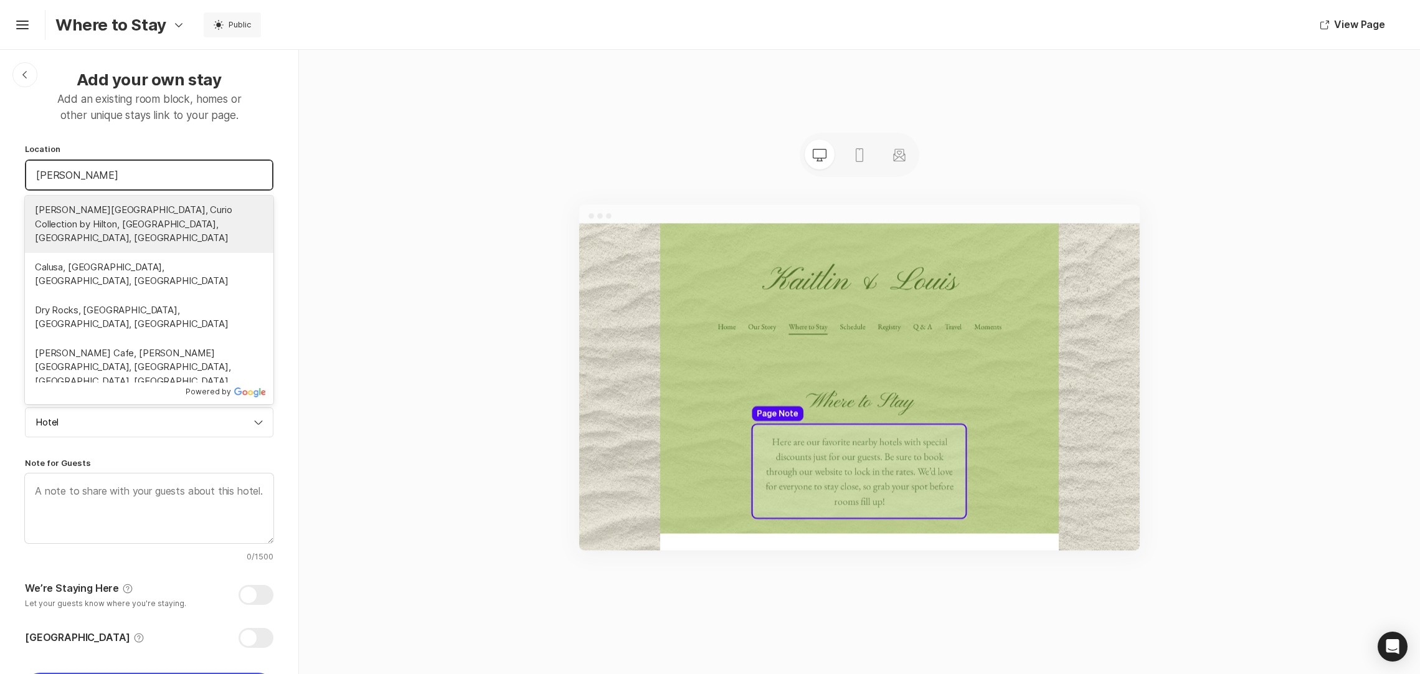
click at [121, 224] on span "[PERSON_NAME][GEOGRAPHIC_DATA], Curio Collection by Hilton, [GEOGRAPHIC_DATA], …" at bounding box center [149, 224] width 229 height 42
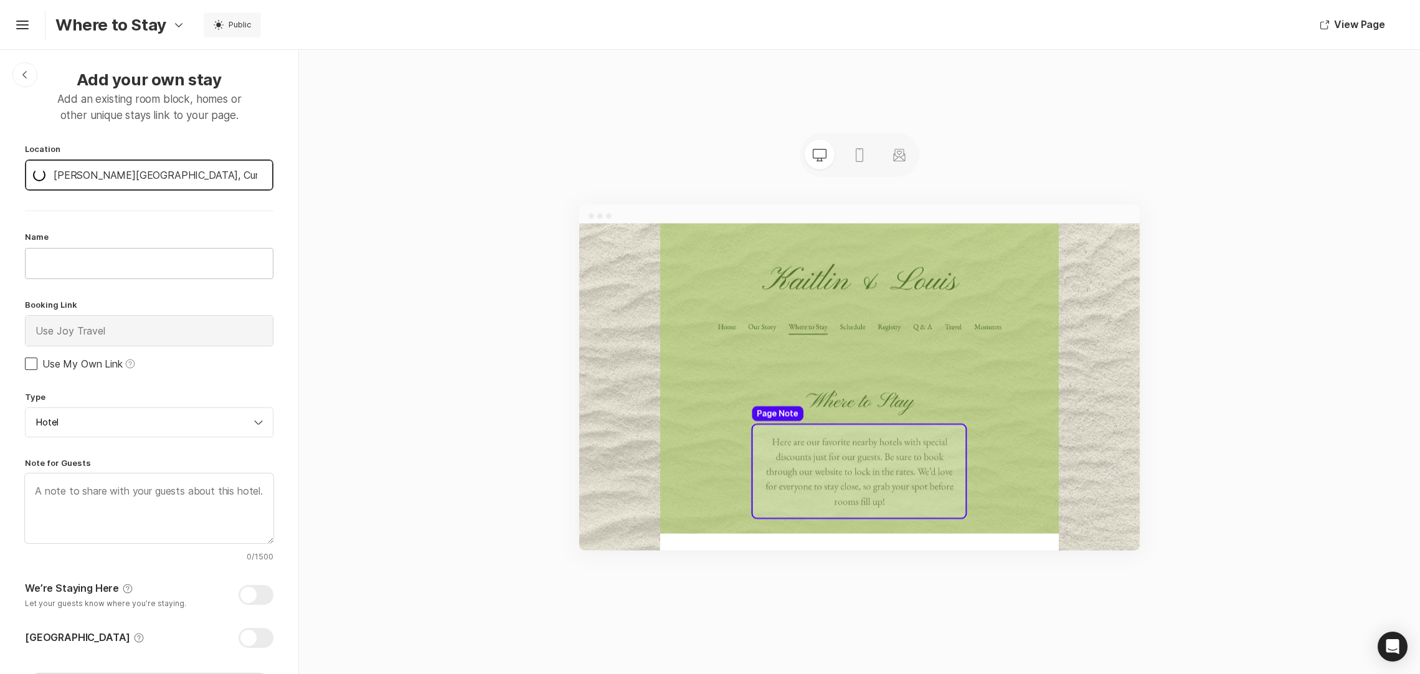
type input "[PERSON_NAME][GEOGRAPHIC_DATA], Curio Collection by Hilton, [GEOGRAPHIC_DATA], …"
click at [79, 273] on input "text" at bounding box center [149, 264] width 247 height 30
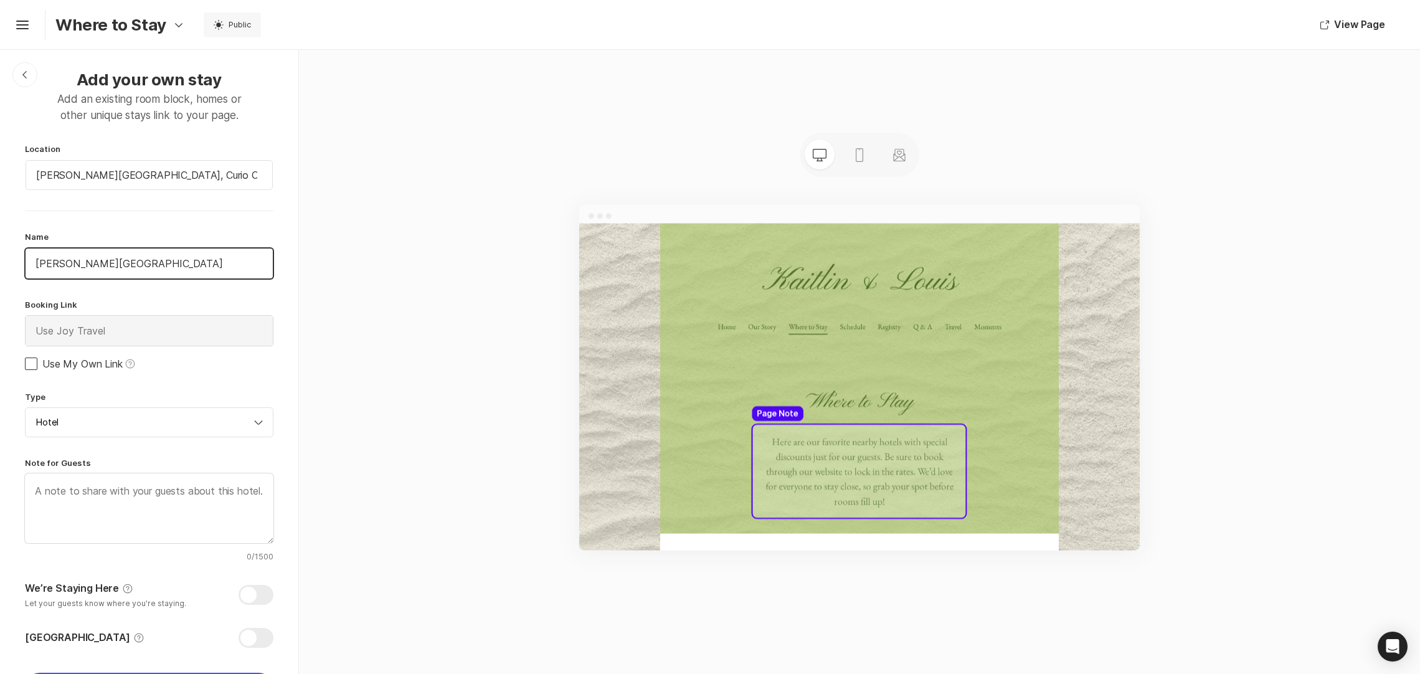
click at [31, 363] on span at bounding box center [31, 364] width 12 height 12
type input "[PERSON_NAME][GEOGRAPHIC_DATA]"
click at [25, 363] on input "Use My Own Link Help" at bounding box center [24, 363] width 1 height 1
checkbox input "true"
click at [87, 430] on input "Hotel" at bounding box center [149, 422] width 249 height 30
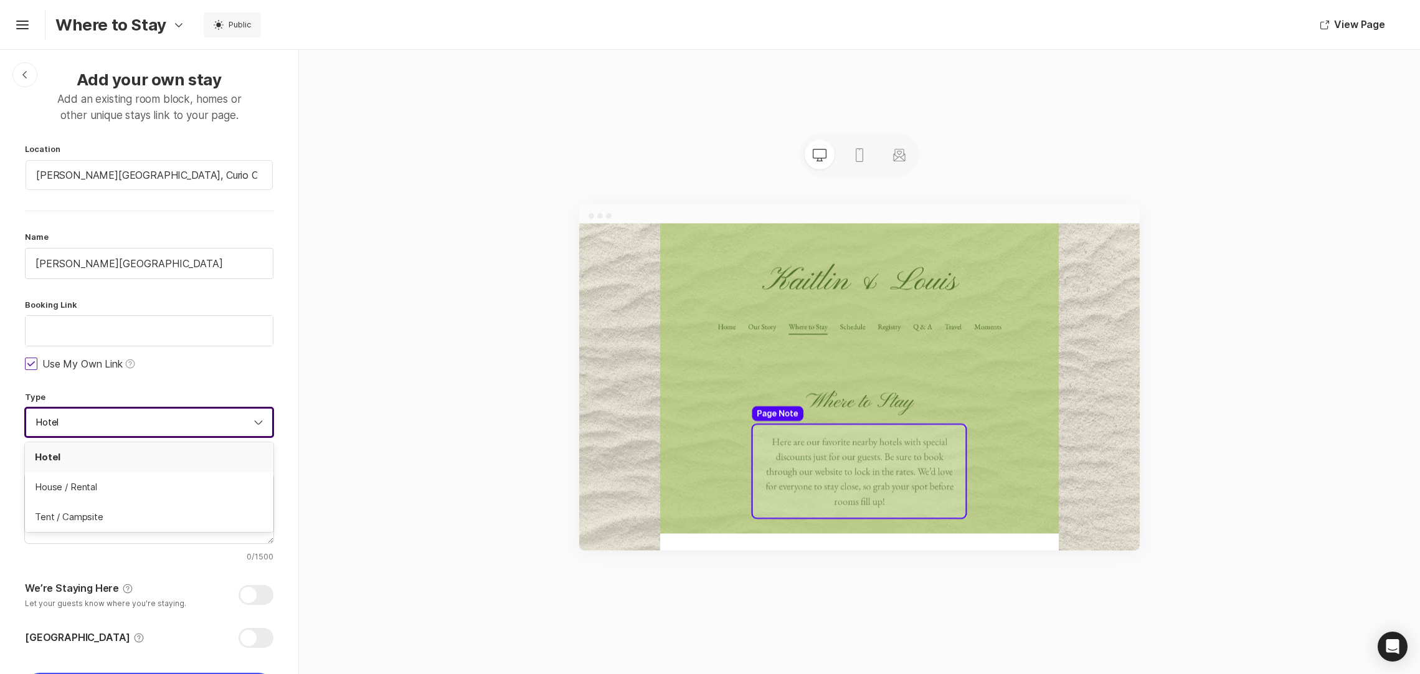
click at [87, 430] on input "Hotel" at bounding box center [149, 422] width 249 height 30
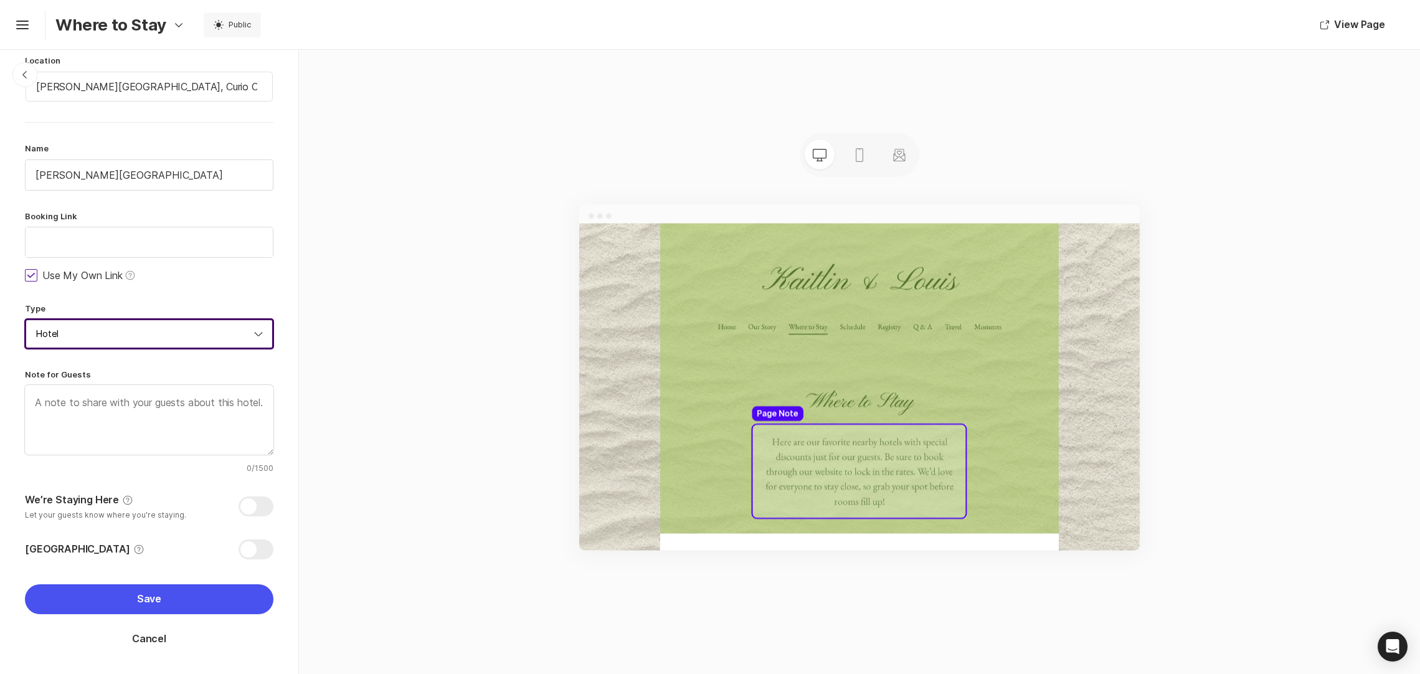
click at [240, 548] on div at bounding box center [256, 550] width 35 height 20
click at [26, 540] on input "Hotel Room Block Help" at bounding box center [25, 540] width 1 height 1
checkbox input "true"
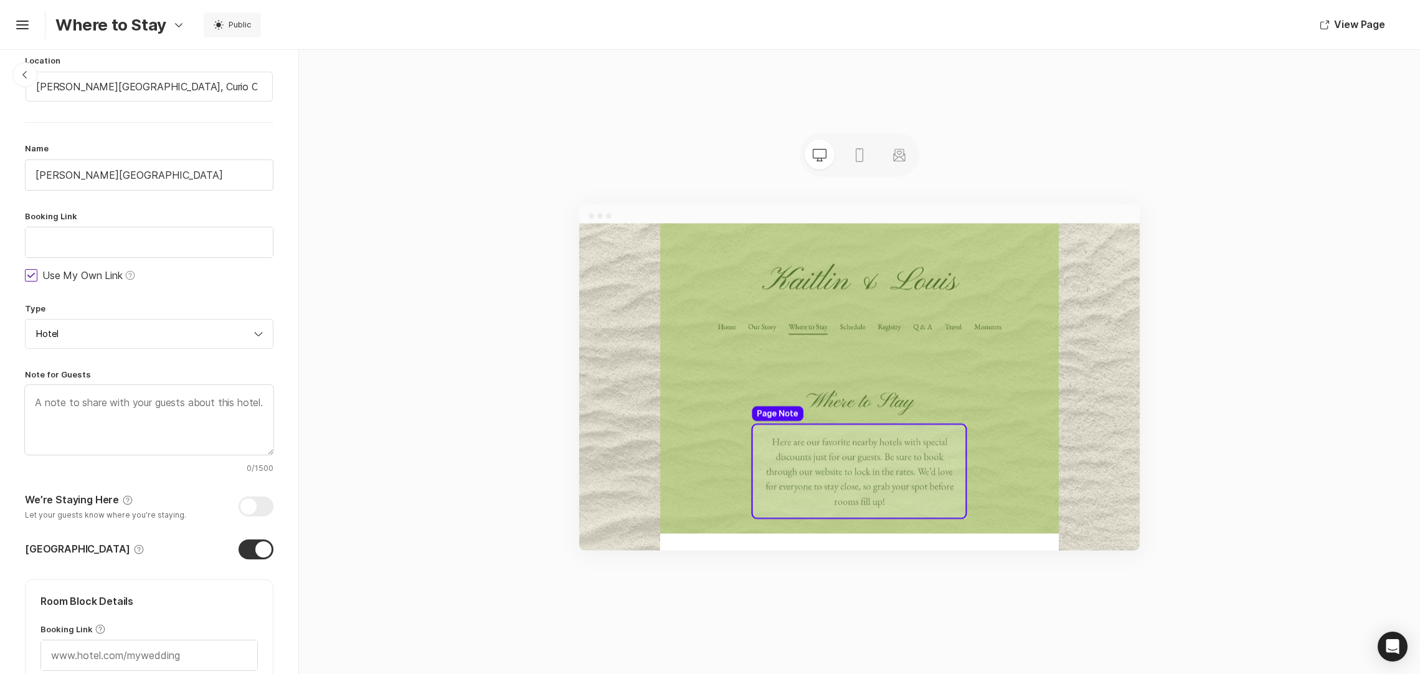
click at [239, 505] on div at bounding box center [256, 507] width 35 height 20
click at [26, 494] on input "We’re Staying Here Help Let your guests know where you're staying." at bounding box center [25, 493] width 1 height 1
checkbox input "true"
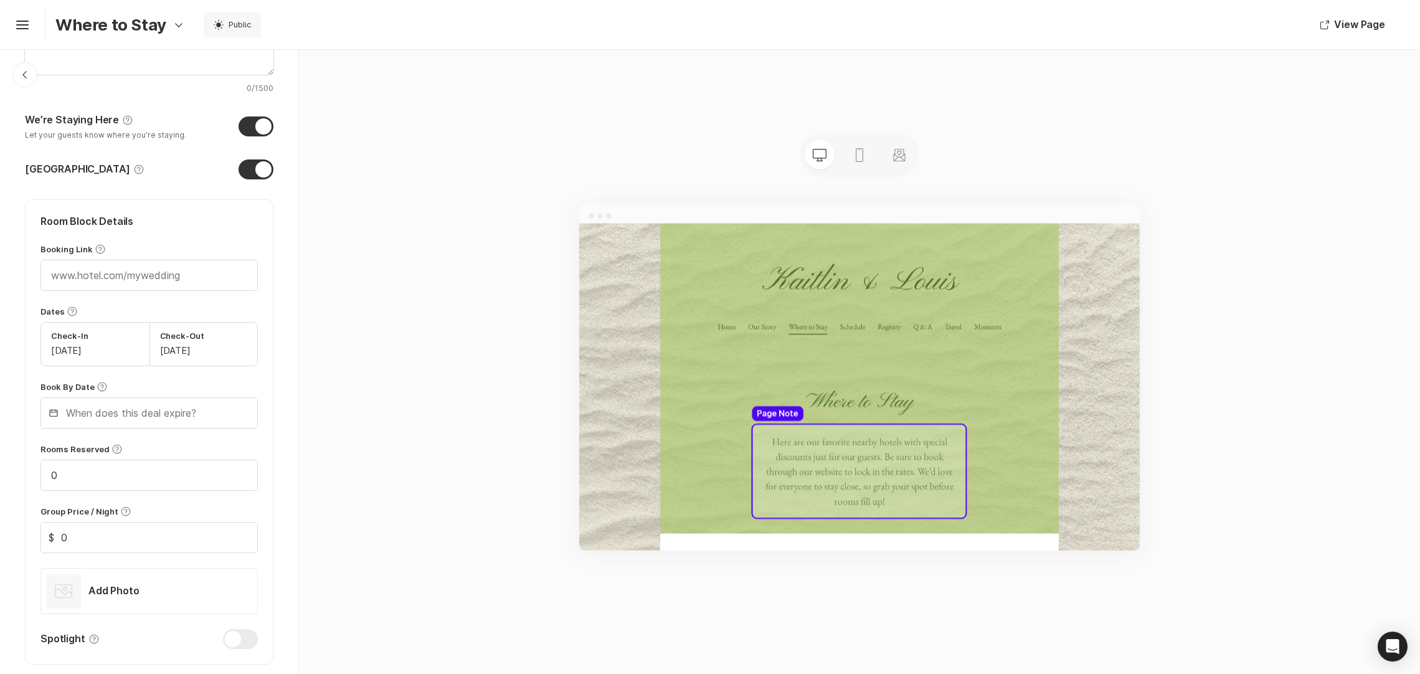
scroll to position [576, 0]
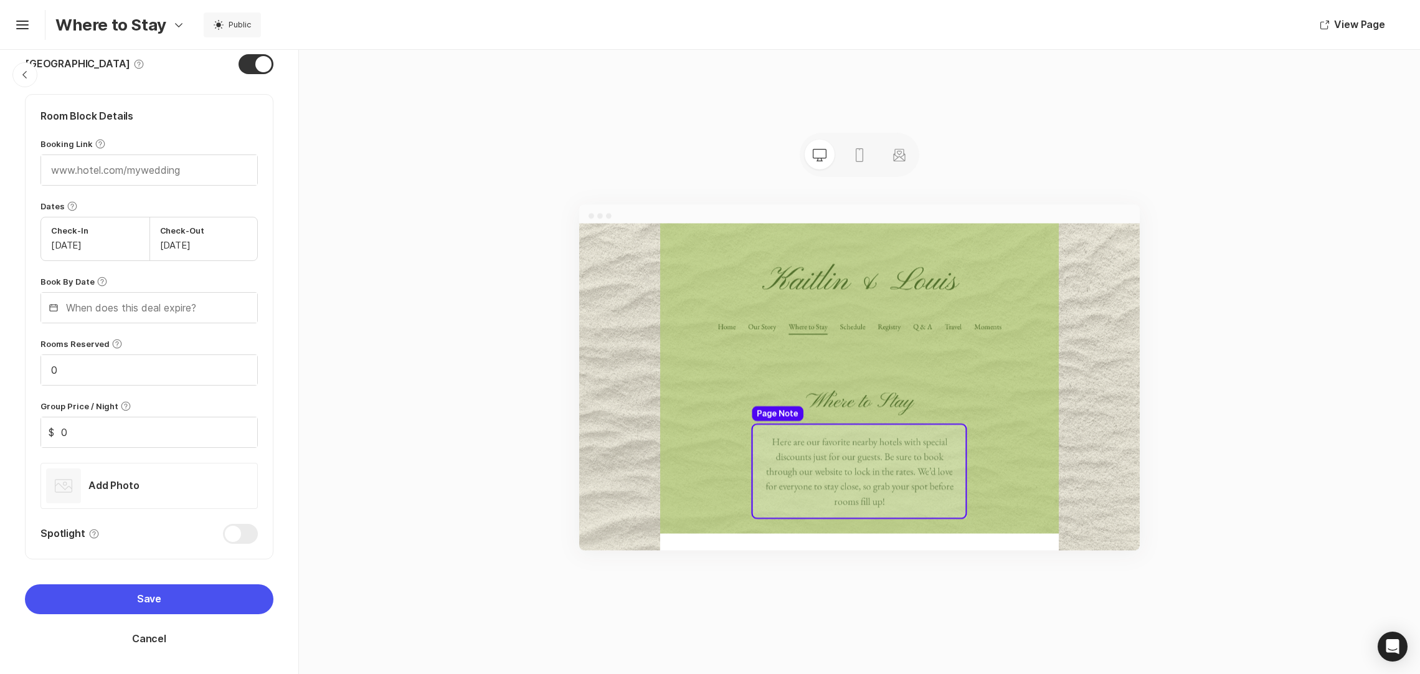
click at [224, 535] on div at bounding box center [240, 534] width 35 height 20
click at [41, 525] on input "Spotlight Help" at bounding box center [40, 524] width 1 height 1
checkbox input "true"
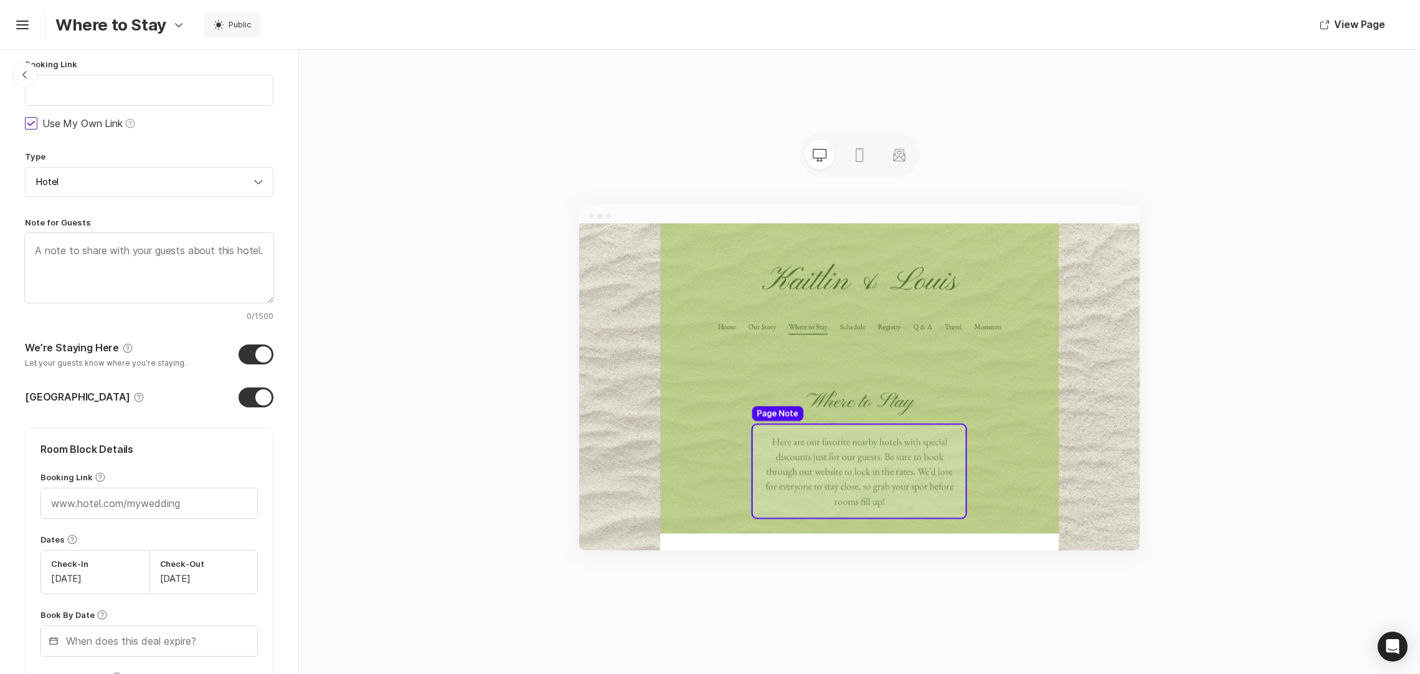
scroll to position [240, 0]
click at [74, 97] on input "text" at bounding box center [149, 91] width 247 height 30
type input "v"
paste input "[URL][DOMAIN_NAME]"
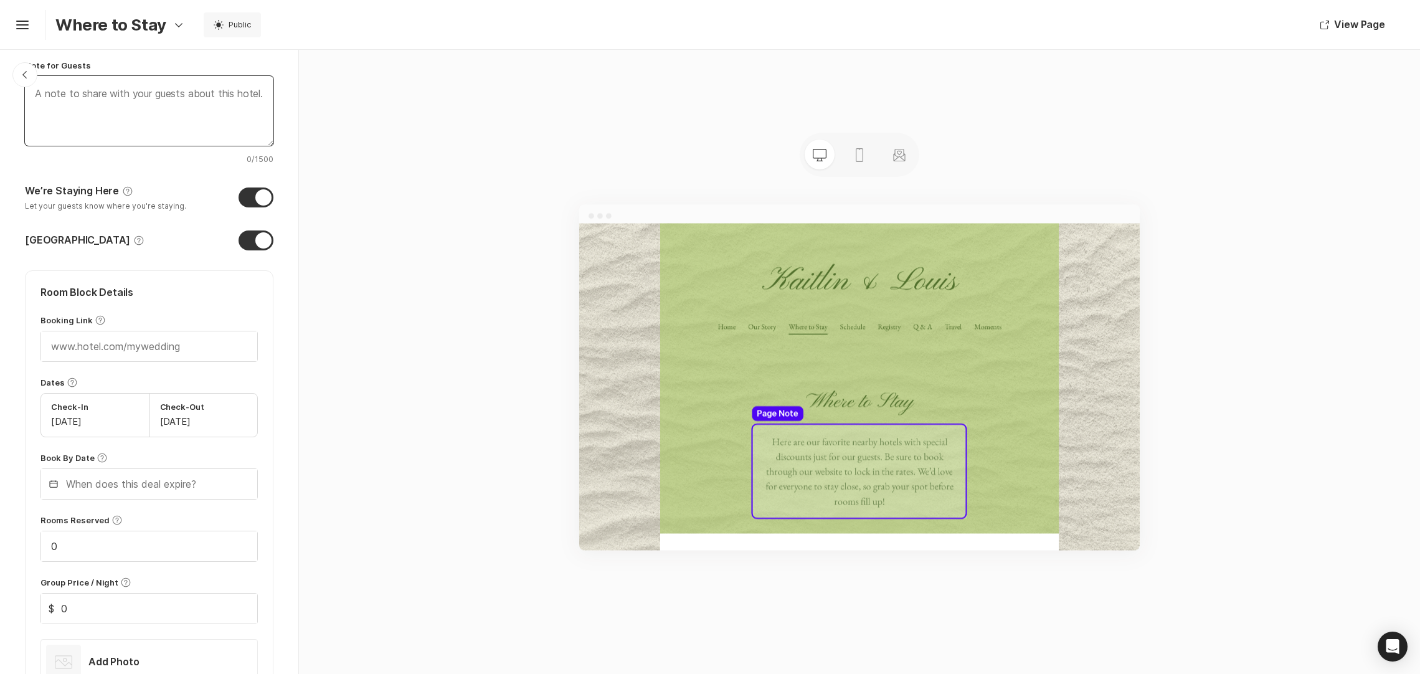
scroll to position [399, 0]
type input "[URL][DOMAIN_NAME]"
click at [99, 345] on input "text" at bounding box center [149, 345] width 216 height 30
paste input "[URL][DOMAIN_NAME]"
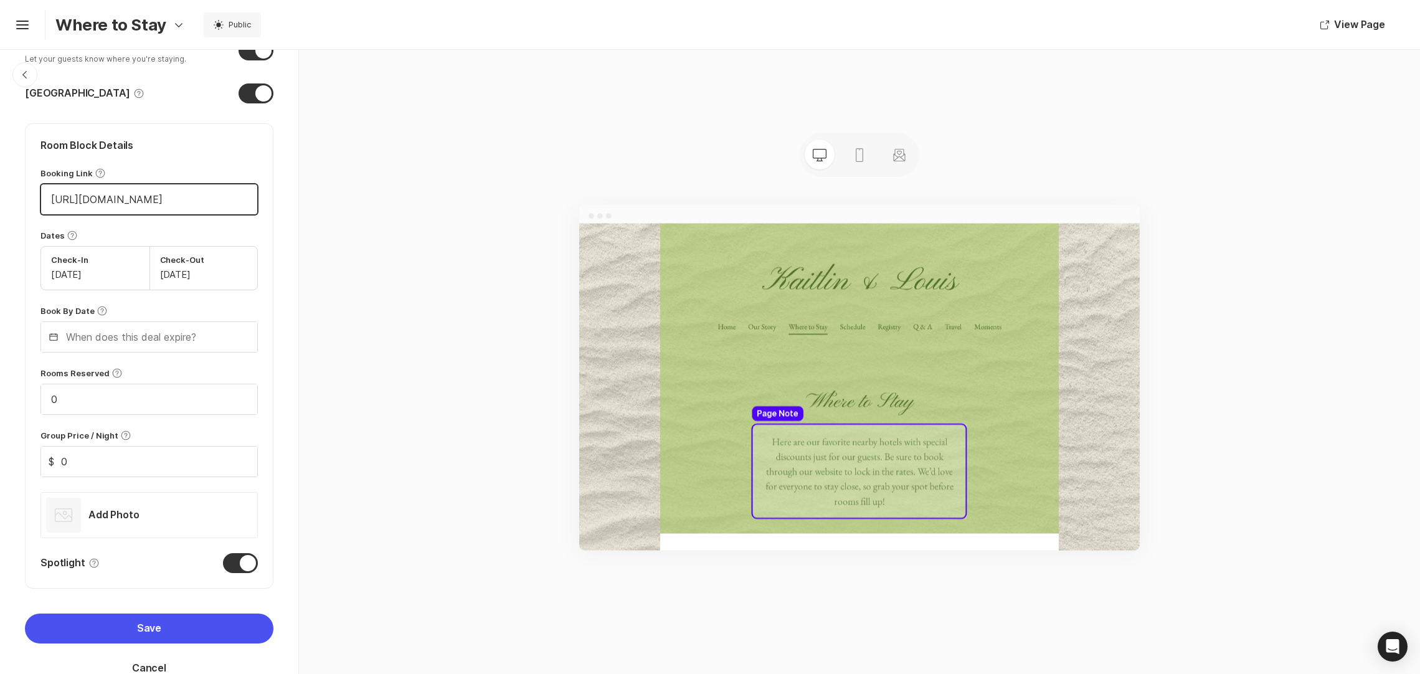
scroll to position [548, 0]
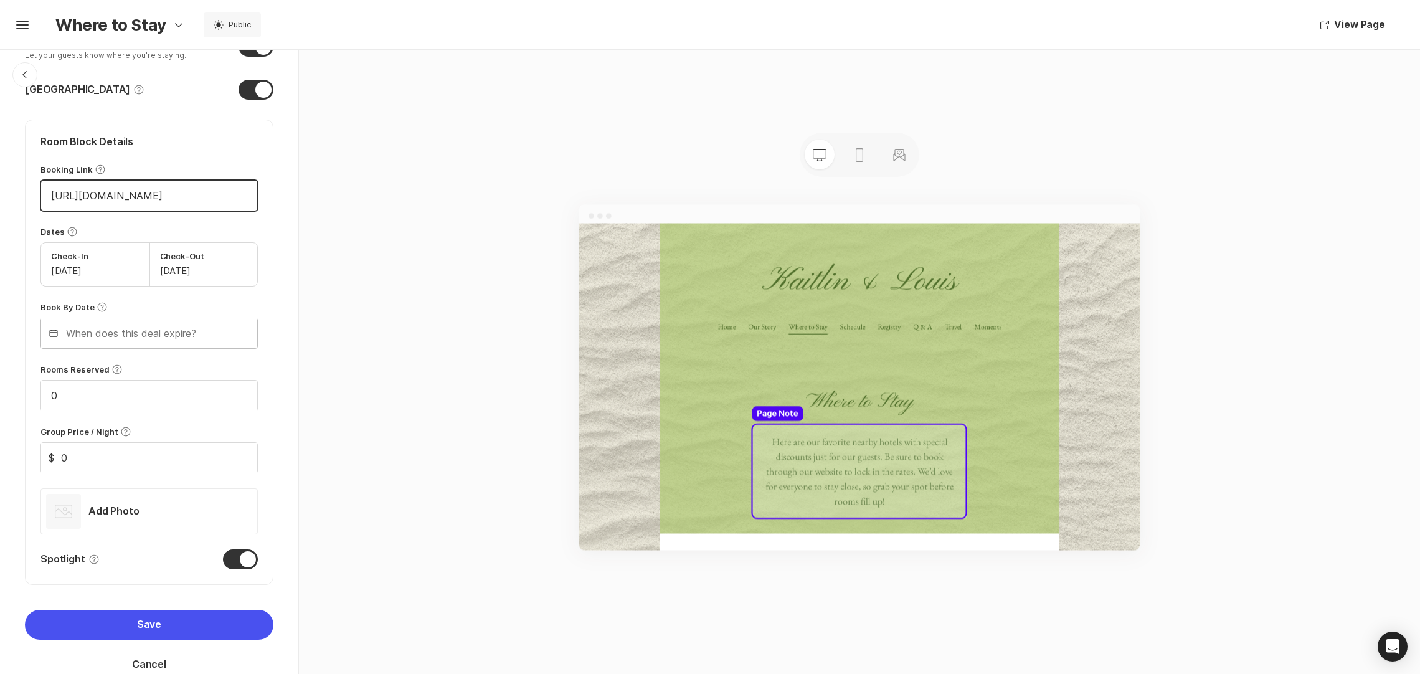
type input "[URL][DOMAIN_NAME]"
click at [110, 336] on input "text" at bounding box center [149, 333] width 216 height 30
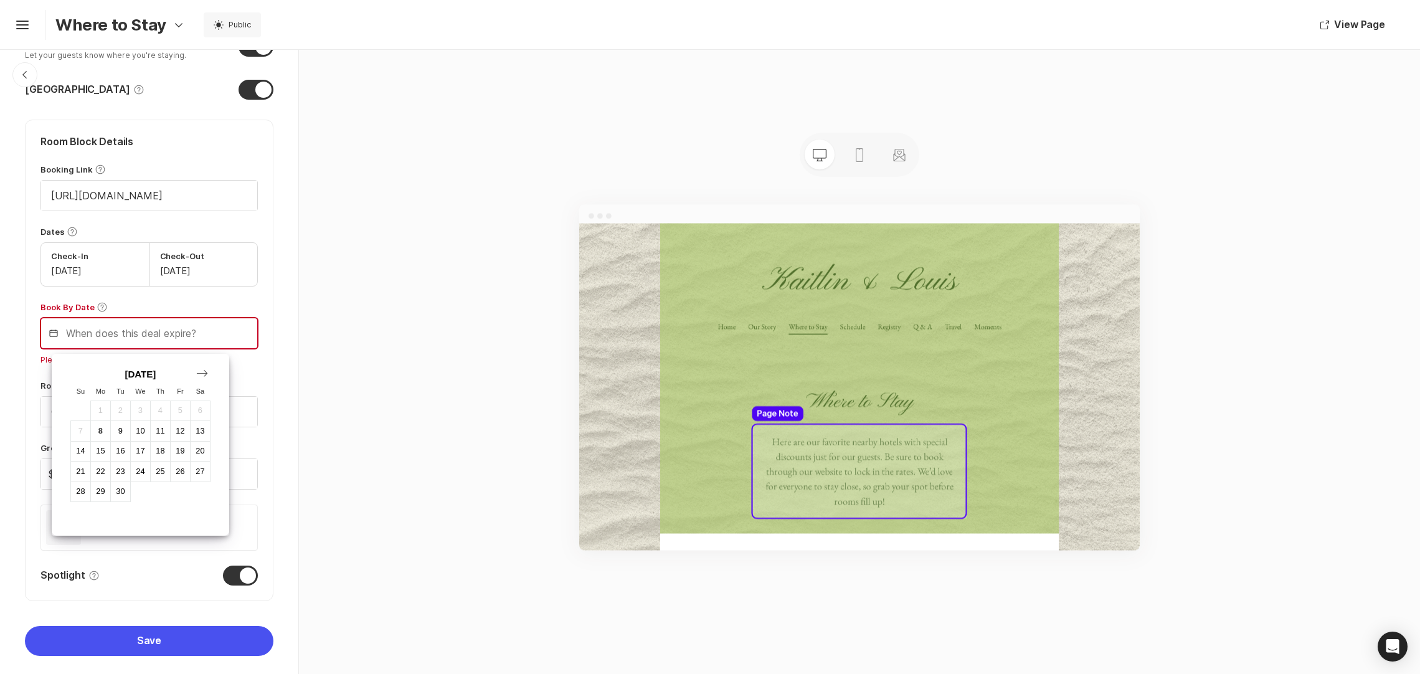
click at [207, 378] on div "[DATE]" at bounding box center [141, 374] width 148 height 11
click at [200, 371] on icon "Next Month" at bounding box center [202, 373] width 12 height 7
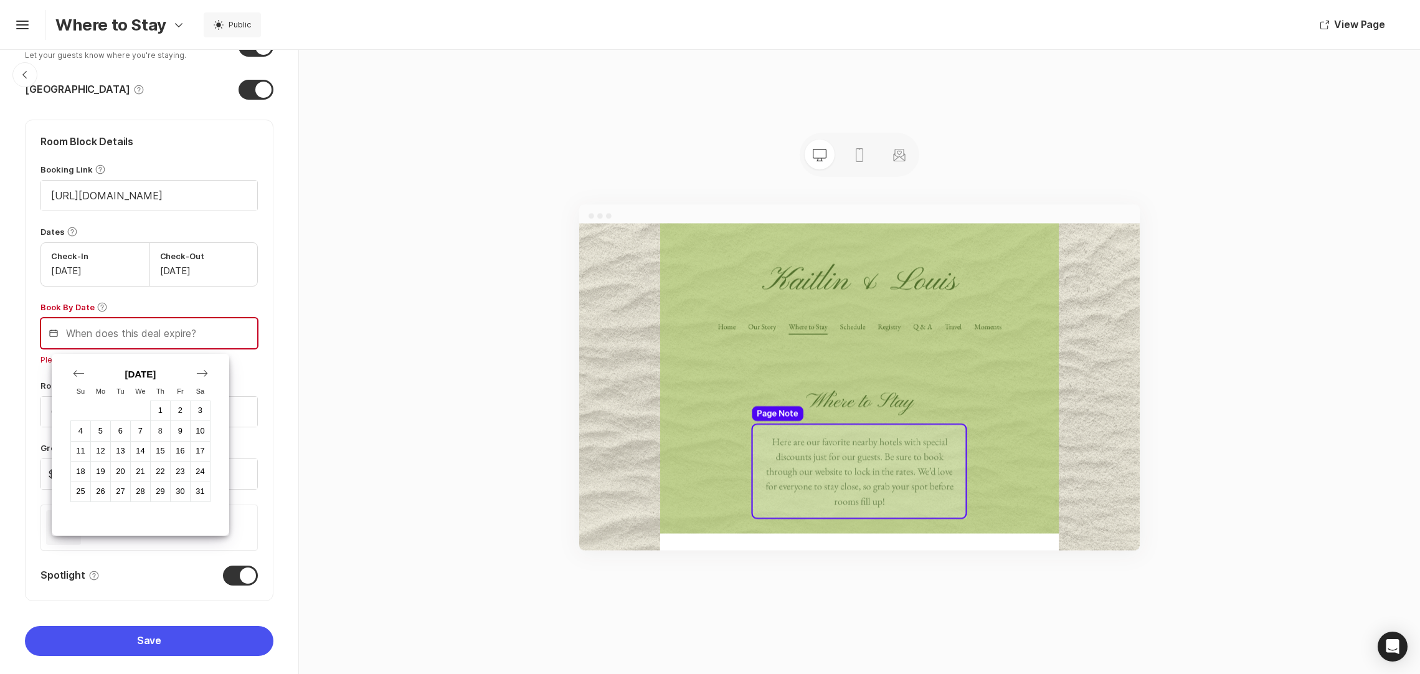
click at [200, 371] on icon "Next Month" at bounding box center [202, 373] width 12 height 7
click at [90, 495] on div "30" at bounding box center [100, 492] width 20 height 20
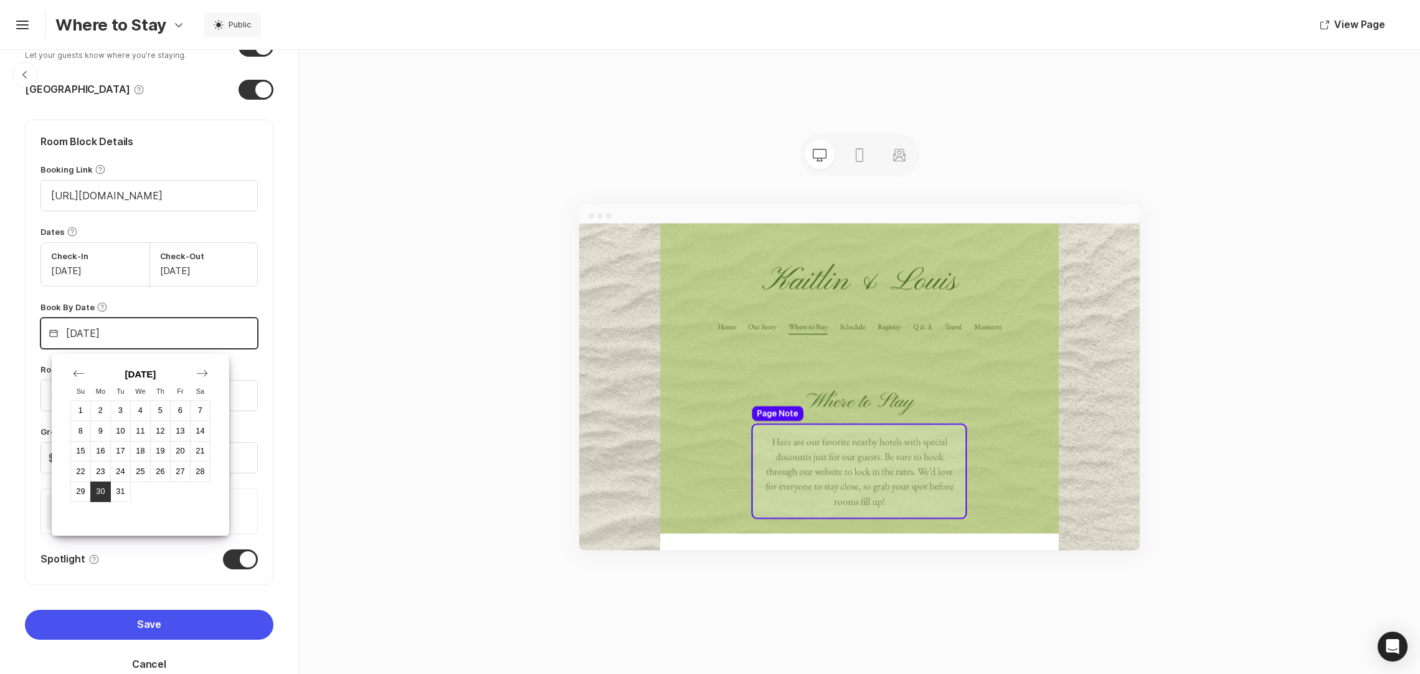
type input "[DATE]"
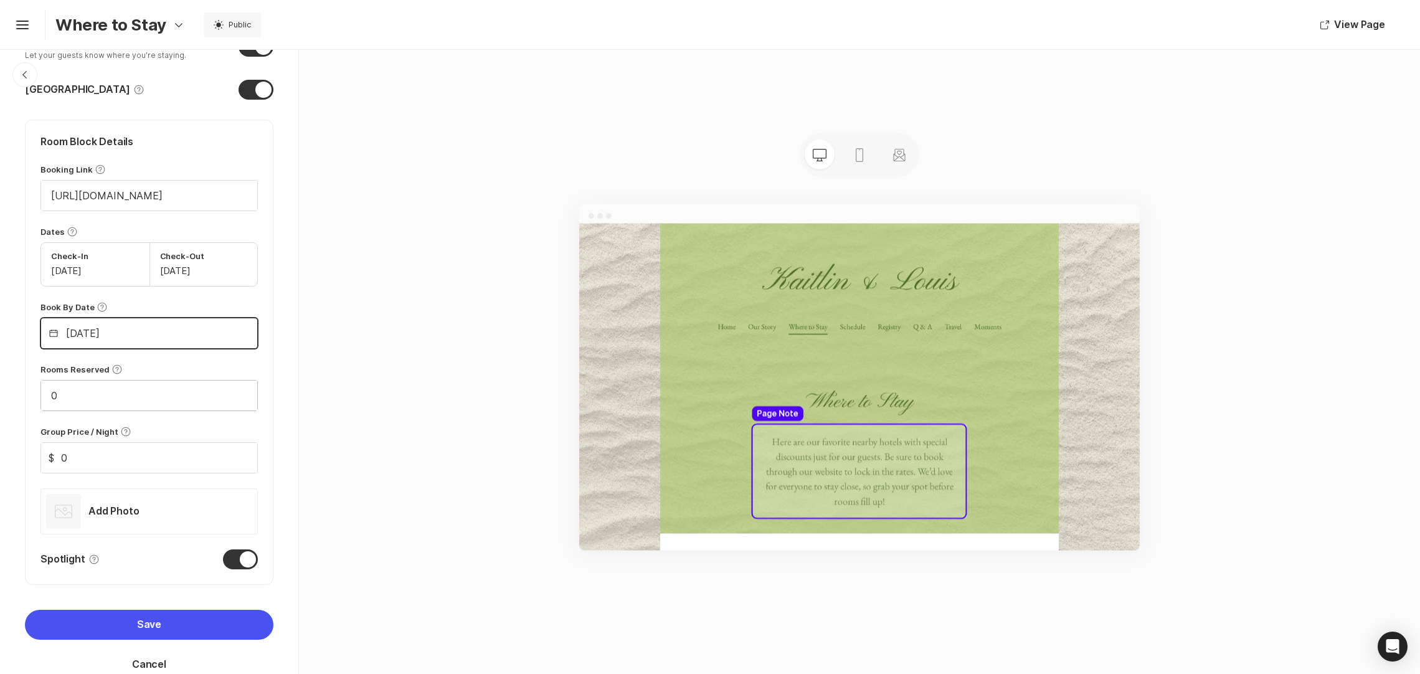
click at [85, 399] on input "0" at bounding box center [149, 396] width 216 height 30
type input "1"
click at [219, 393] on input "1" at bounding box center [149, 396] width 216 height 30
click at [74, 407] on input "1" at bounding box center [149, 396] width 216 height 30
type input "15"
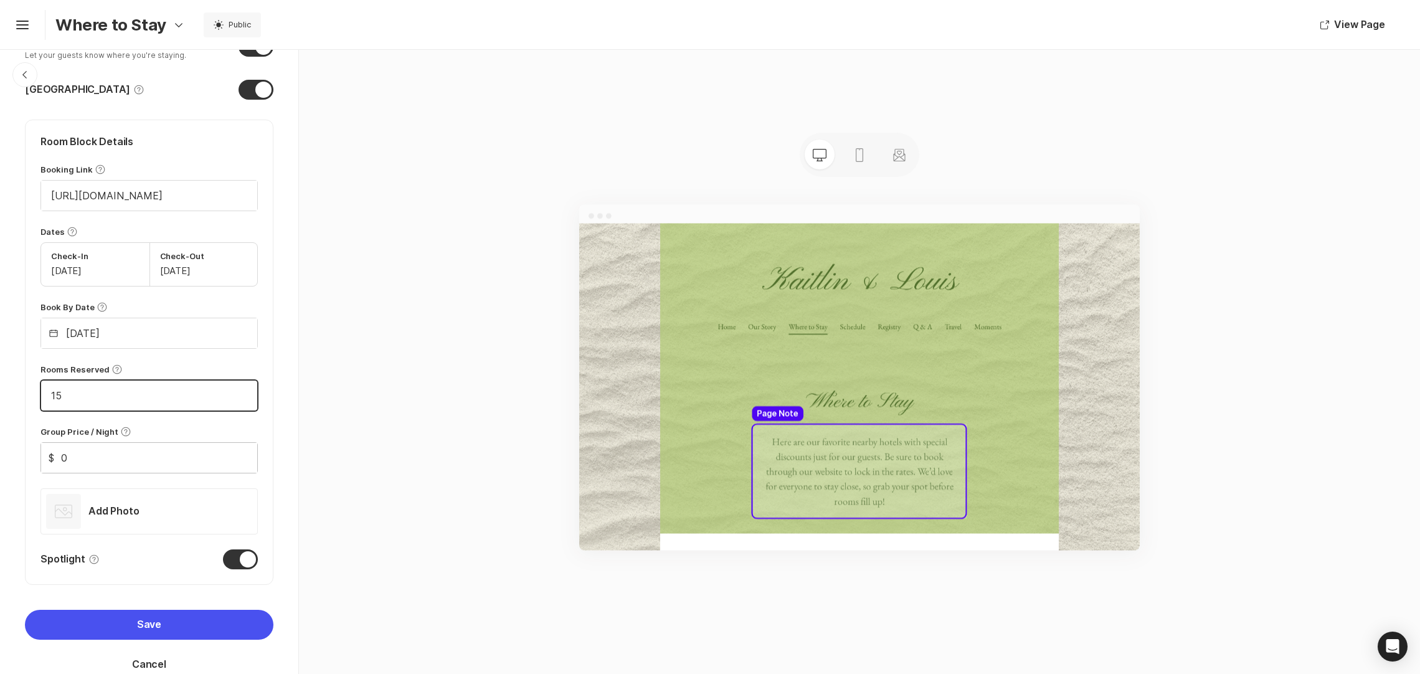
click at [77, 455] on input "0" at bounding box center [149, 458] width 216 height 30
click at [77, 515] on div "Photos" at bounding box center [63, 511] width 35 height 35
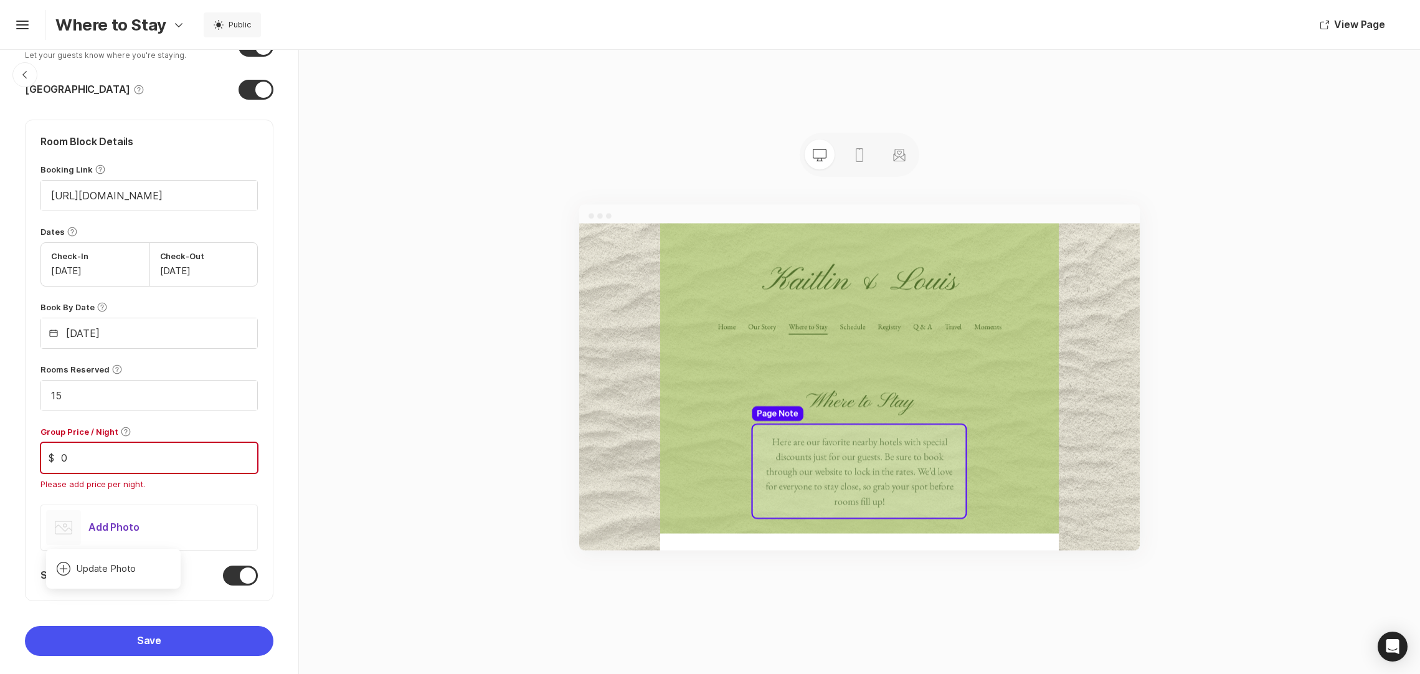
click at [117, 528] on p "Add Photo" at bounding box center [113, 528] width 51 height 14
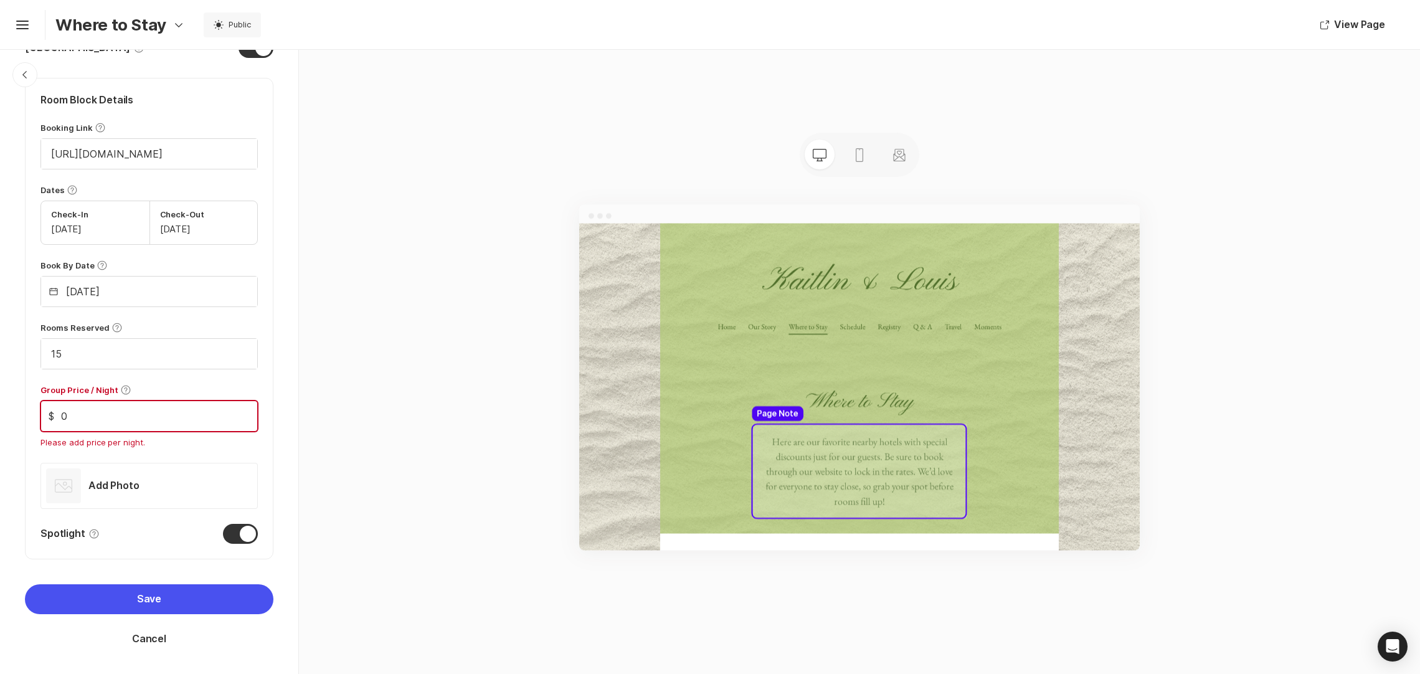
click at [150, 566] on form "Location [PERSON_NAME][GEOGRAPHIC_DATA] [GEOGRAPHIC_DATA], Curio Collection by …" at bounding box center [149, 113] width 249 height 1121
click at [141, 594] on button "Save" at bounding box center [149, 599] width 249 height 30
click at [72, 416] on input "0" at bounding box center [149, 416] width 216 height 30
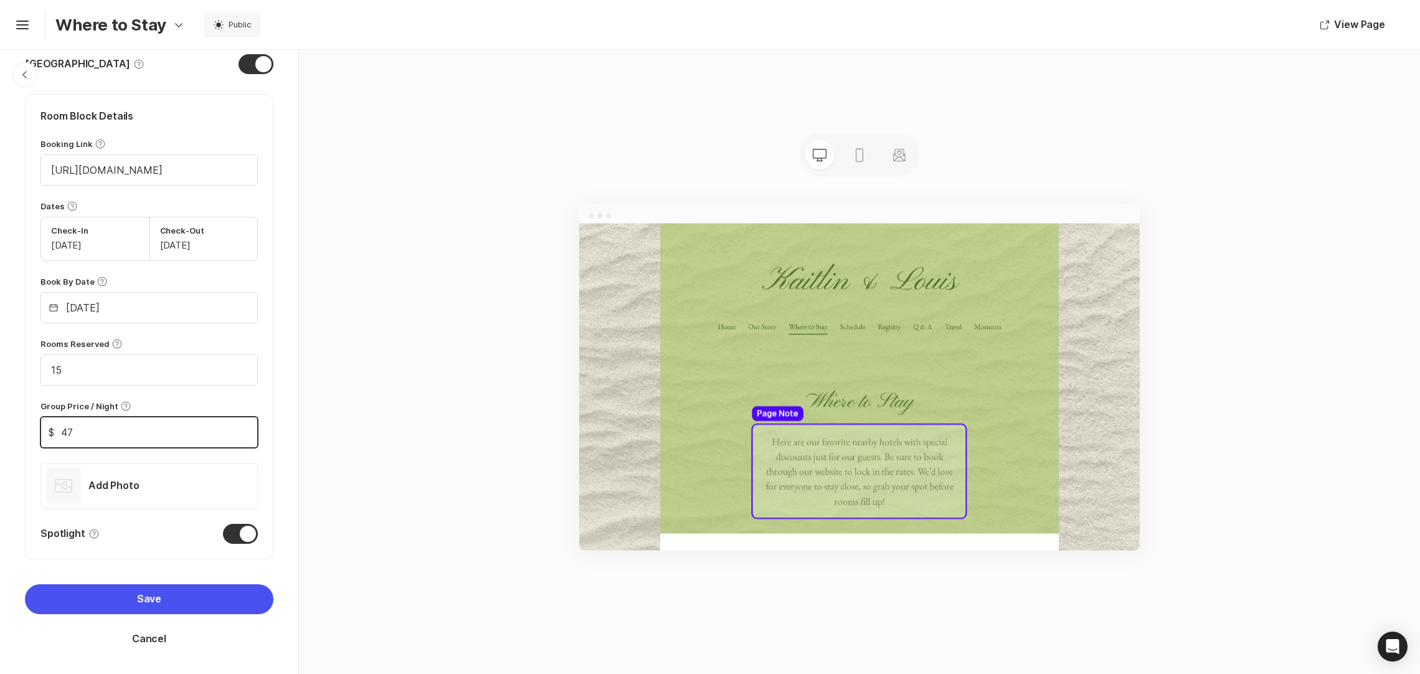
scroll to position [576, 0]
type input "470"
click at [115, 599] on button "Save" at bounding box center [149, 599] width 249 height 30
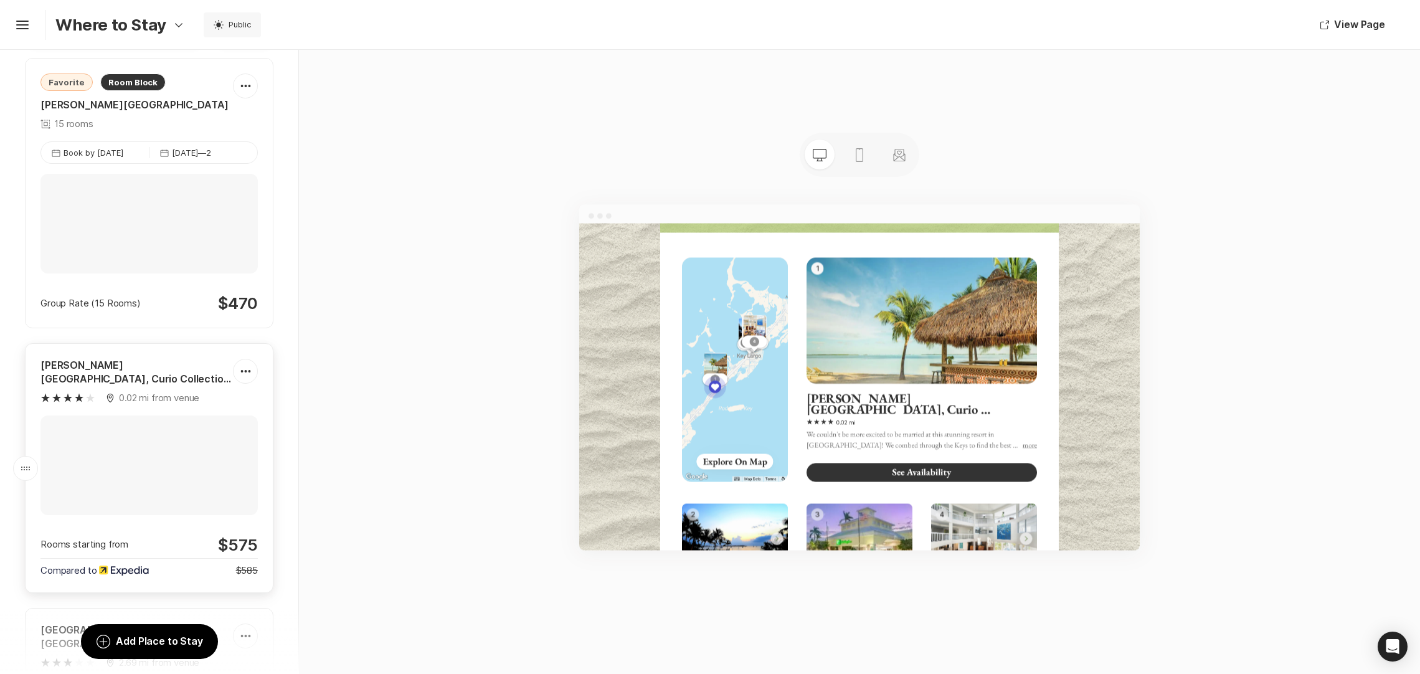
scroll to position [102, 0]
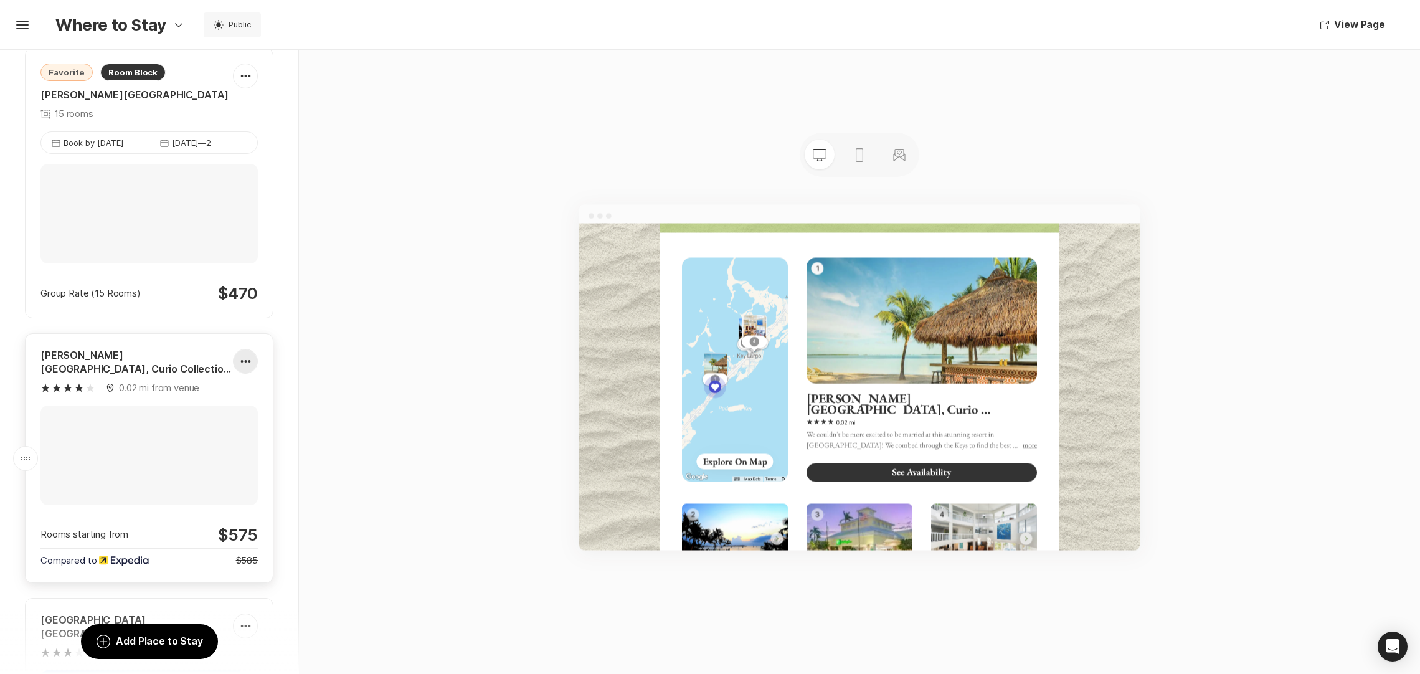
click at [234, 357] on div at bounding box center [246, 361] width 24 height 25
click at [199, 404] on div "Pencil Edit" at bounding box center [189, 399] width 34 height 15
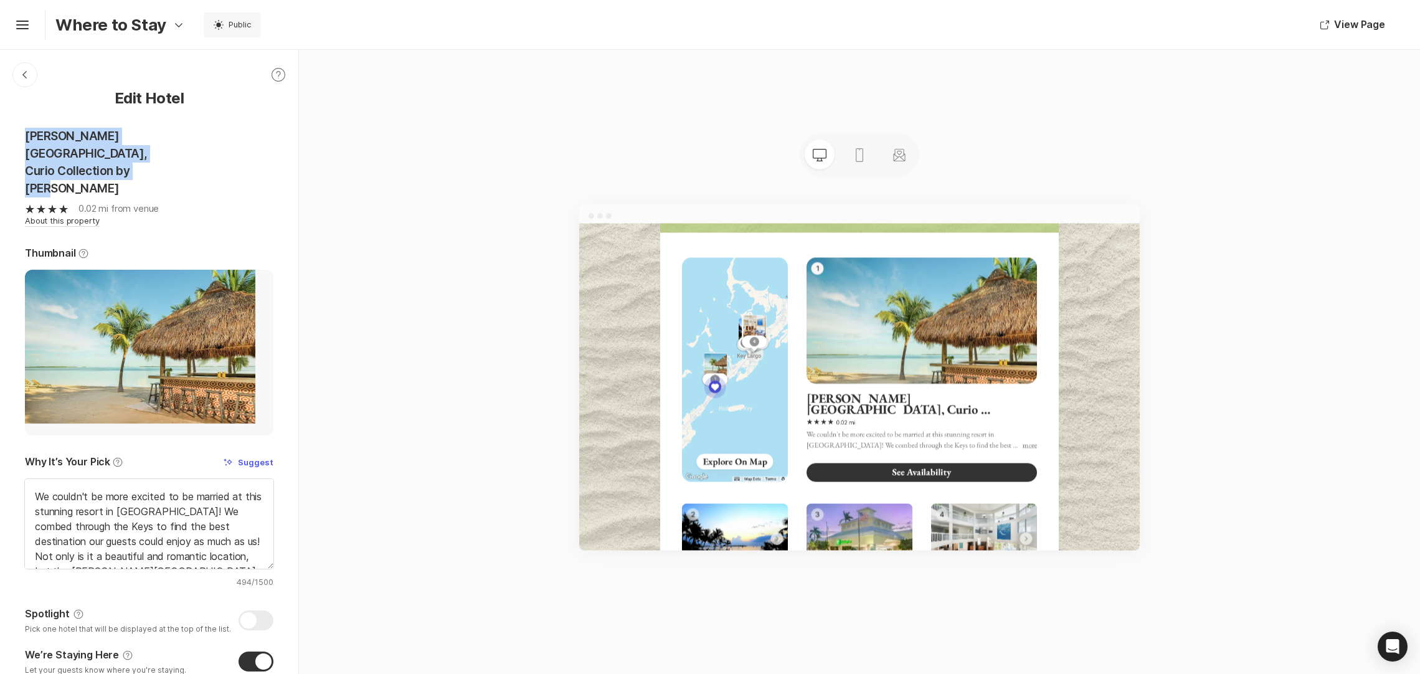
drag, startPoint x: 80, startPoint y: 165, endPoint x: -1, endPoint y: 130, distance: 88.2
click at [0, 130] on html "Hamburger Where to Stay Option Select Down Design Email Design Event Details u …" at bounding box center [710, 337] width 1420 height 674
copy link "[PERSON_NAME][GEOGRAPHIC_DATA], Curio Collection by [PERSON_NAME]"
click at [25, 71] on icon "Chevron Left Square" at bounding box center [25, 75] width 10 height 10
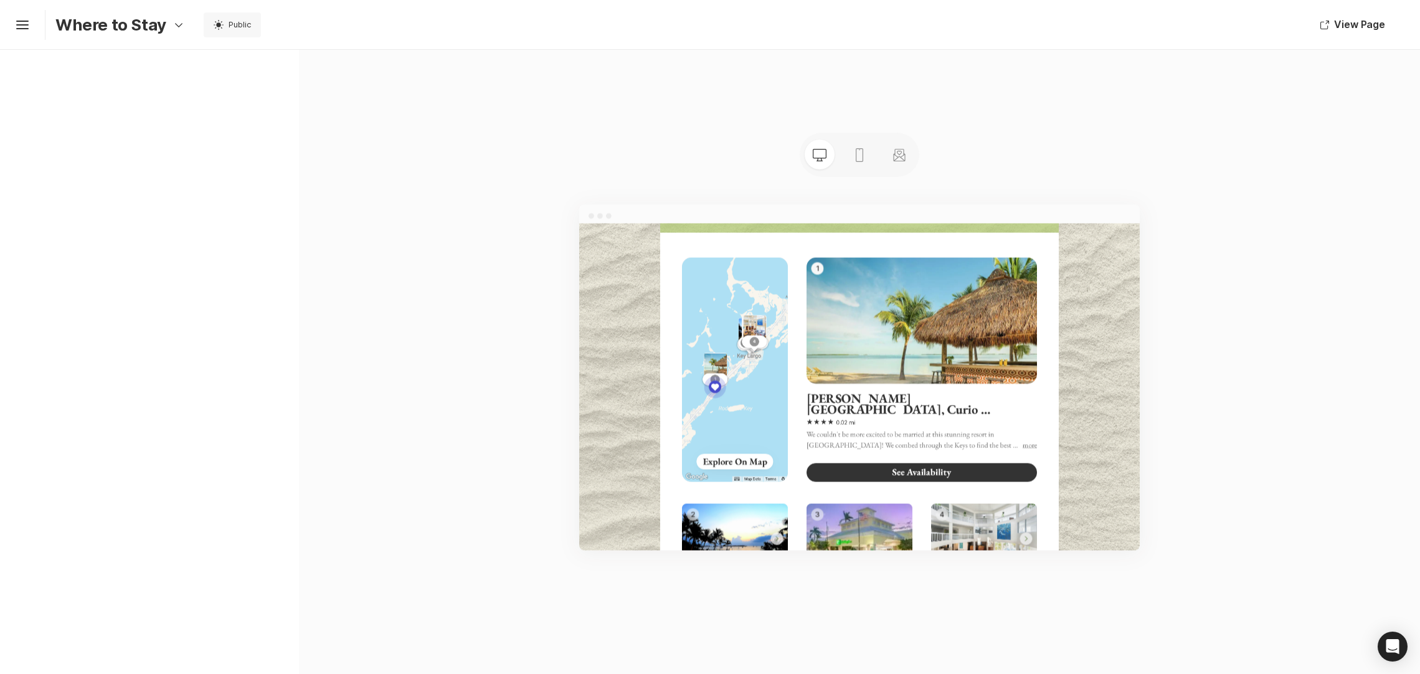
drag, startPoint x: 25, startPoint y: 71, endPoint x: 160, endPoint y: 121, distance: 144.1
click at [160, 121] on div "Page Photo Page Photo Settings Settings Map Marker [PERSON_NAME][GEOGRAPHIC_DAT…" at bounding box center [149, 362] width 299 height 624
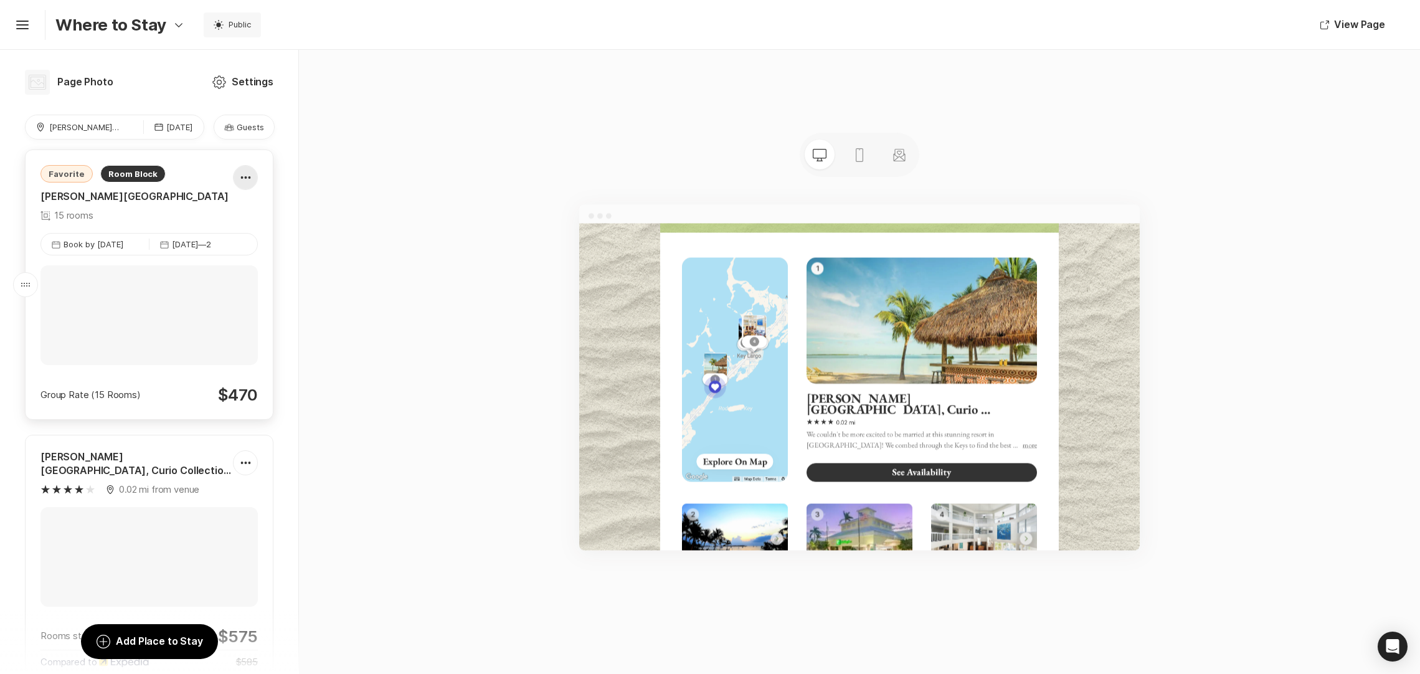
click at [234, 181] on div at bounding box center [246, 177] width 24 height 25
click at [200, 221] on div "Pencil Edit" at bounding box center [189, 214] width 34 height 15
type textarea "x"
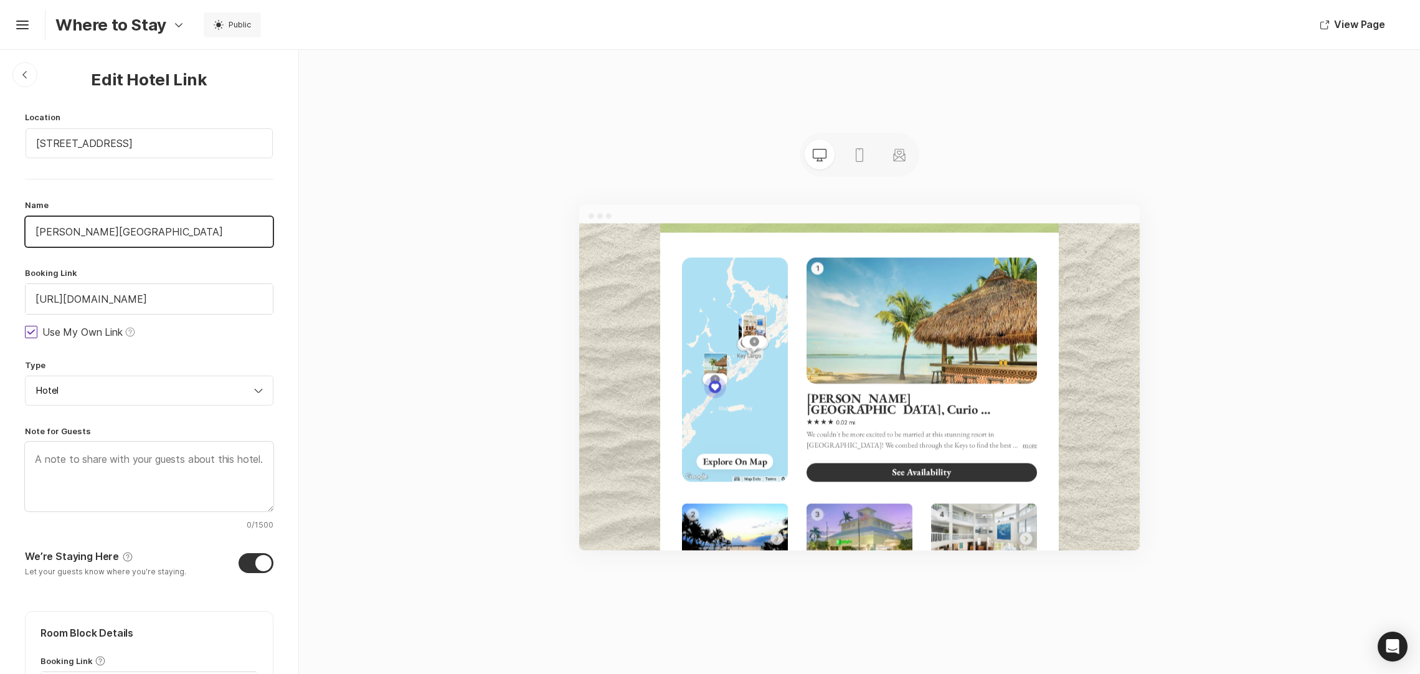
drag, startPoint x: 138, startPoint y: 234, endPoint x: 14, endPoint y: 232, distance: 123.4
click at [14, 232] on div "Chevron Left Square Edit Hotel Link Location [STREET_ADDRESS] Name [PERSON_NAME…" at bounding box center [149, 640] width 298 height 1181
paste input "Key Largo, Curio Collection by [PERSON_NAME]"
type input "[PERSON_NAME][GEOGRAPHIC_DATA], Curio Collection by [PERSON_NAME]"
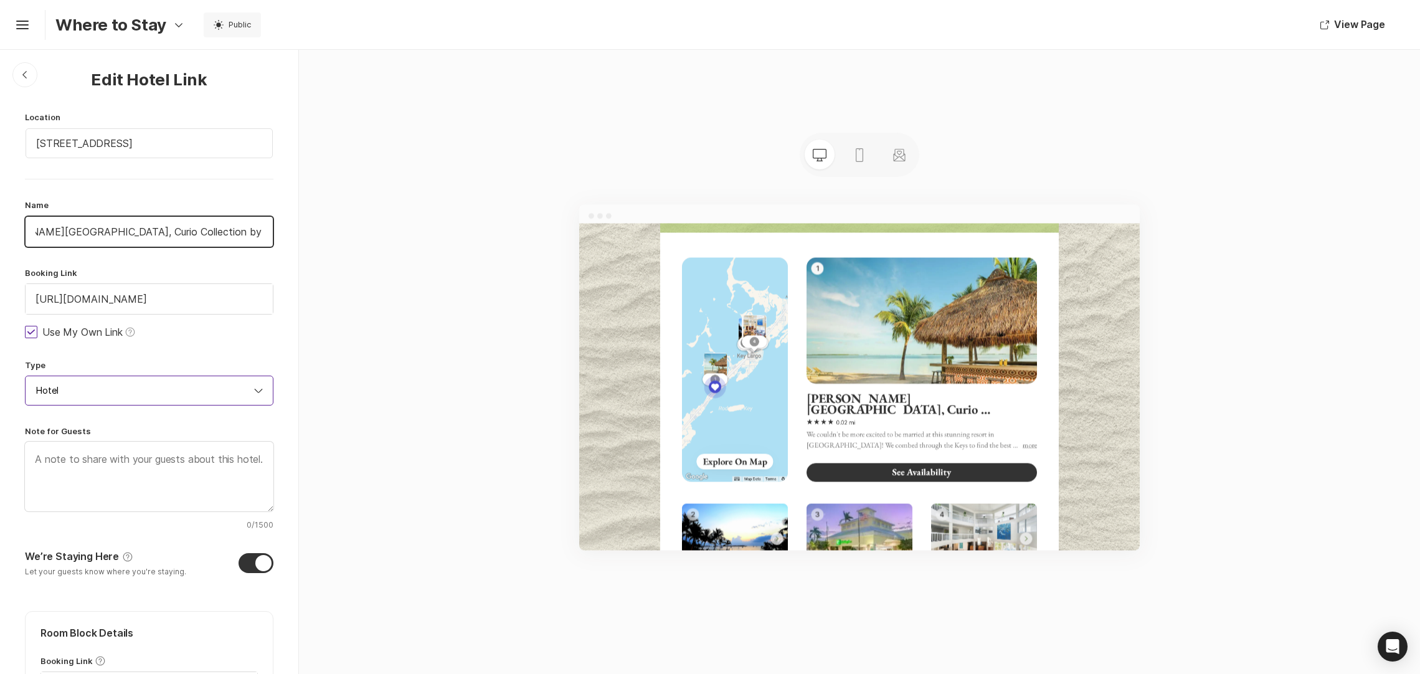
click at [85, 385] on input "Hotel" at bounding box center [149, 391] width 249 height 30
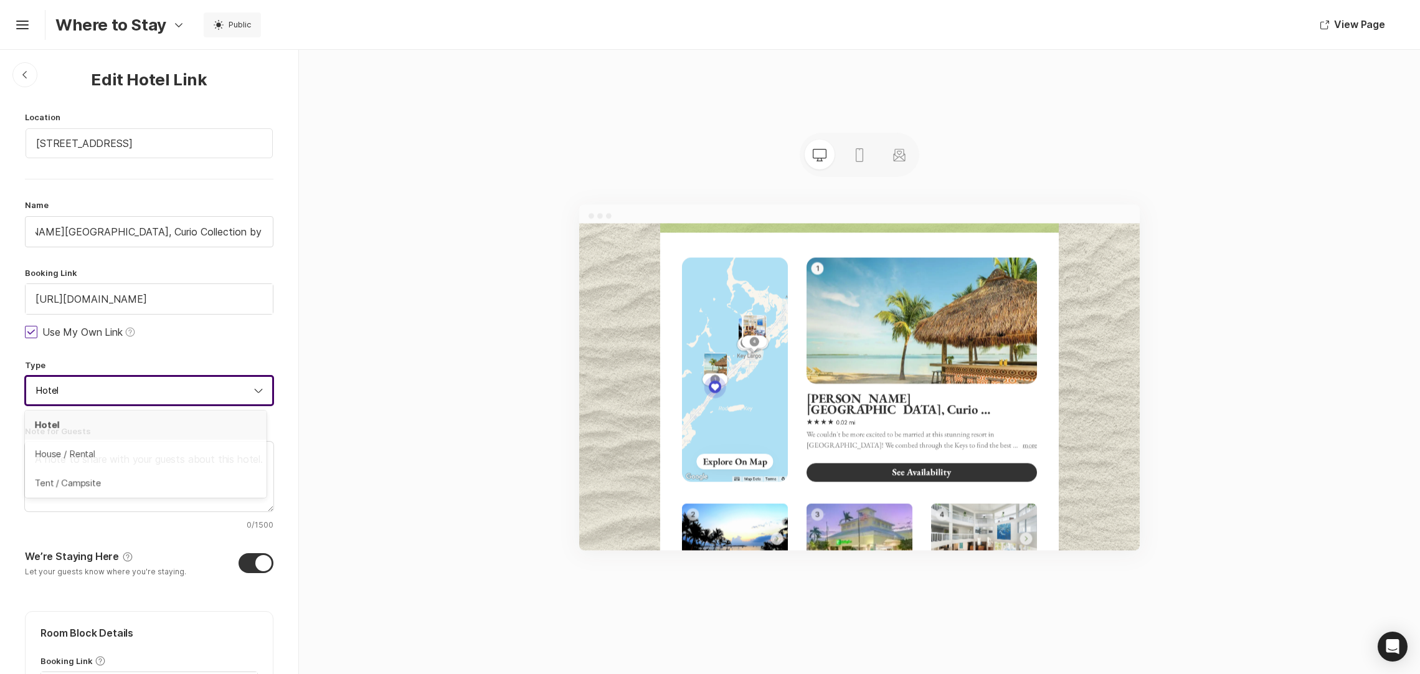
scroll to position [0, 0]
click at [85, 385] on input "Hotel" at bounding box center [149, 391] width 249 height 30
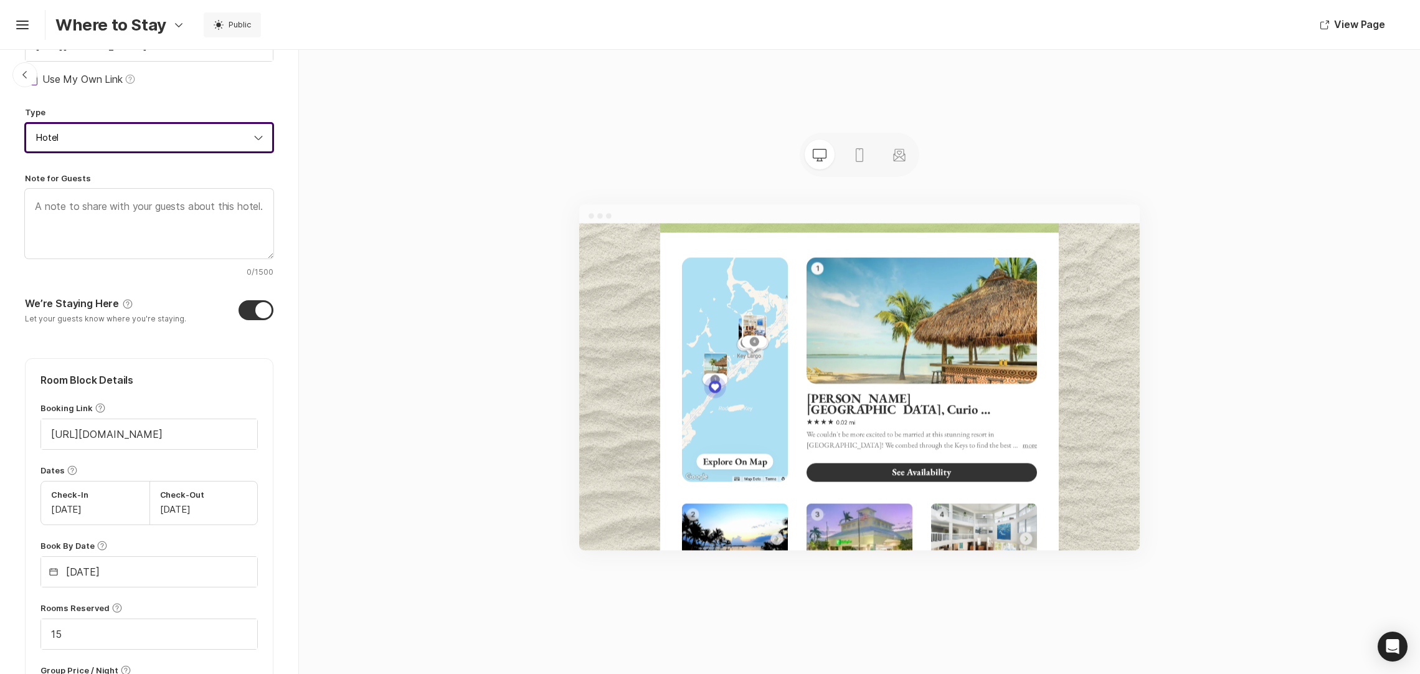
scroll to position [559, 0]
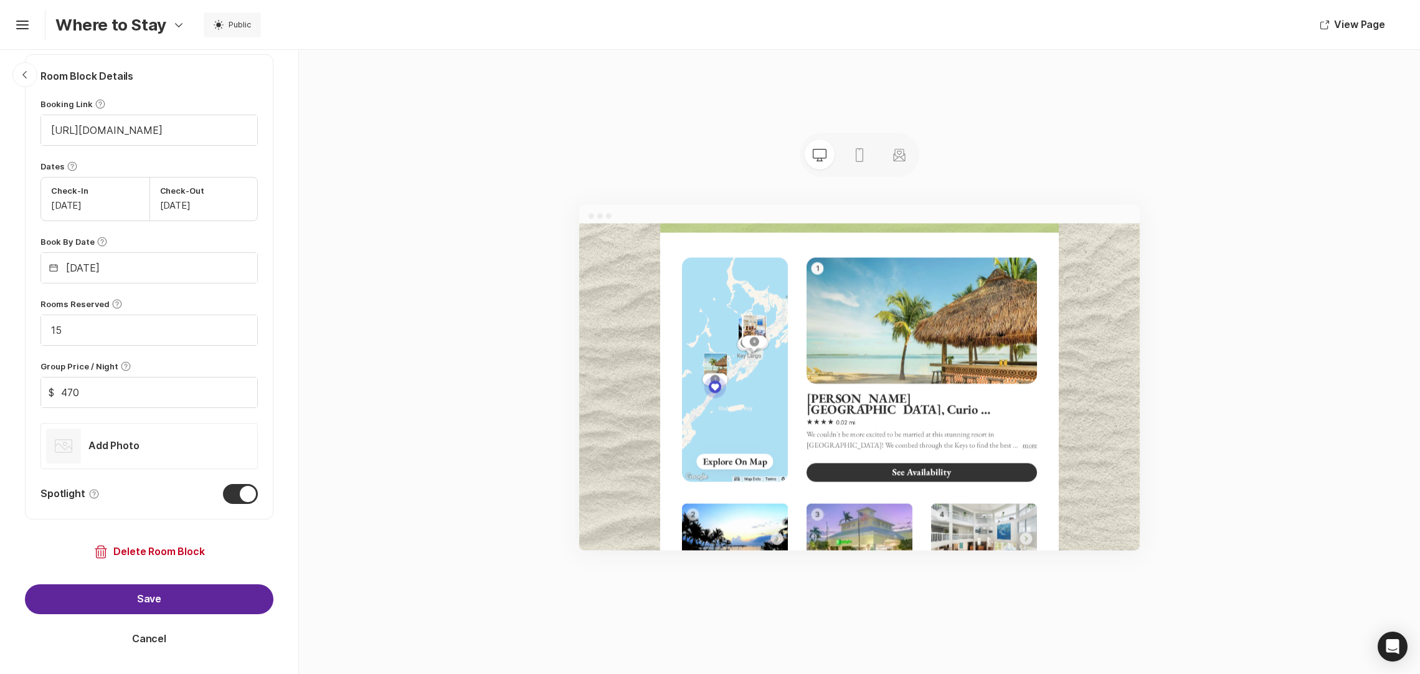
click at [136, 603] on button "Save" at bounding box center [149, 599] width 249 height 30
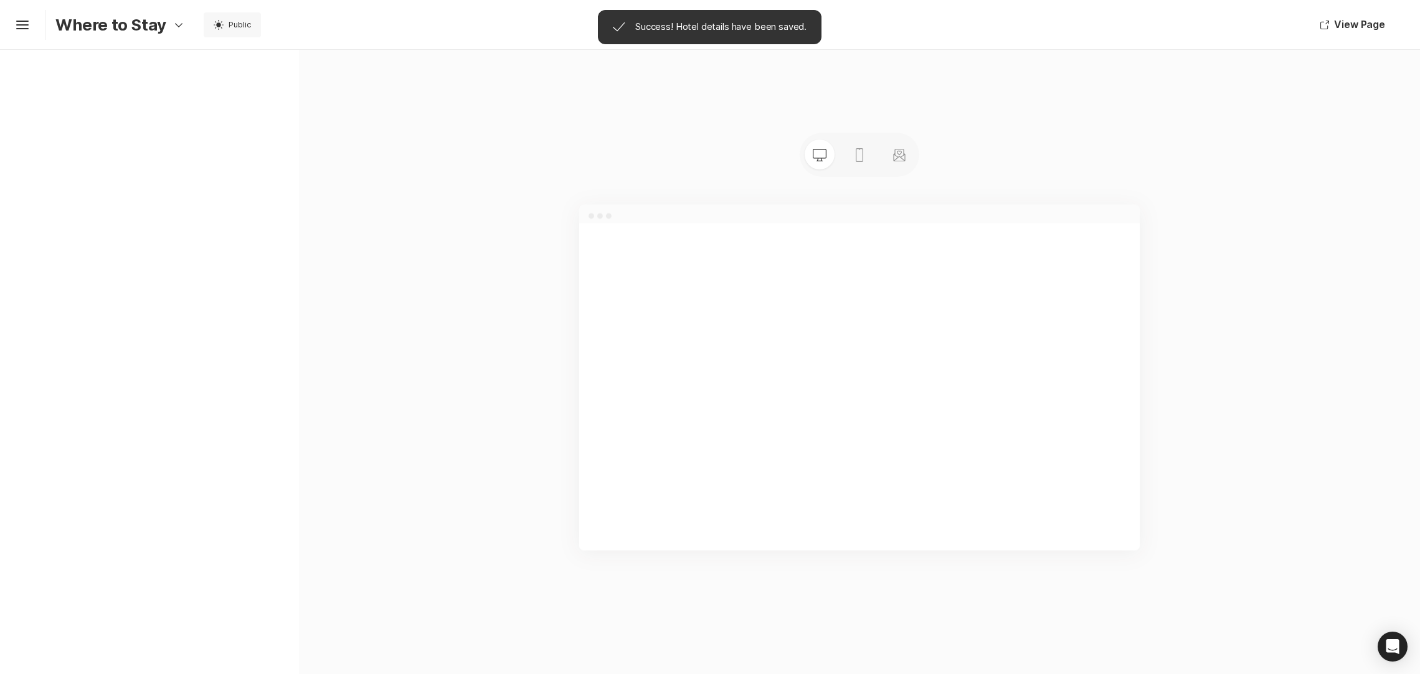
scroll to position [0, 0]
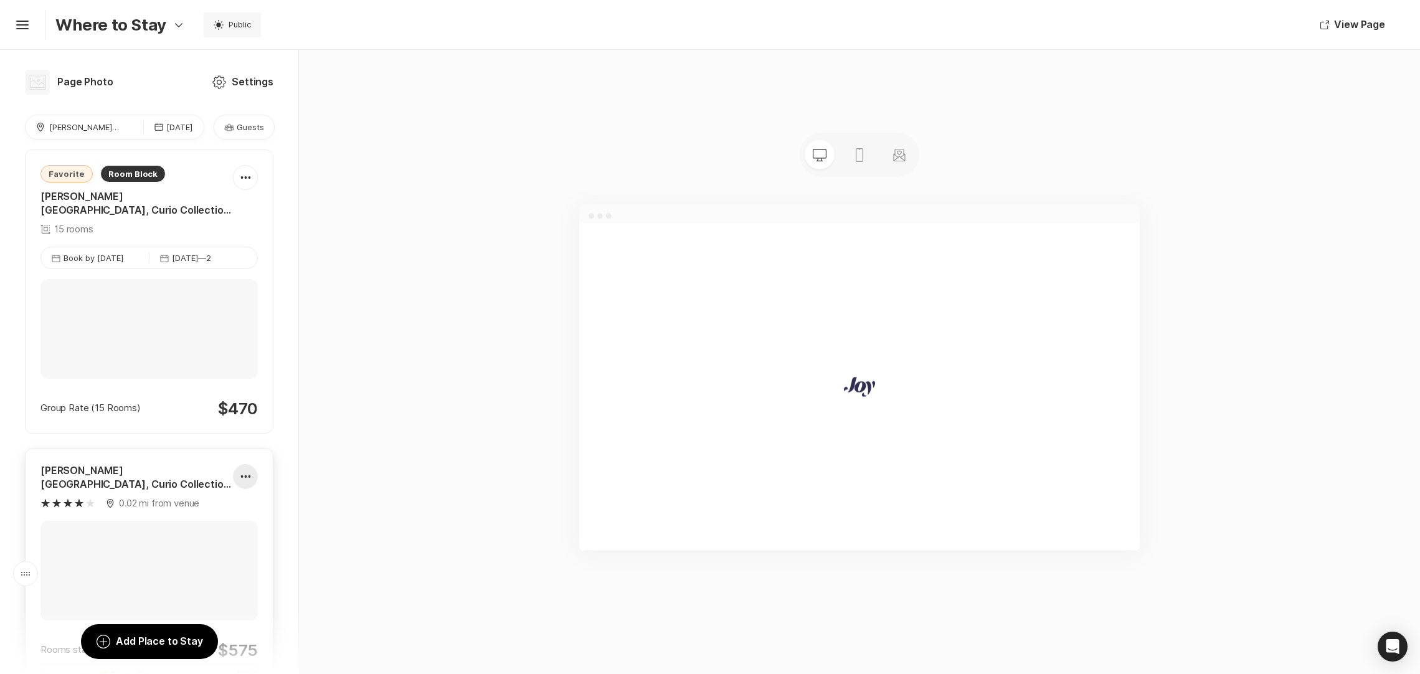
click at [234, 473] on div at bounding box center [246, 476] width 24 height 25
click at [201, 515] on div "Pencil Edit" at bounding box center [189, 514] width 34 height 15
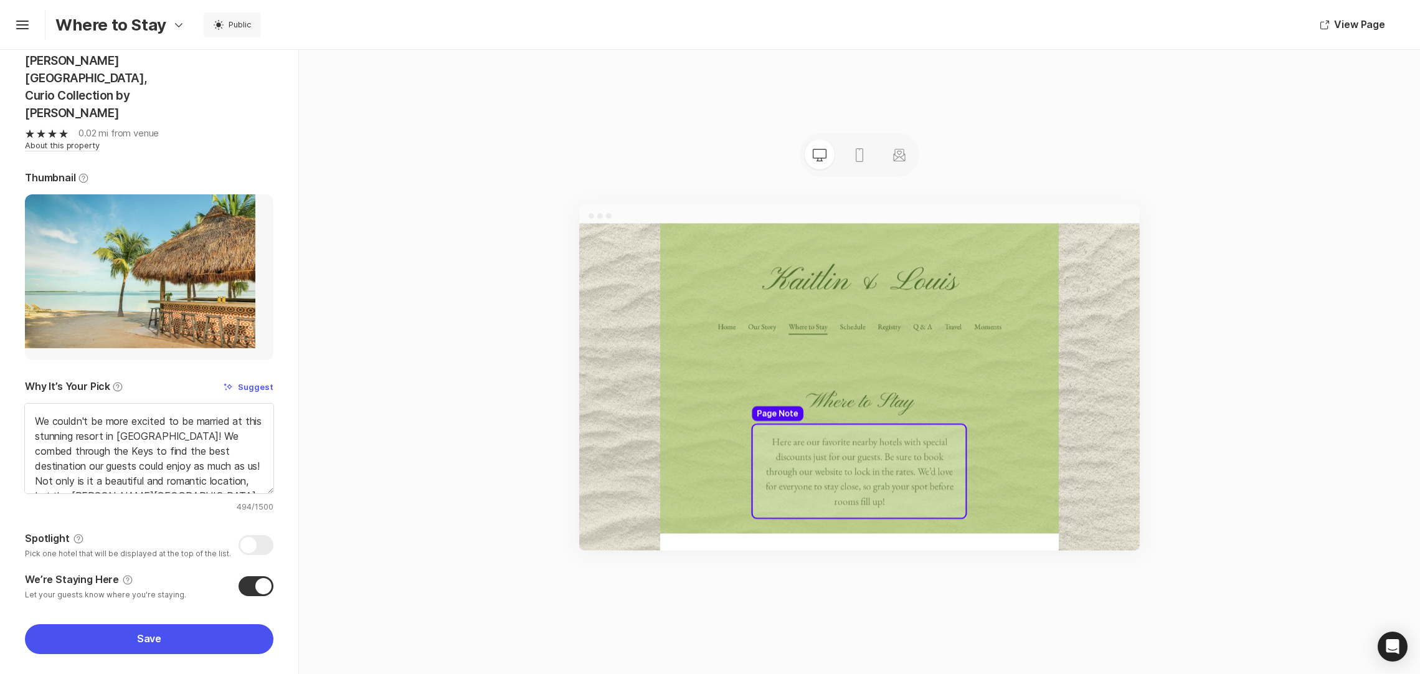
scroll to position [94, 0]
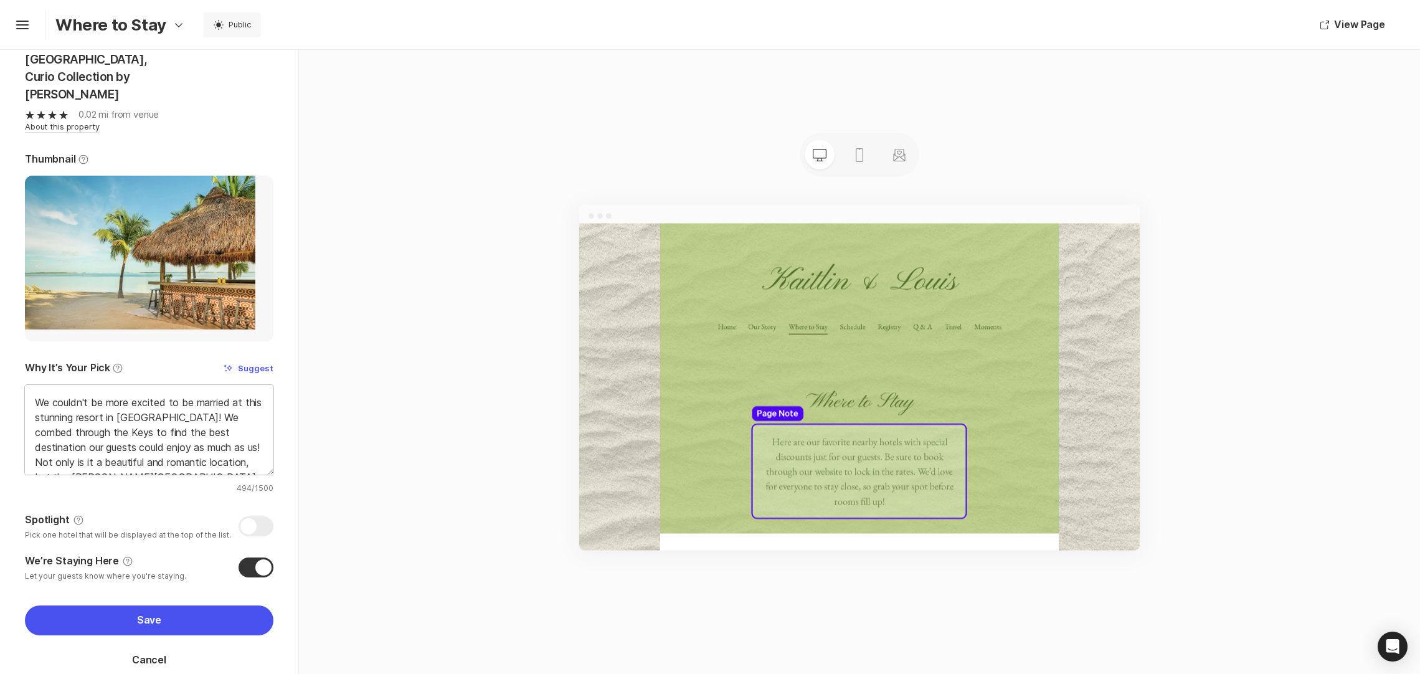
type textarea "x"
click at [103, 397] on textarea "We couldn't be more excited to be married at this stunning resort in [GEOGRAPHI…" at bounding box center [149, 430] width 249 height 90
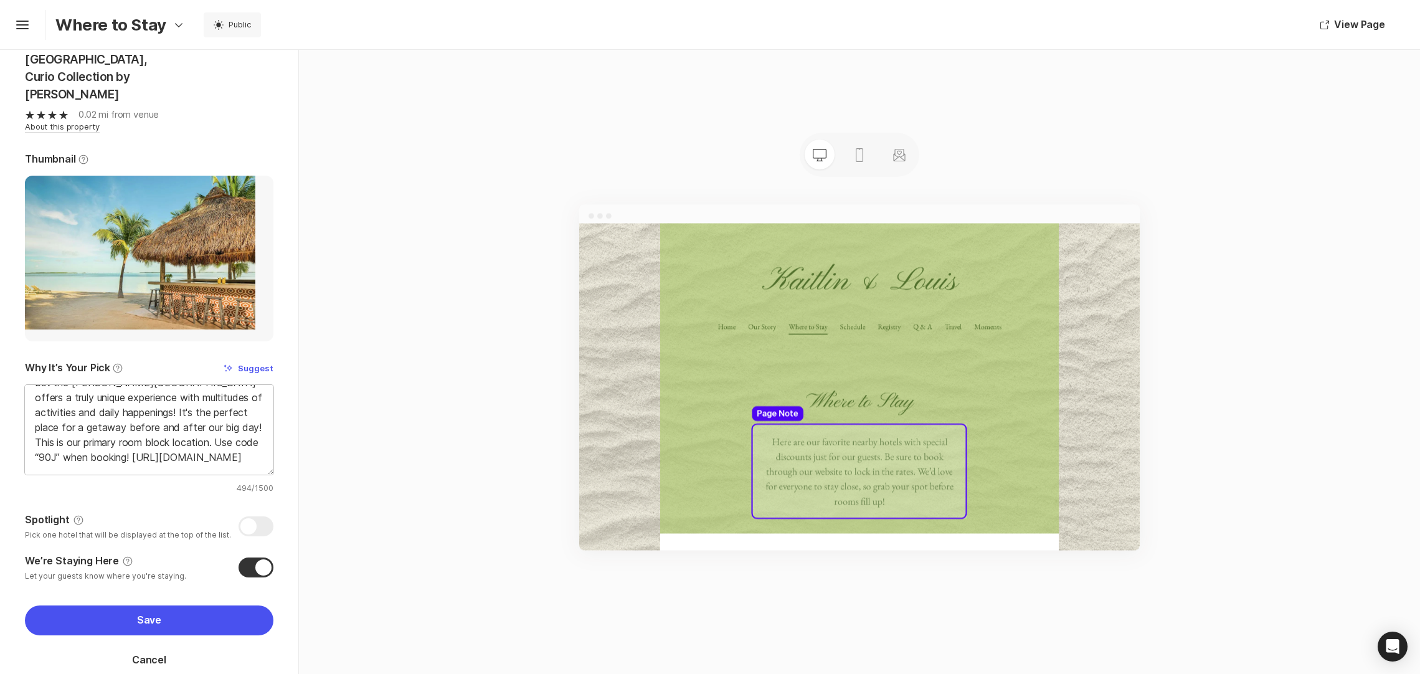
scroll to position [124, 0]
click at [249, 558] on div at bounding box center [256, 568] width 35 height 20
click at [26, 554] on input "We’re Staying Here Help Let your guests know where you're staying." at bounding box center [25, 554] width 1 height 1
checkbox input "false"
click at [141, 606] on button "Save" at bounding box center [149, 621] width 249 height 30
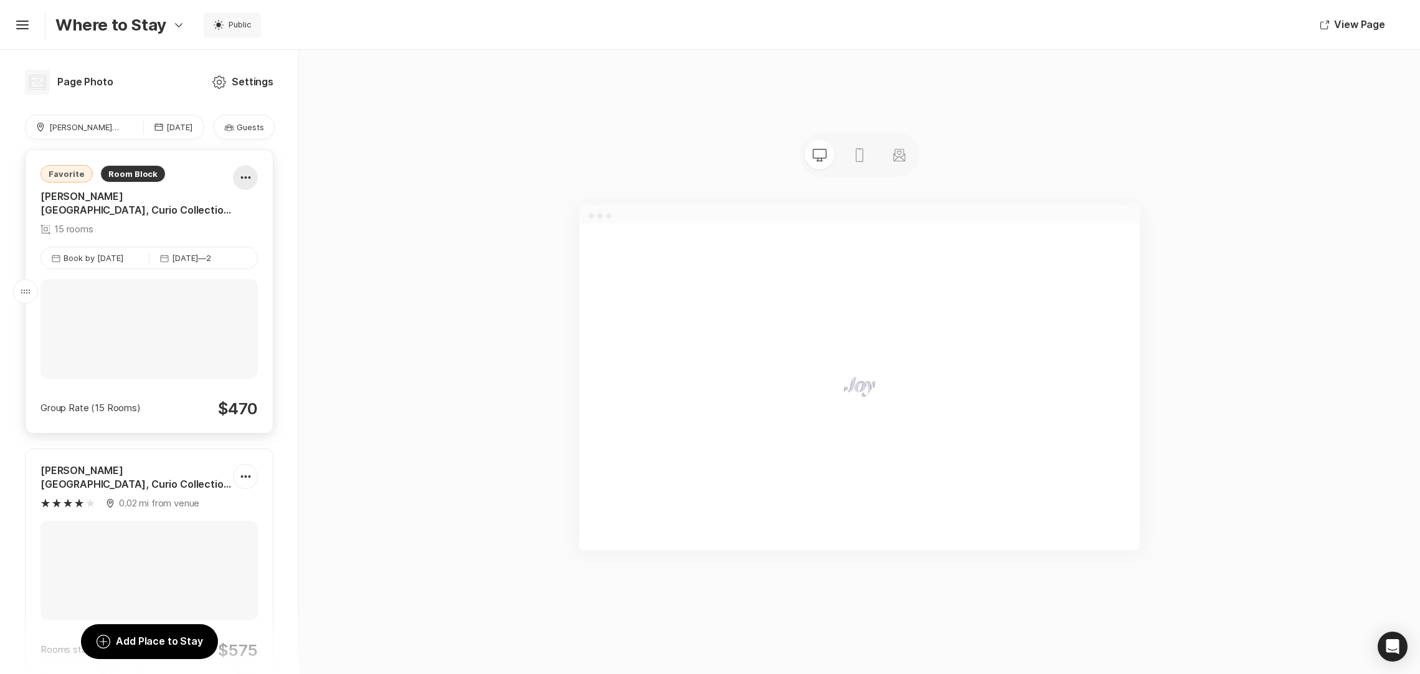
click at [240, 177] on icon at bounding box center [245, 177] width 10 height 3
click at [194, 211] on div "Pencil Edit" at bounding box center [189, 214] width 34 height 15
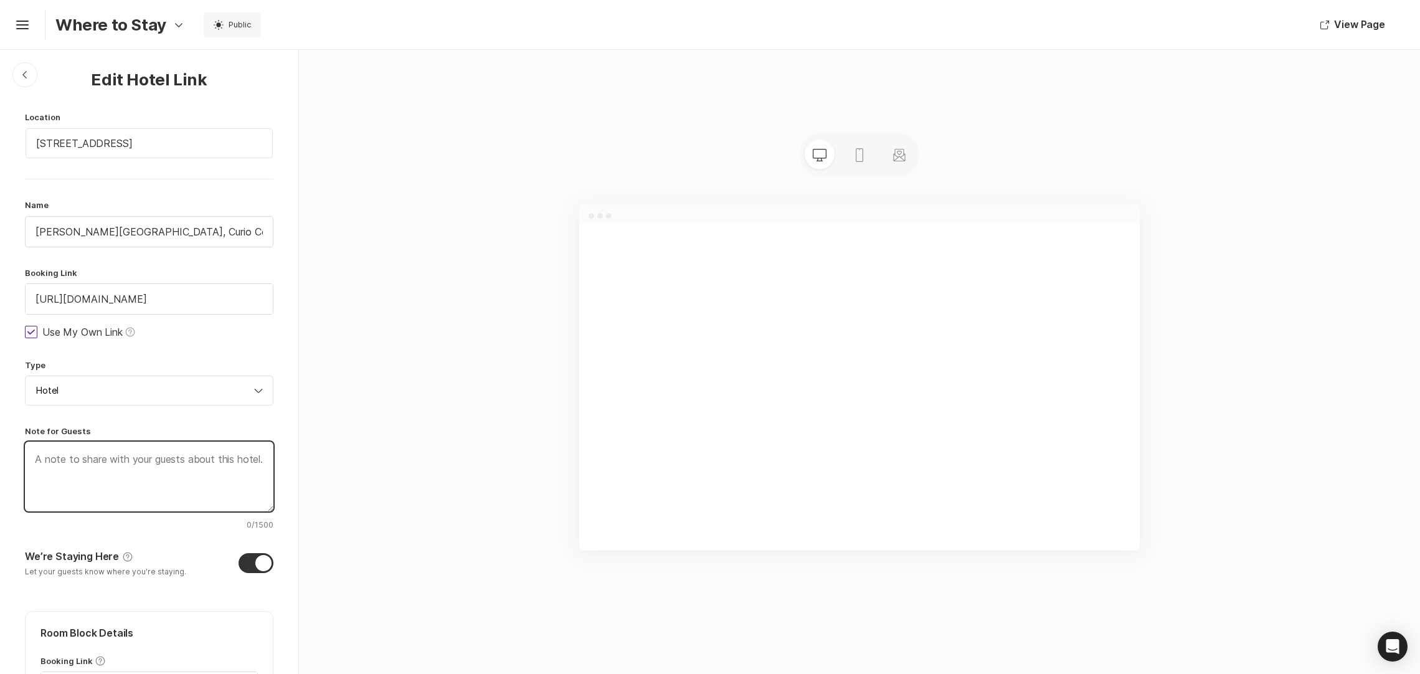
click at [163, 472] on textarea at bounding box center [149, 477] width 249 height 70
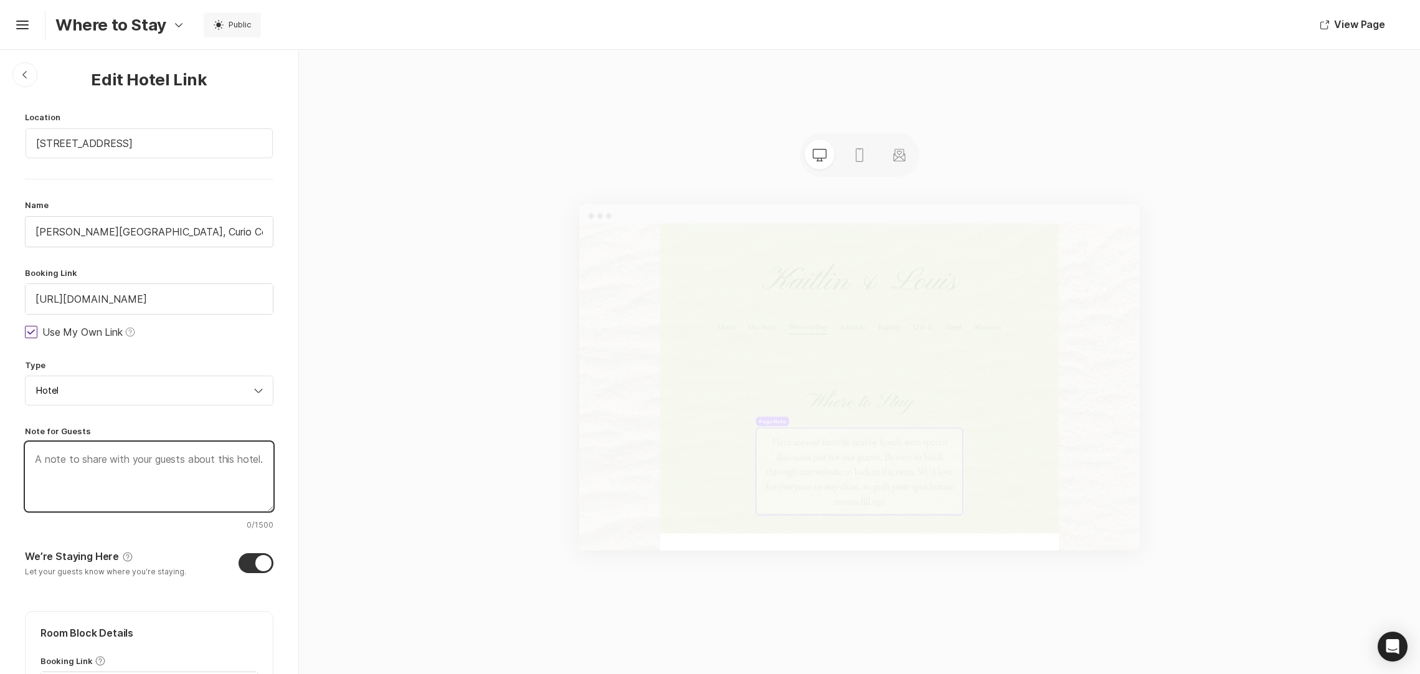
type textarea "x"
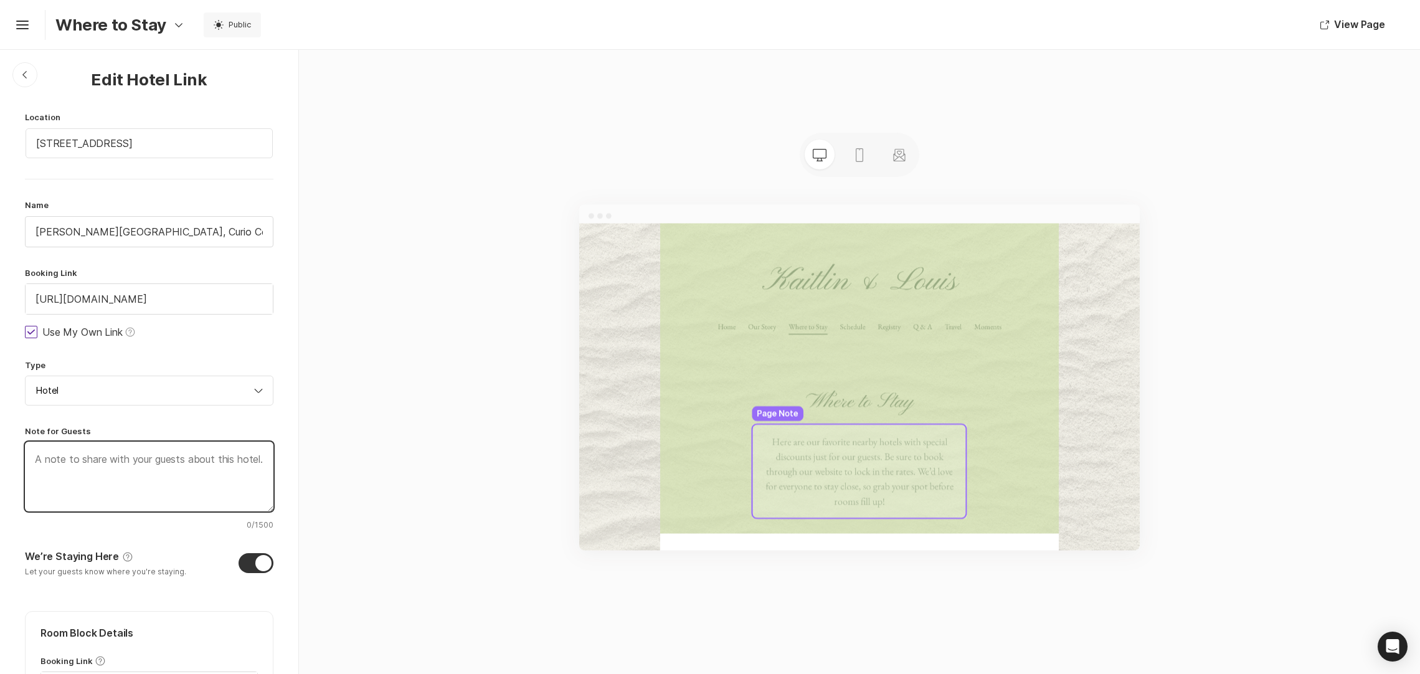
paste textarea "We couldn't be more excited to be married at this stunning resort in [GEOGRAPHI…"
type textarea "We couldn't be more excited to be married at this stunning resort in [GEOGRAPHI…"
type textarea "x"
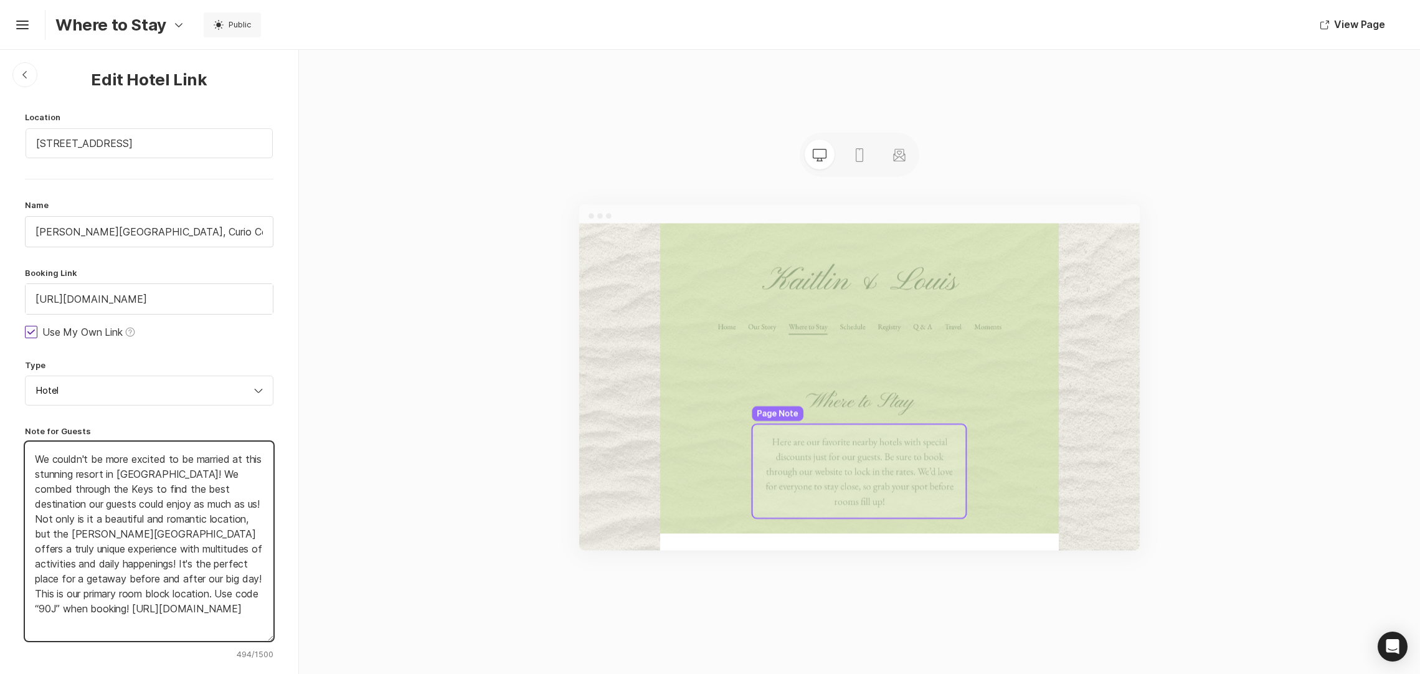
scroll to position [2, 0]
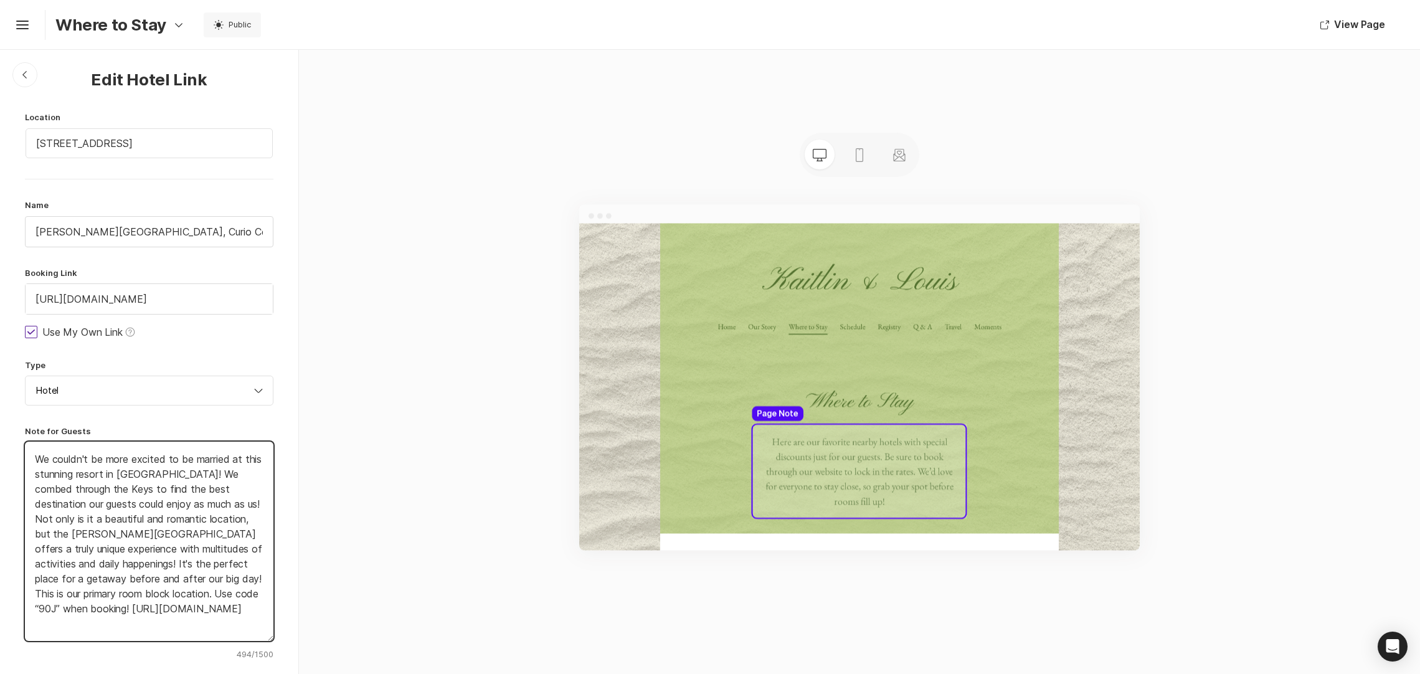
click at [136, 637] on textarea "We couldn't be more excited to be married at this stunning resort in [GEOGRAPHI…" at bounding box center [149, 541] width 249 height 199
drag, startPoint x: 194, startPoint y: 595, endPoint x: 188, endPoint y: 639, distance: 44.6
click at [188, 639] on textarea "We couldn't be more excited to be married at this stunning resort in [GEOGRAPHI…" at bounding box center [149, 541] width 249 height 199
type textarea "We couldn't be more excited to be married at this stunning resort in [GEOGRAPHI…"
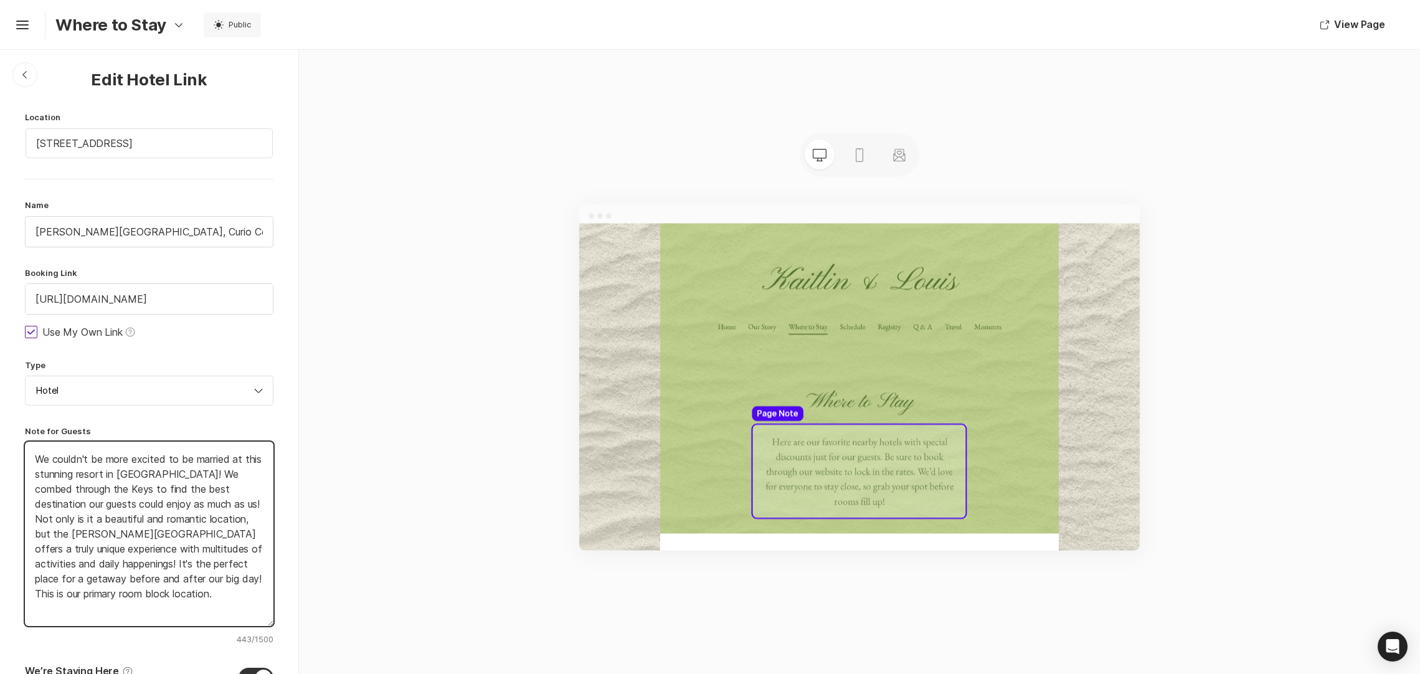
type textarea "x"
click at [29, 462] on textarea "We couldn't be more excited to be married at this stunning resort in [GEOGRAPHI…" at bounding box center [149, 534] width 249 height 184
paste textarea "Use code “90J” when booking! [URL][DOMAIN_NAME]"
type textarea "Use code “90J” when booking! [URL][DOMAIN_NAME] couldn't be more excited to be …"
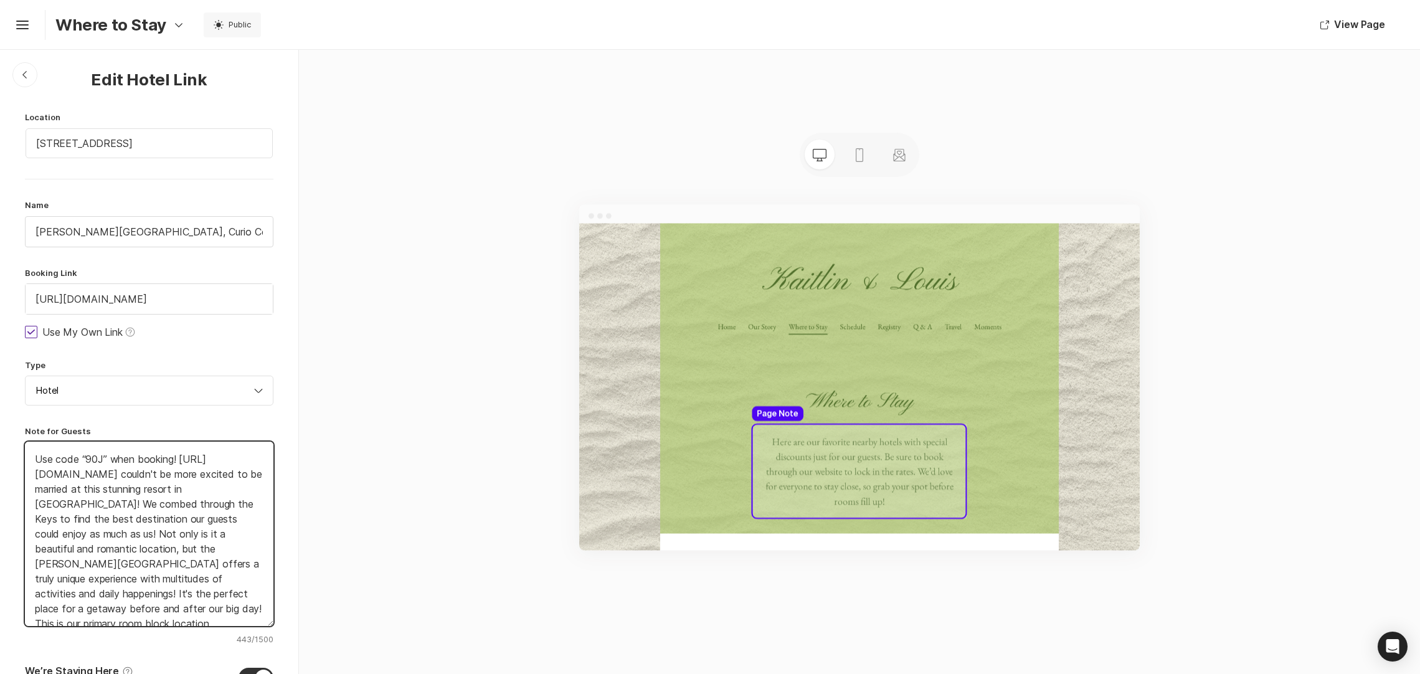
type textarea "x"
type textarea "Use code “90J” when booking! [URL][DOMAIN_NAME] We couldn't be more excited to …"
type textarea "x"
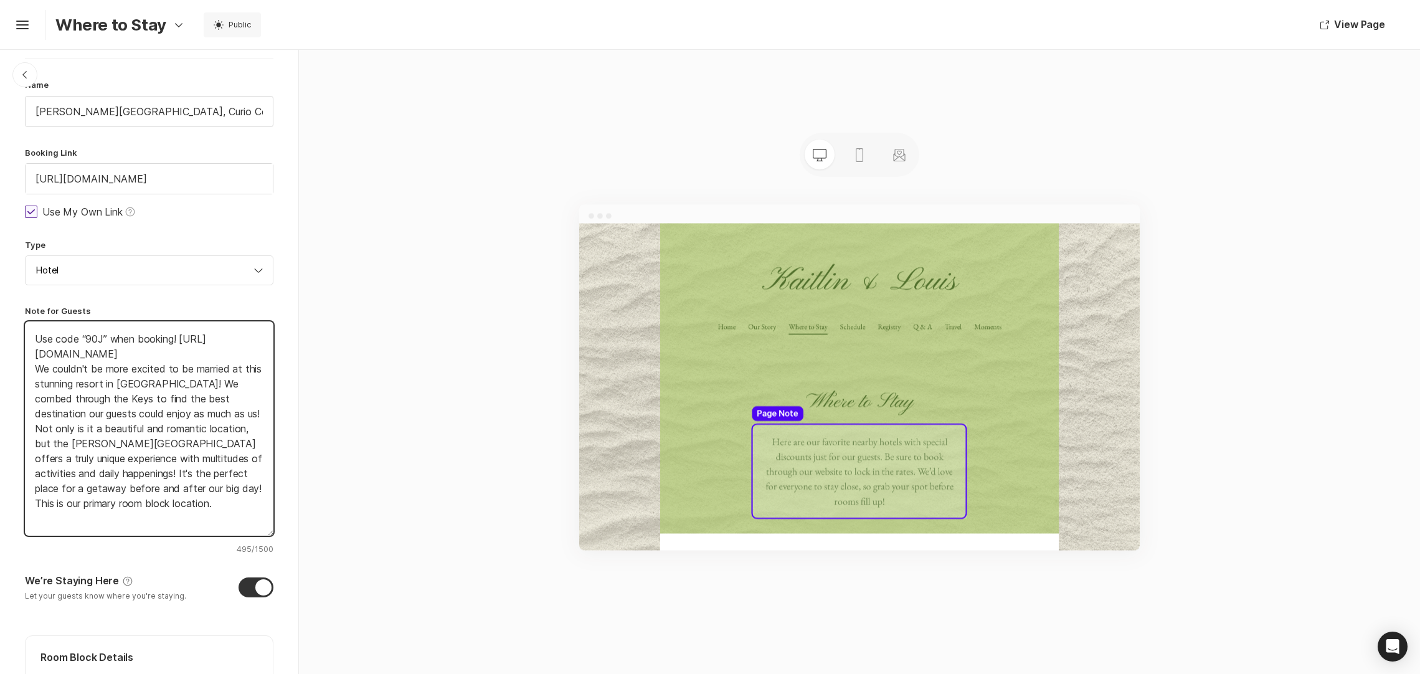
drag, startPoint x: 135, startPoint y: 355, endPoint x: 34, endPoint y: 353, distance: 100.9
click at [34, 353] on textarea "Use code “90J” when booking! [URL][DOMAIN_NAME] We couldn't be more excited to …" at bounding box center [149, 428] width 249 height 214
type textarea "Use code “90J” when booking! We couldn't be more excited to be married at this …"
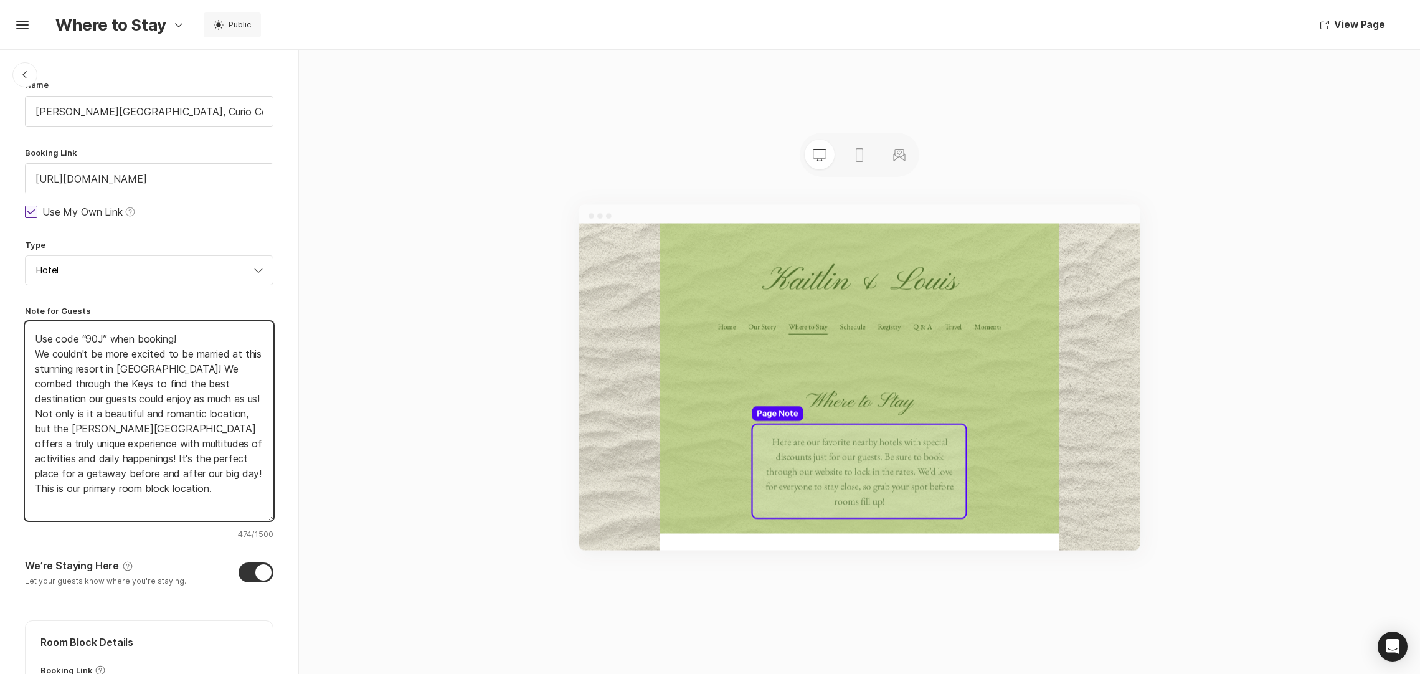
type textarea "x"
click at [35, 338] on textarea "Use code “90J” when booking! We couldn't be more excited to be married at this …" at bounding box center [149, 420] width 249 height 199
type textarea "Use code “90J” when booking! We couldn't be more excited to be married at this …"
type textarea "x"
click at [79, 506] on textarea "Use code “90J” when booking! We couldn't be more excited to be married at this …" at bounding box center [149, 420] width 249 height 199
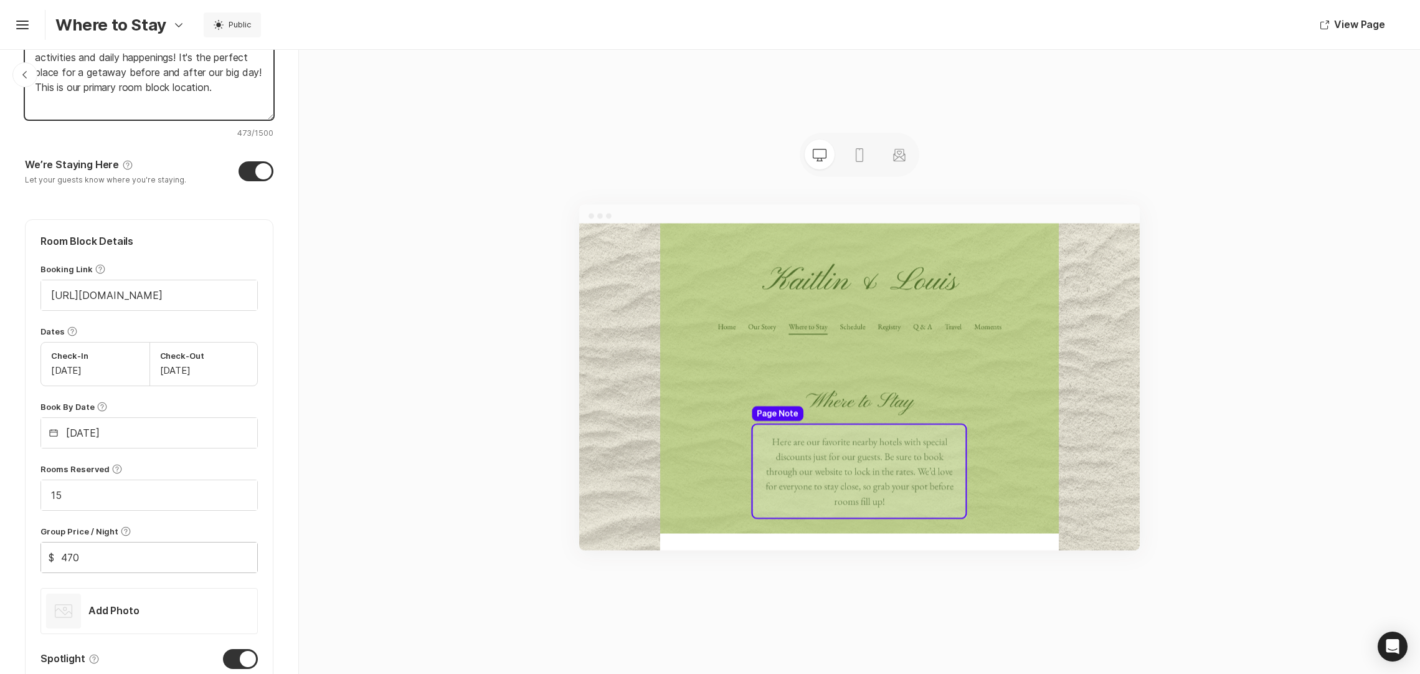
scroll to position [672, 0]
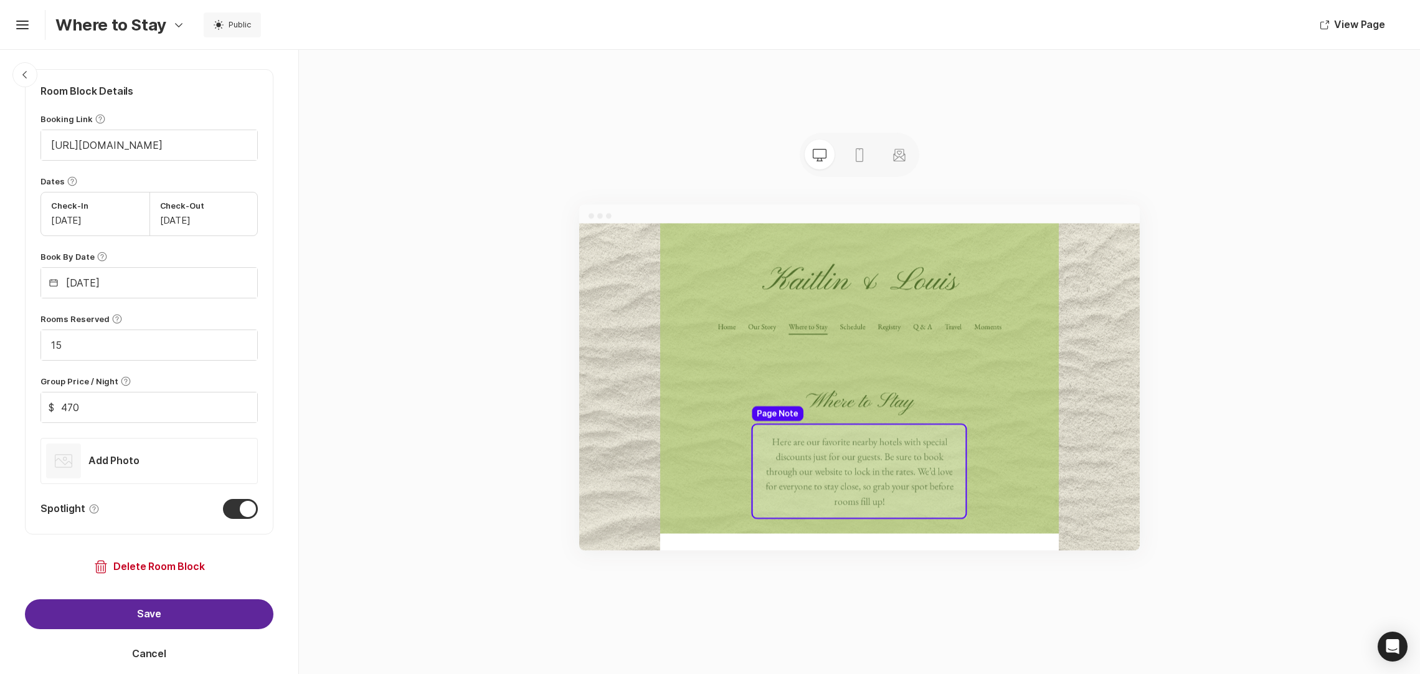
type textarea "Use code “90J” when booking! We couldn't be more excited to be married at this …"
click at [134, 620] on button "Save" at bounding box center [149, 614] width 249 height 30
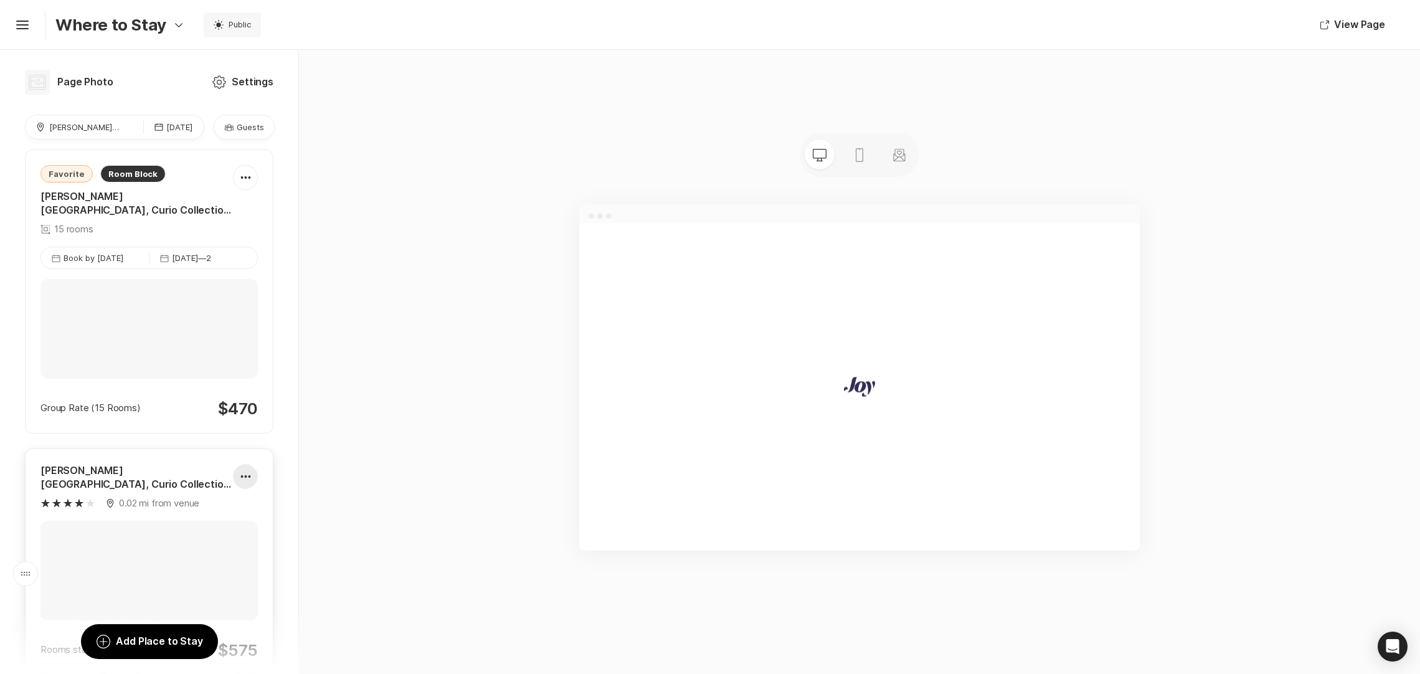
click at [234, 464] on div at bounding box center [246, 476] width 24 height 25
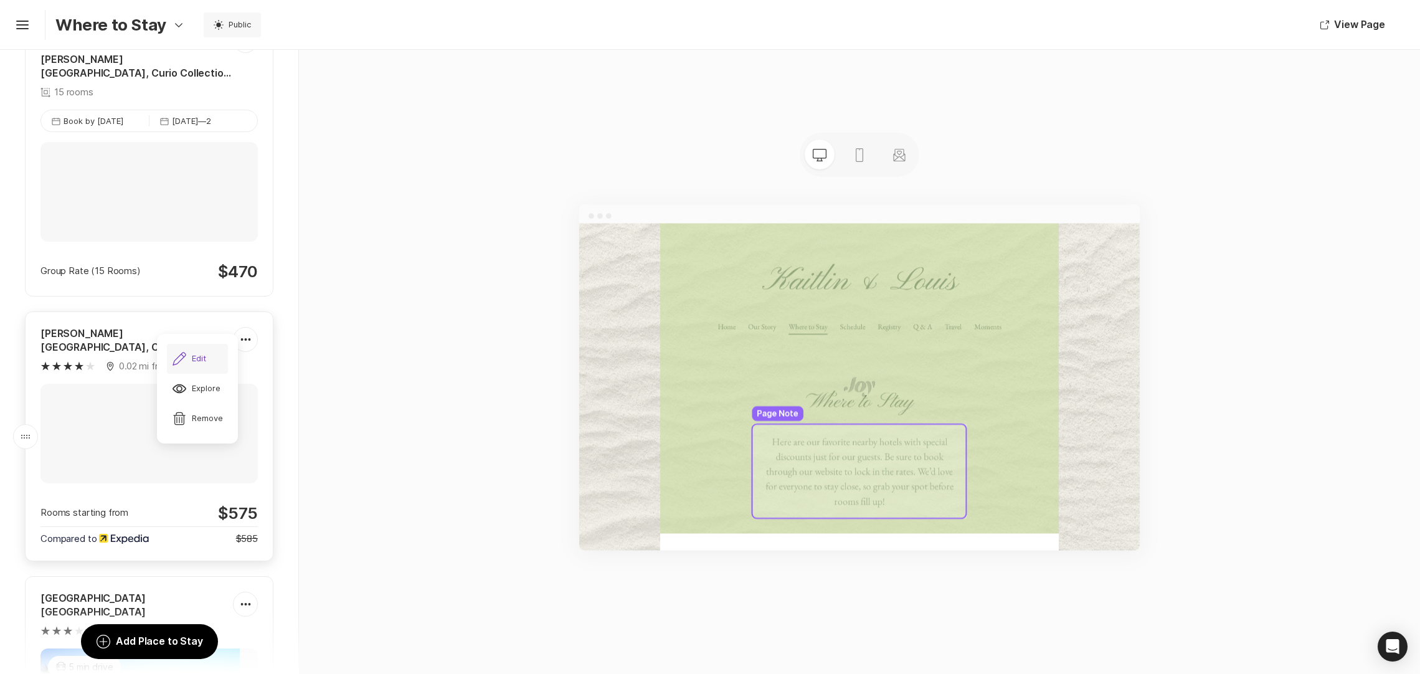
click at [186, 359] on icon "Pencil" at bounding box center [179, 358] width 15 height 15
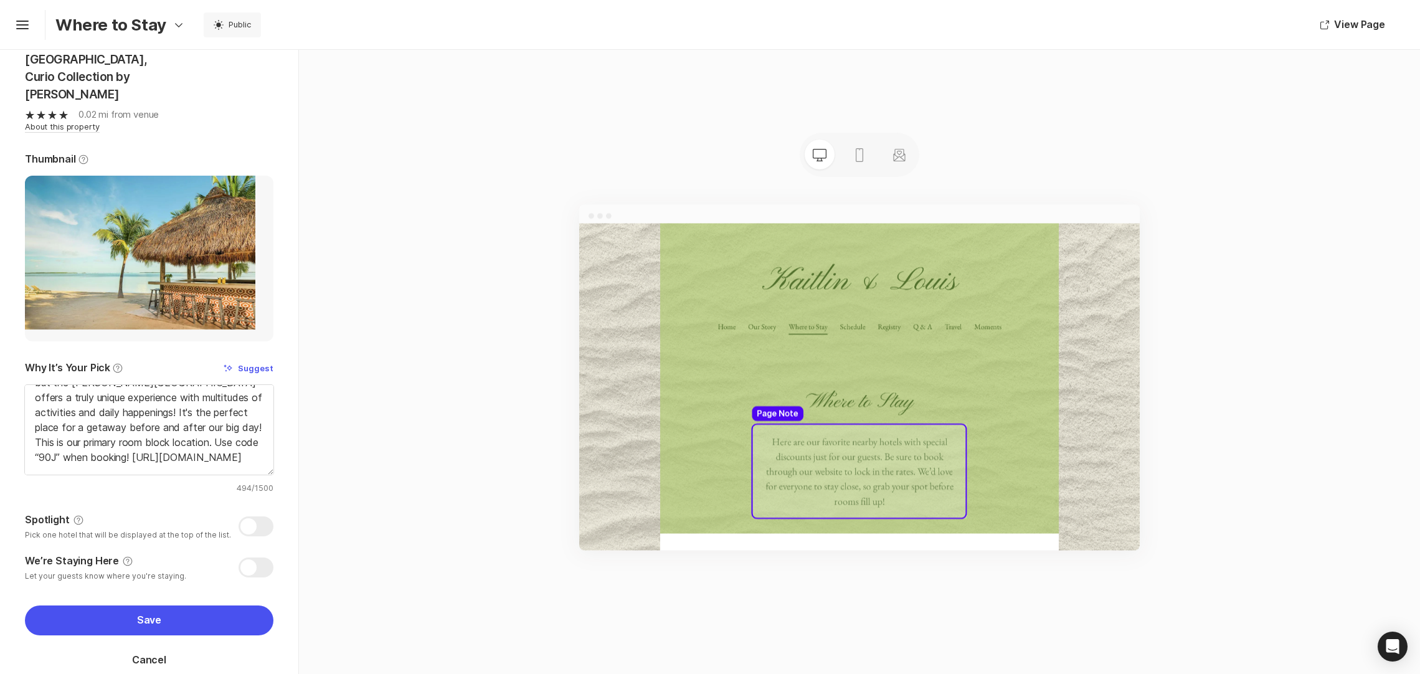
scroll to position [124, 0]
type textarea "x"
drag, startPoint x: 143, startPoint y: 428, endPoint x: 24, endPoint y: 348, distance: 144.1
click at [24, 348] on div "Chevron Left Square Help Edit Hotel [PERSON_NAME][GEOGRAPHIC_DATA], Curio Colle…" at bounding box center [149, 325] width 298 height 739
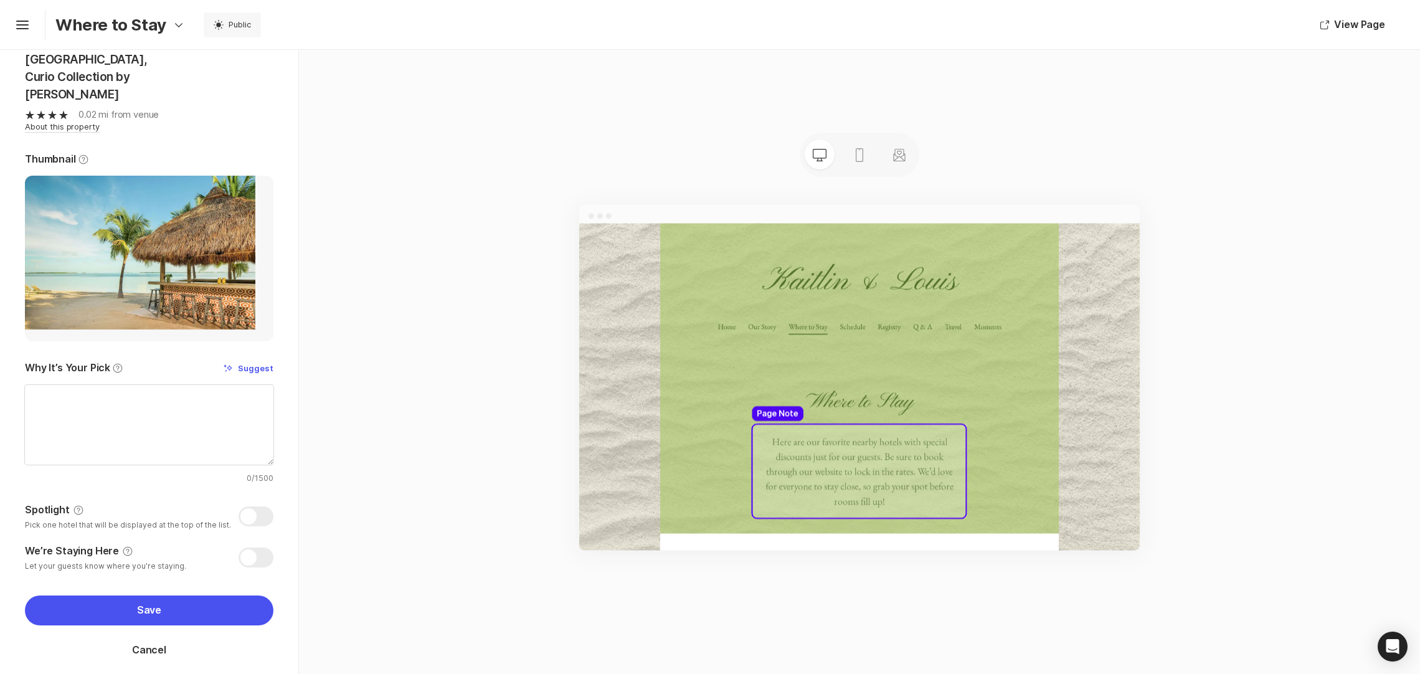
scroll to position [84, 0]
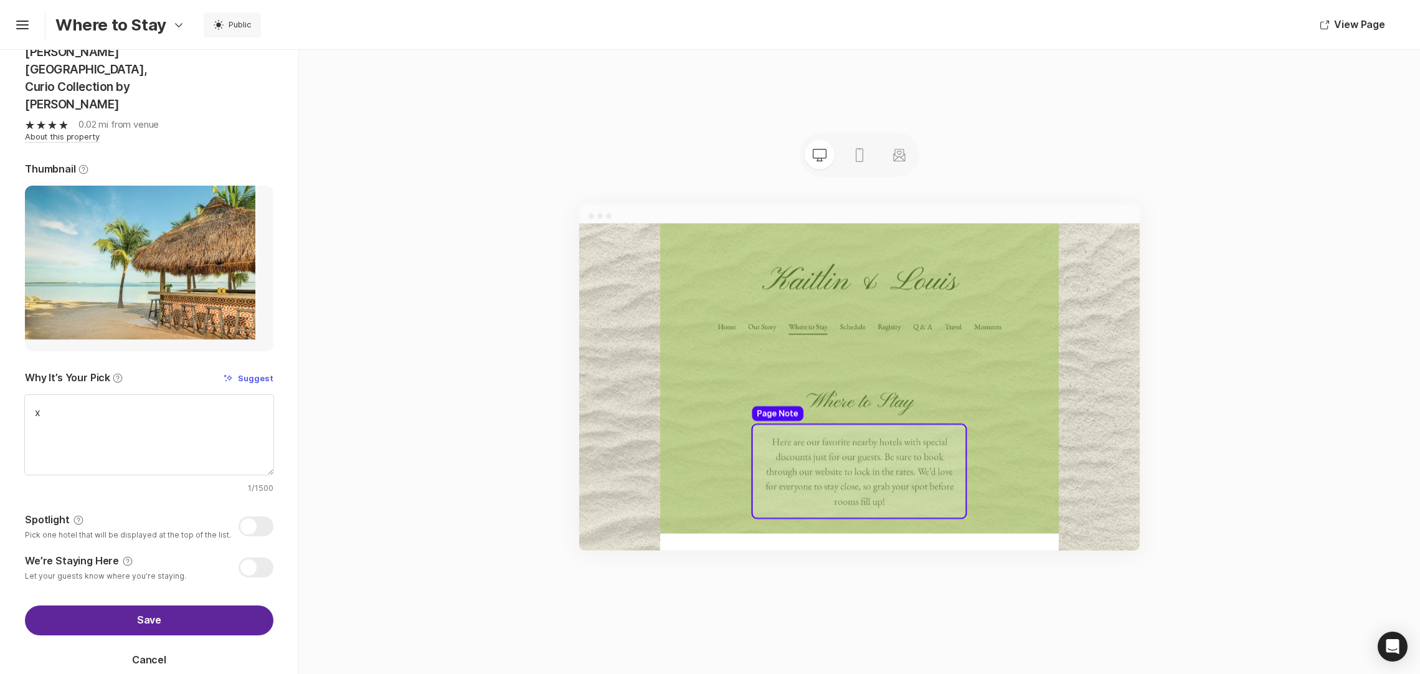
type textarea "x"
click at [144, 606] on button "Save" at bounding box center [149, 621] width 249 height 30
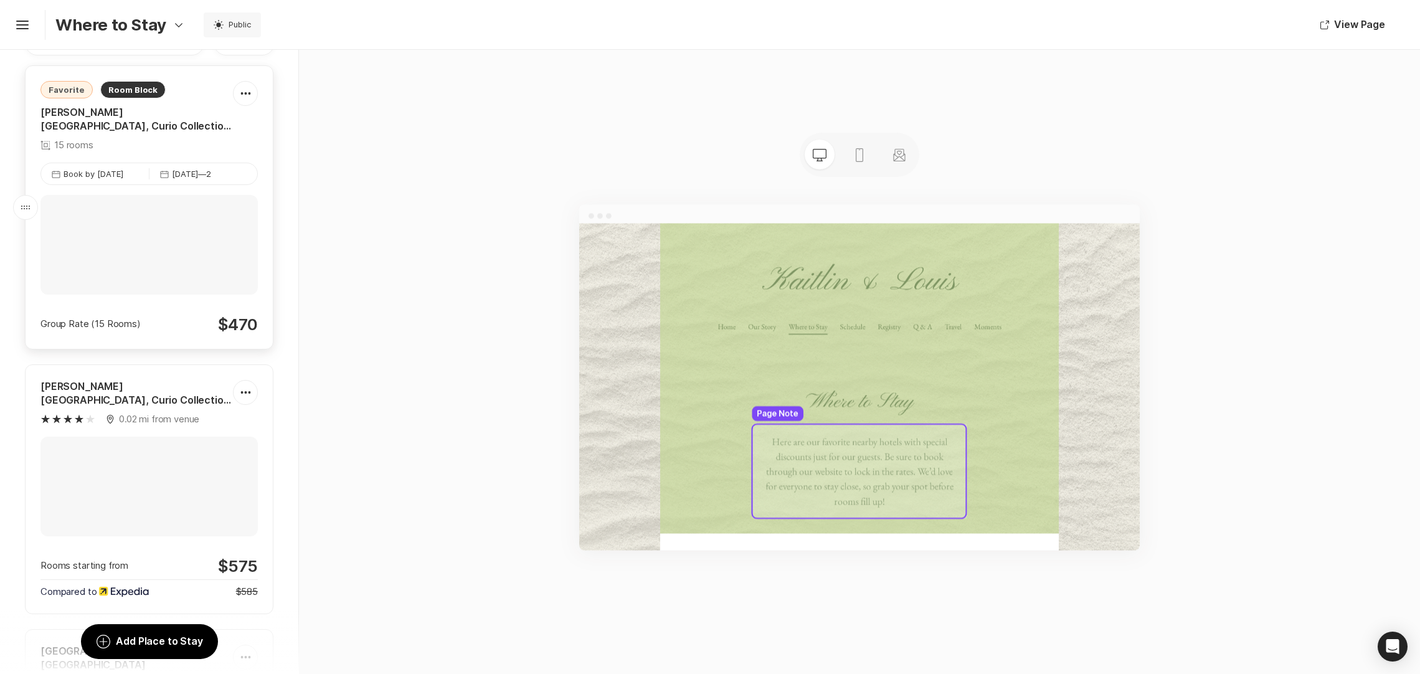
scroll to position [86, 0]
click at [240, 392] on icon at bounding box center [245, 390] width 10 height 3
click at [209, 491] on div "Trash Remove" at bounding box center [197, 488] width 51 height 15
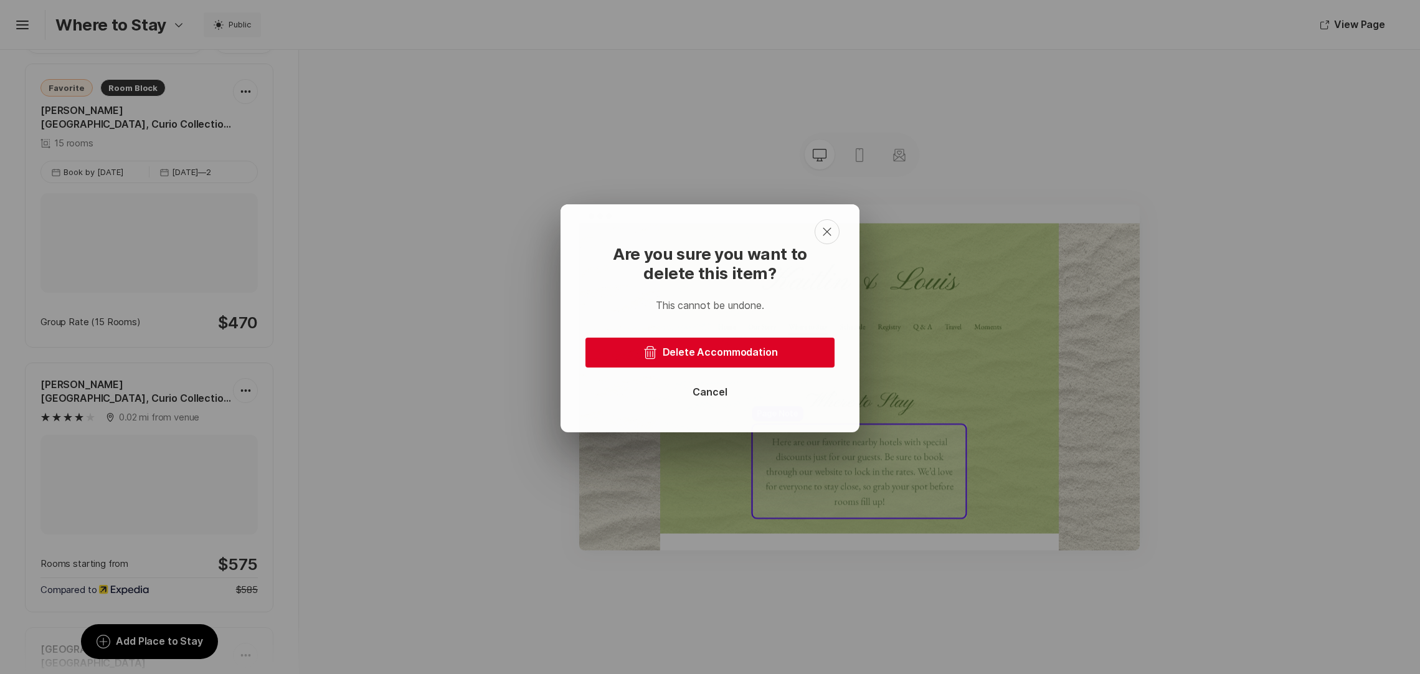
click at [697, 352] on button "Trash Delete Accommodation" at bounding box center [710, 353] width 249 height 30
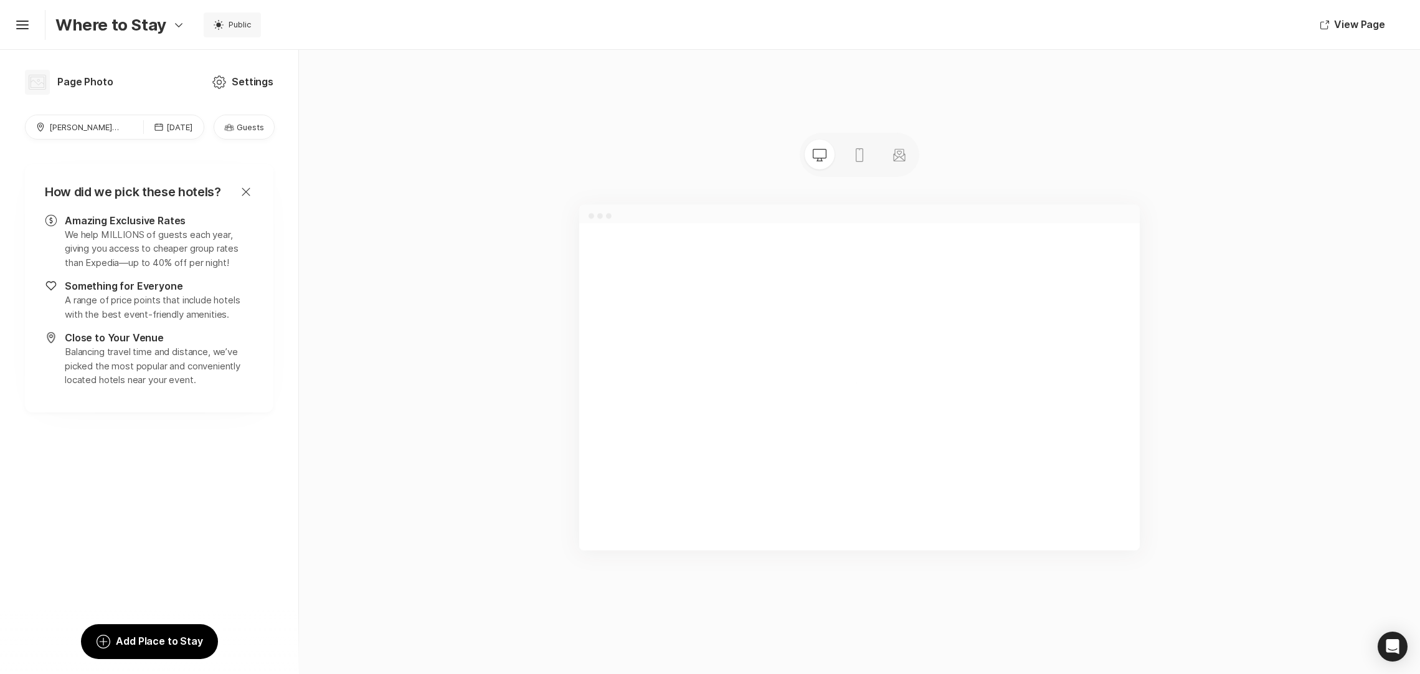
scroll to position [0, 0]
click at [239, 188] on icon "Close" at bounding box center [246, 191] width 15 height 15
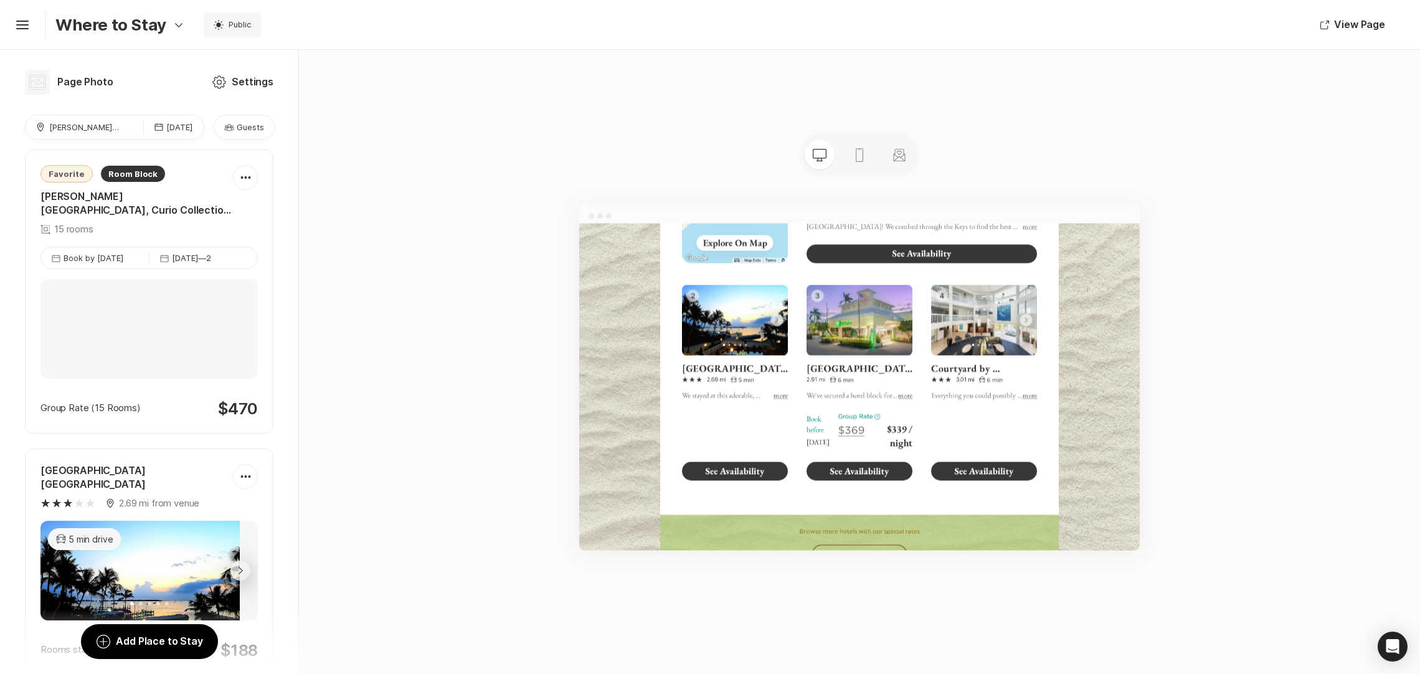
scroll to position [832, 0]
